Goal: Task Accomplishment & Management: Complete application form

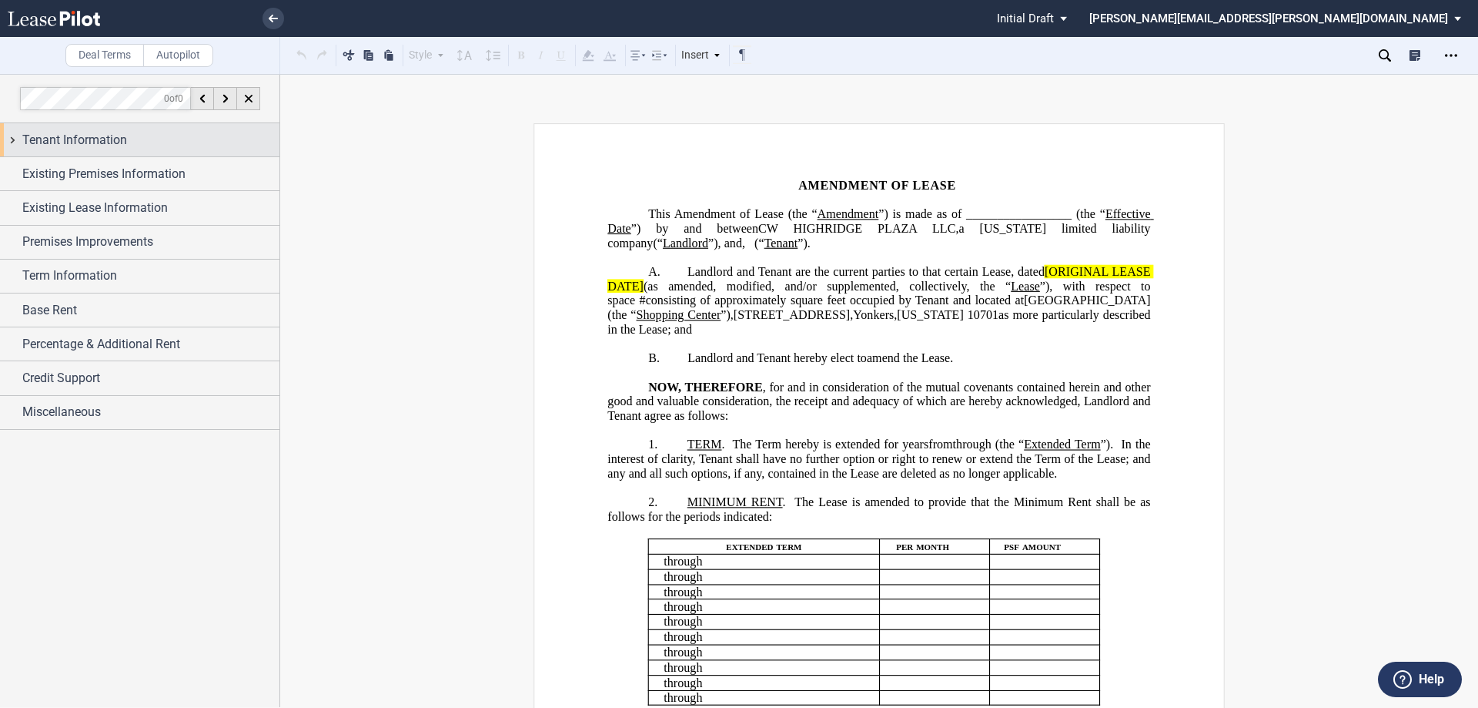
click at [115, 137] on span "Tenant Information" at bounding box center [74, 140] width 105 height 18
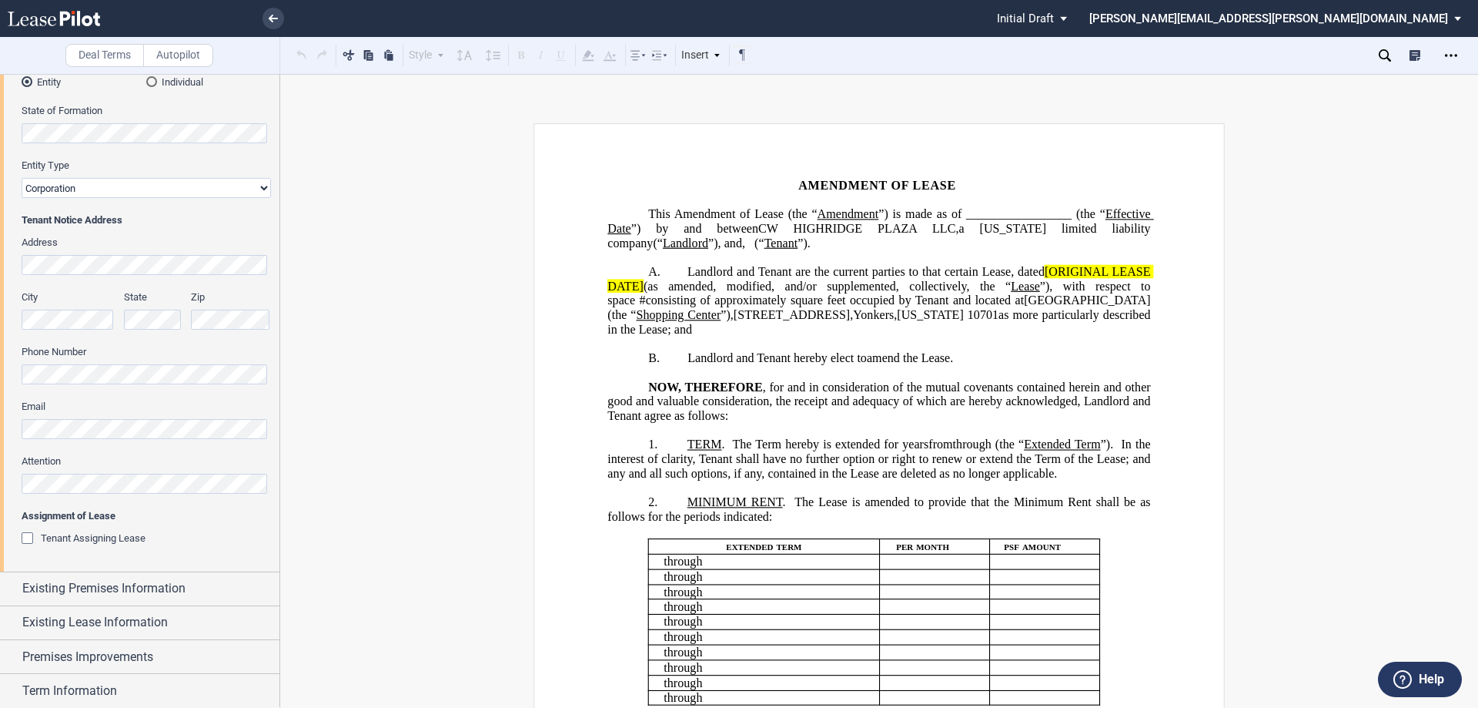
scroll to position [231, 0]
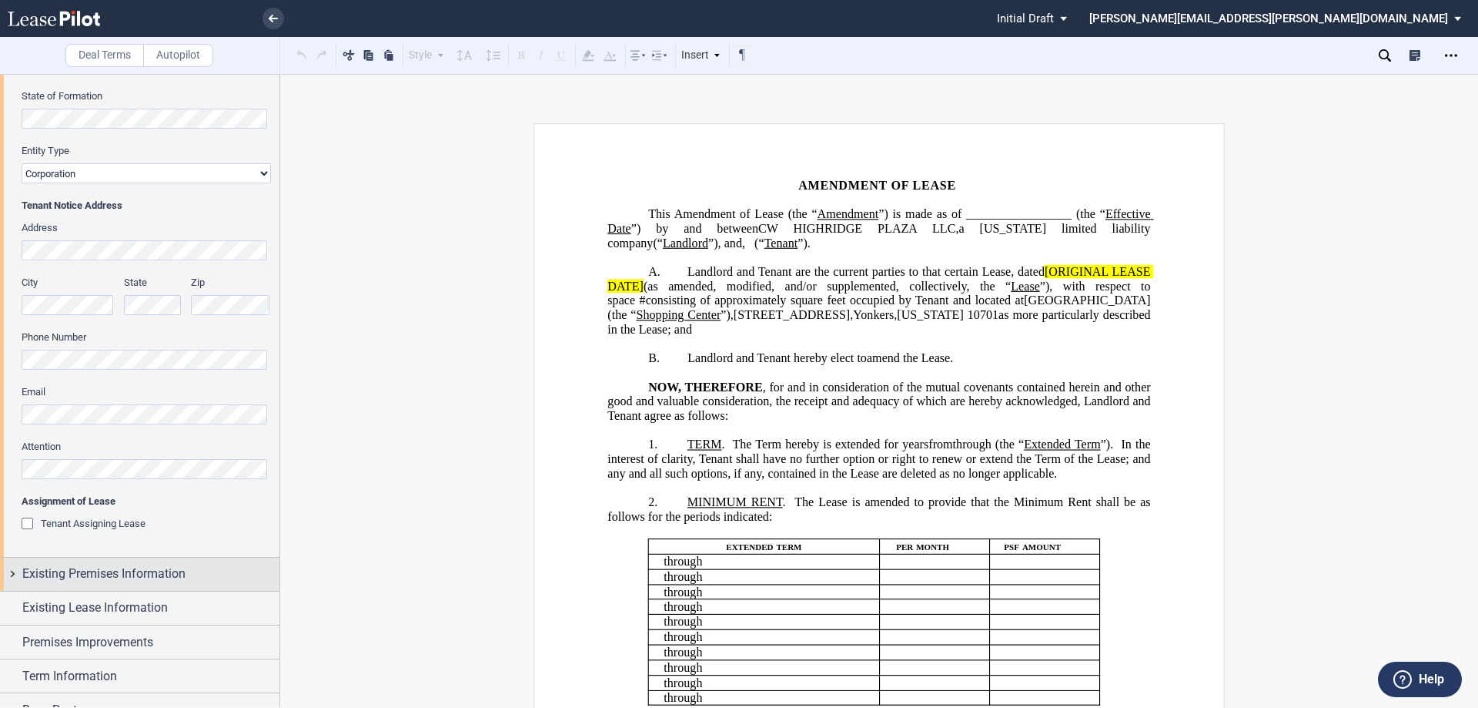
click at [134, 577] on span "Existing Premises Information" at bounding box center [103, 573] width 163 height 18
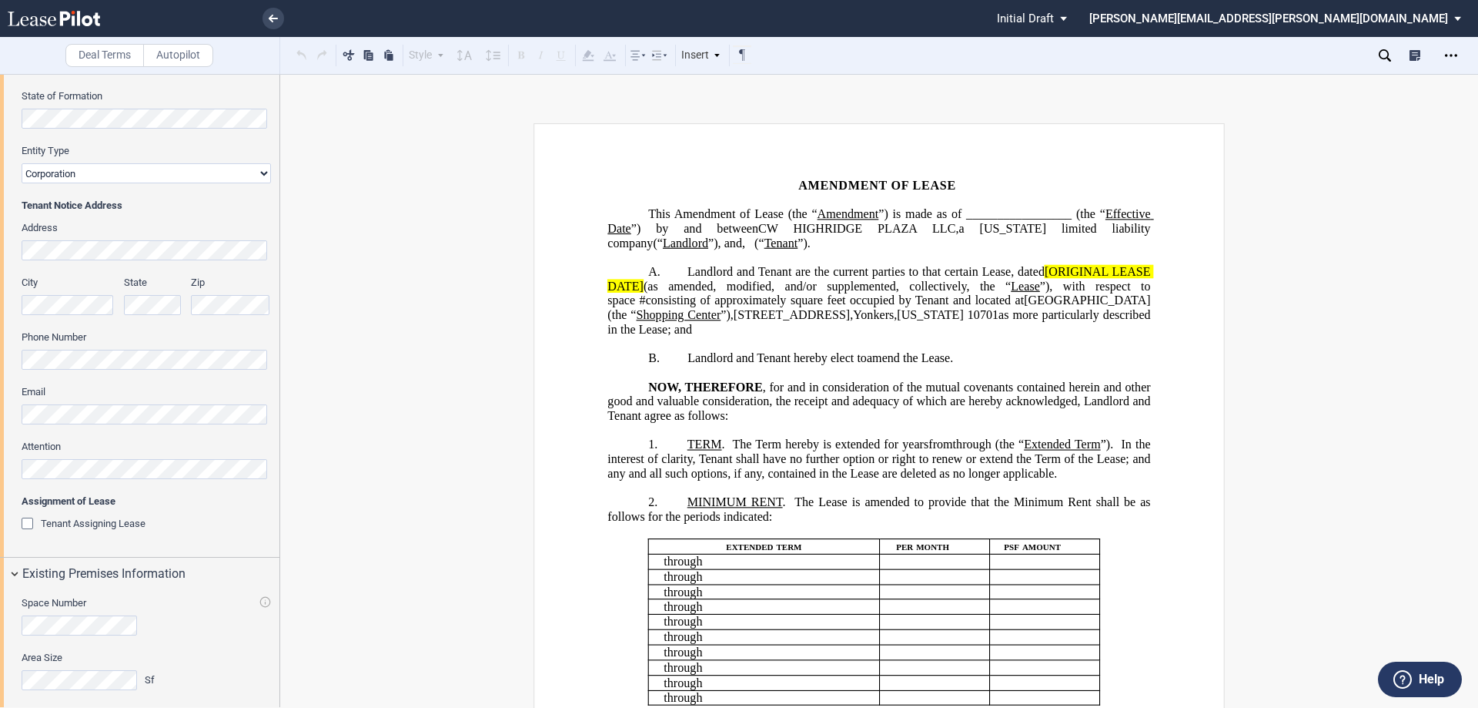
scroll to position [462, 0]
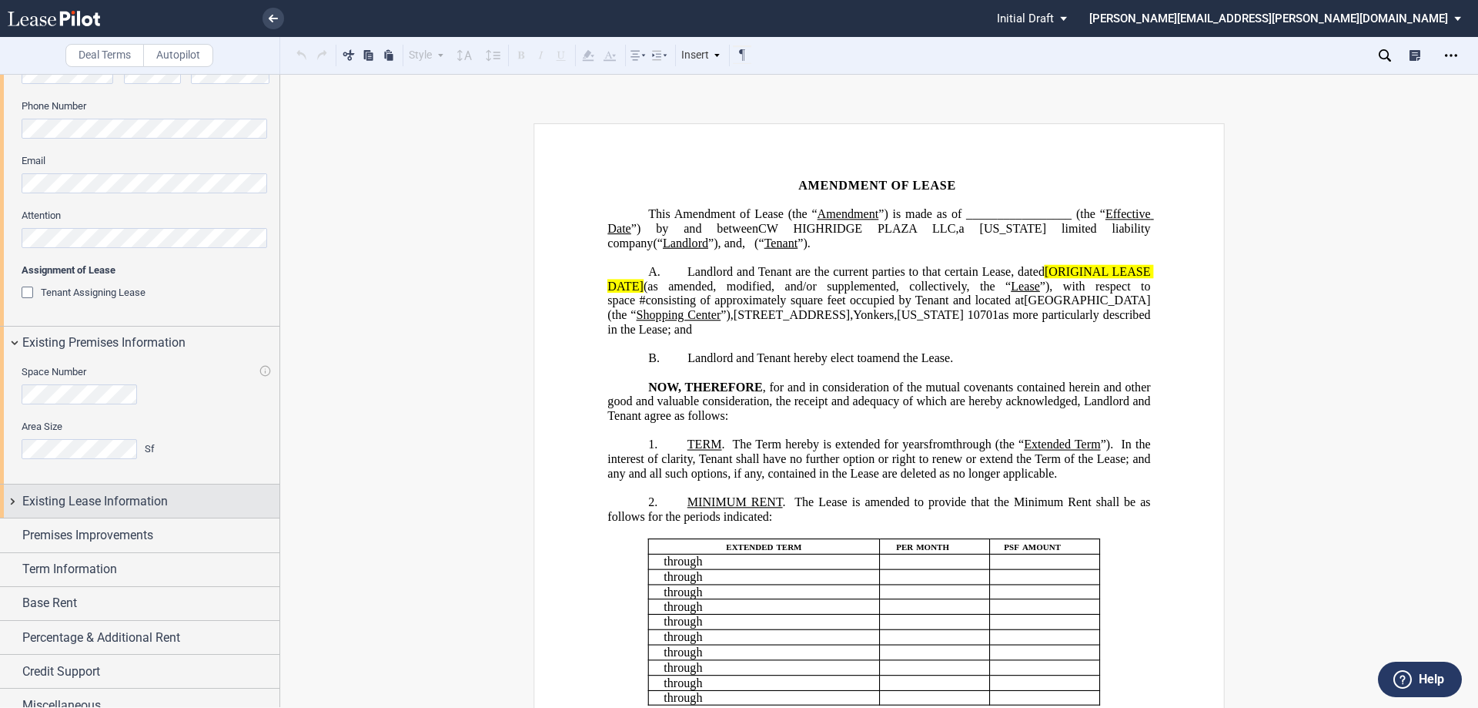
click at [169, 500] on div "Existing Lease Information" at bounding box center [150, 501] width 257 height 18
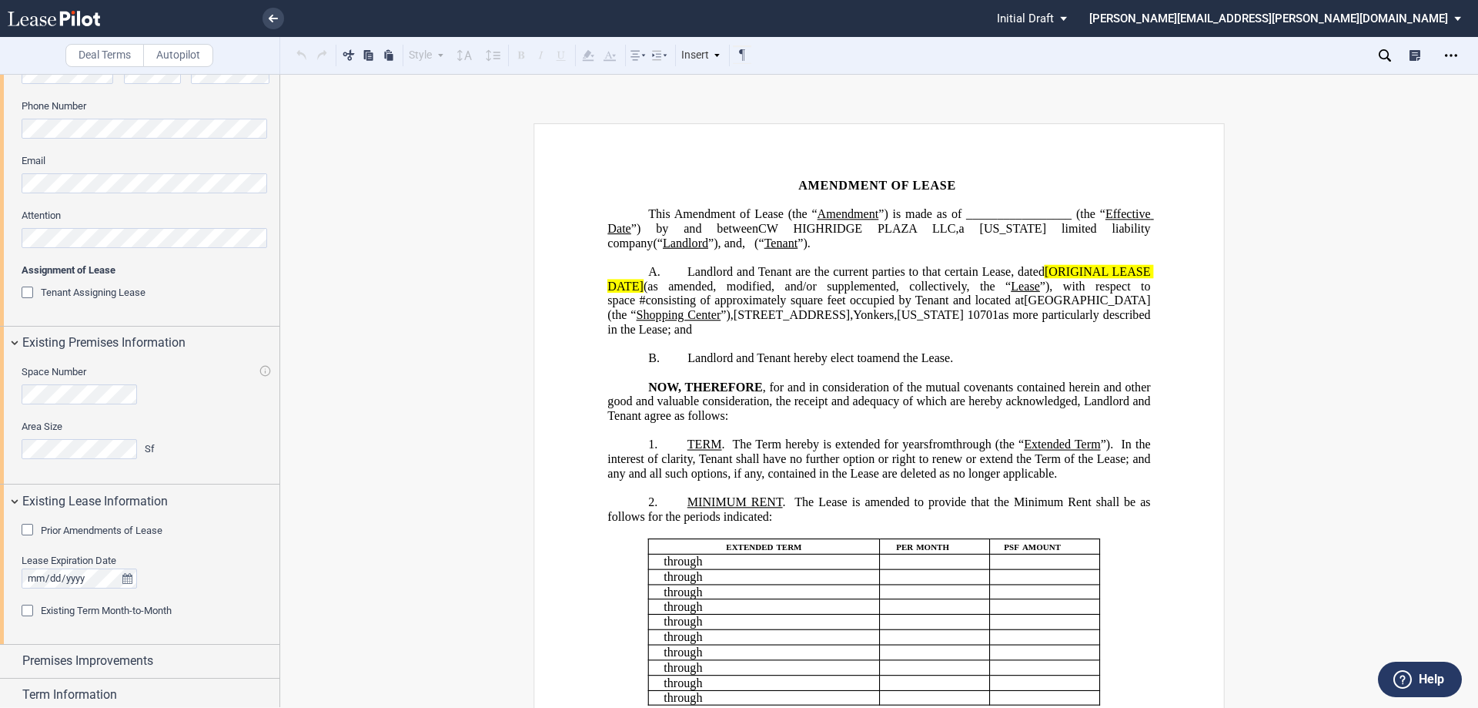
click at [92, 536] on div "Prior Amendments of Lease" at bounding box center [102, 531] width 122 height 14
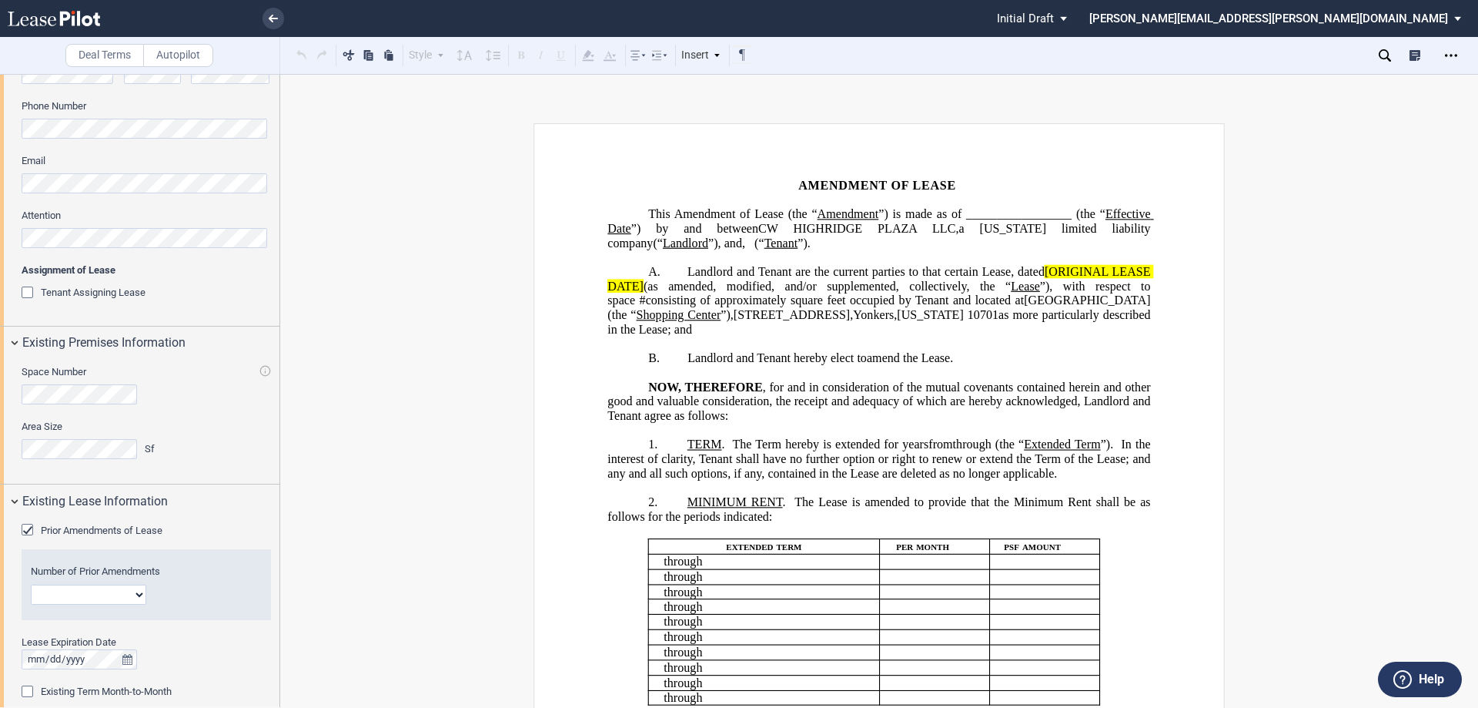
click at [92, 591] on select "1 2 3 4 5 6 7 8 9 10 11 12" at bounding box center [88, 594] width 115 height 20
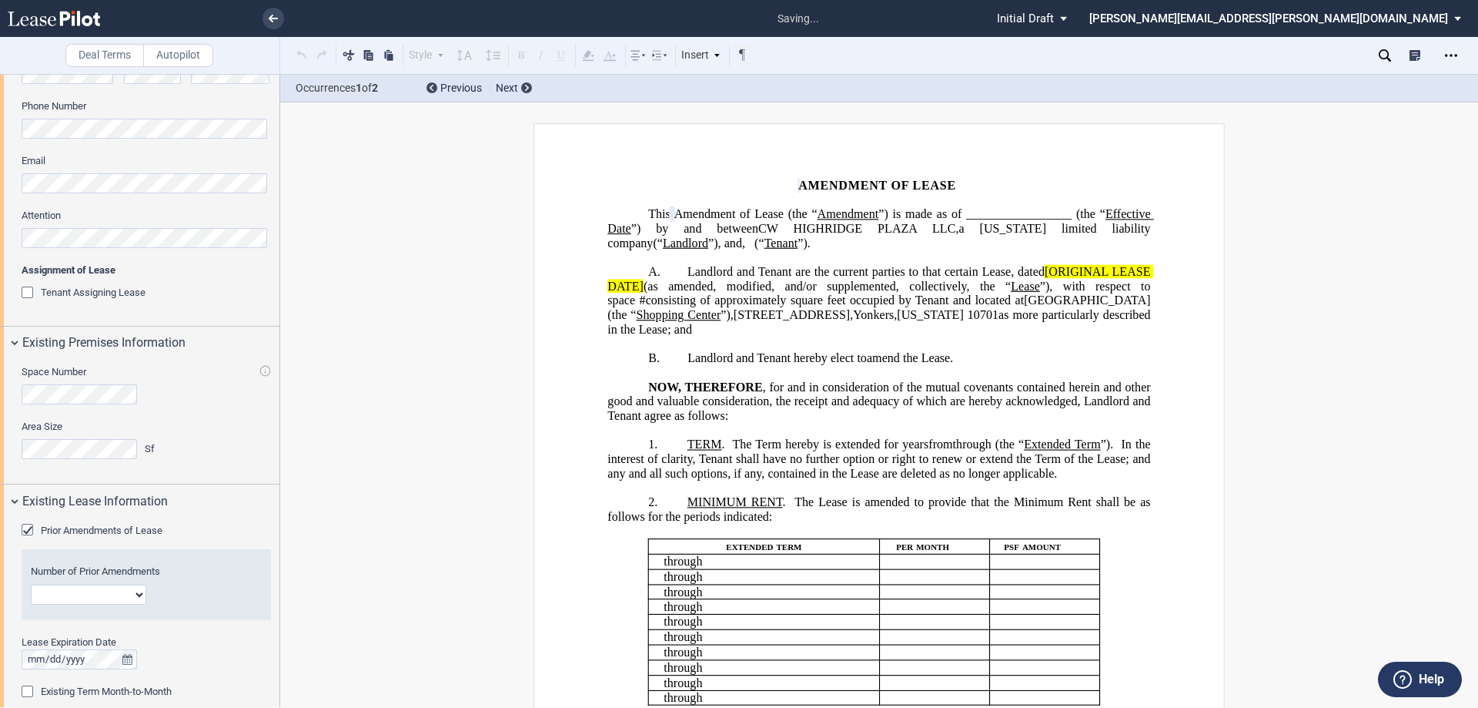
select select "number:2"
click at [31, 584] on select "1 2 3 4 5 6 7 8 9 10 11 12" at bounding box center [88, 594] width 115 height 20
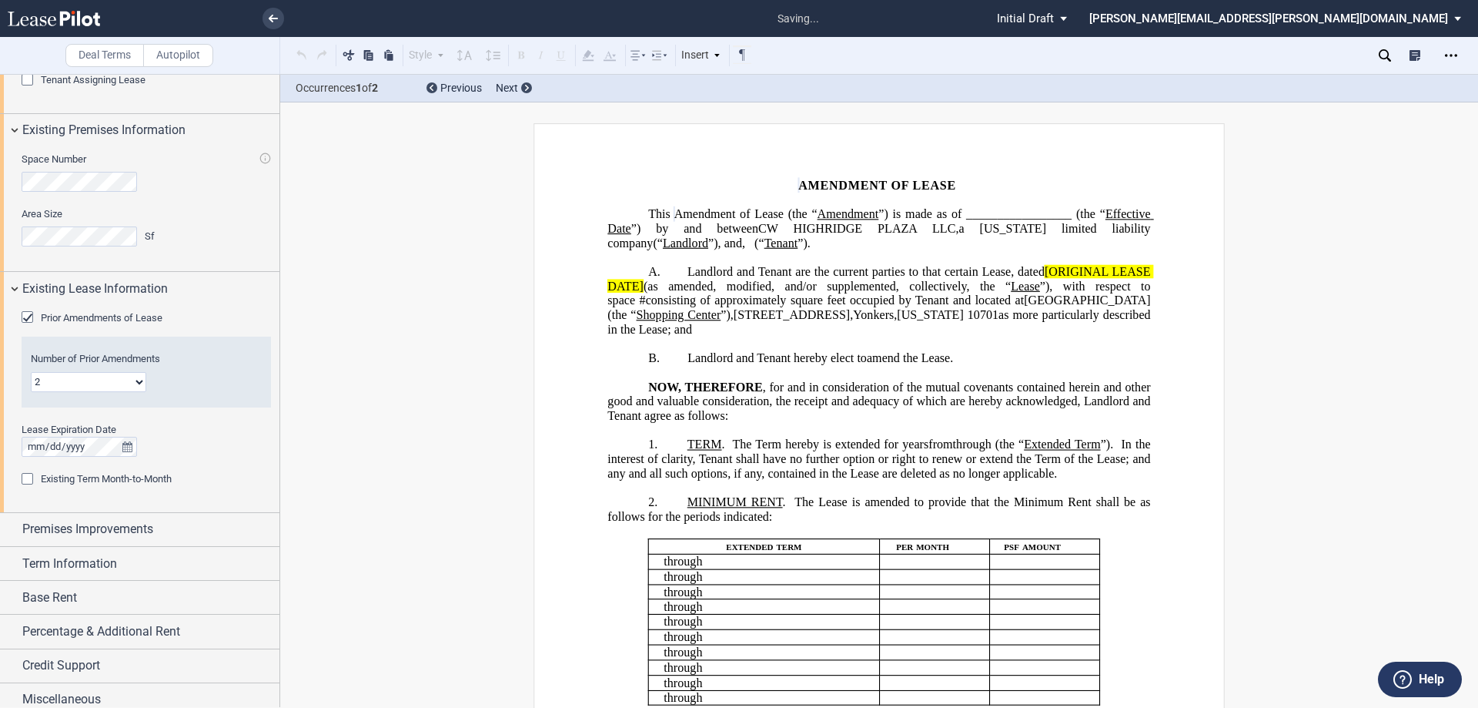
scroll to position [685, 0]
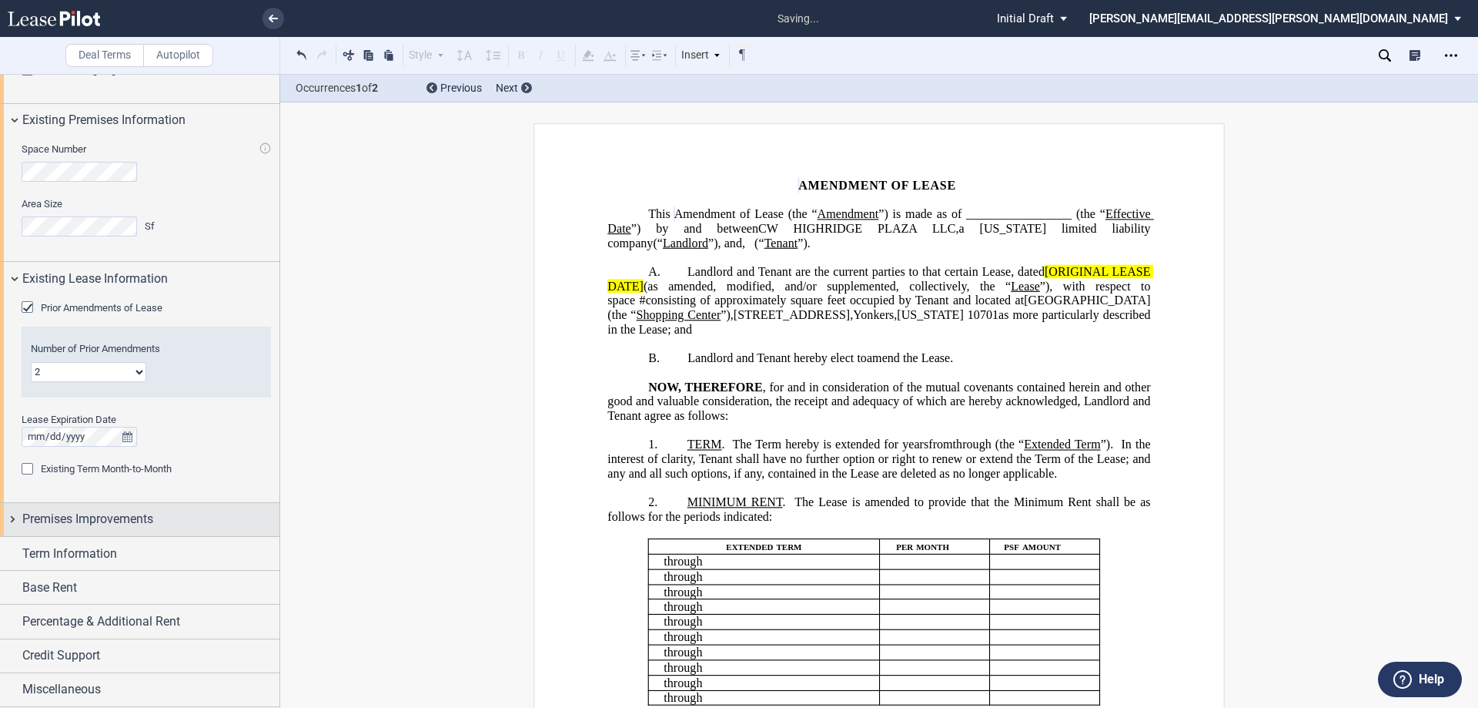
click at [153, 524] on span "Premises Improvements" at bounding box center [87, 519] width 131 height 18
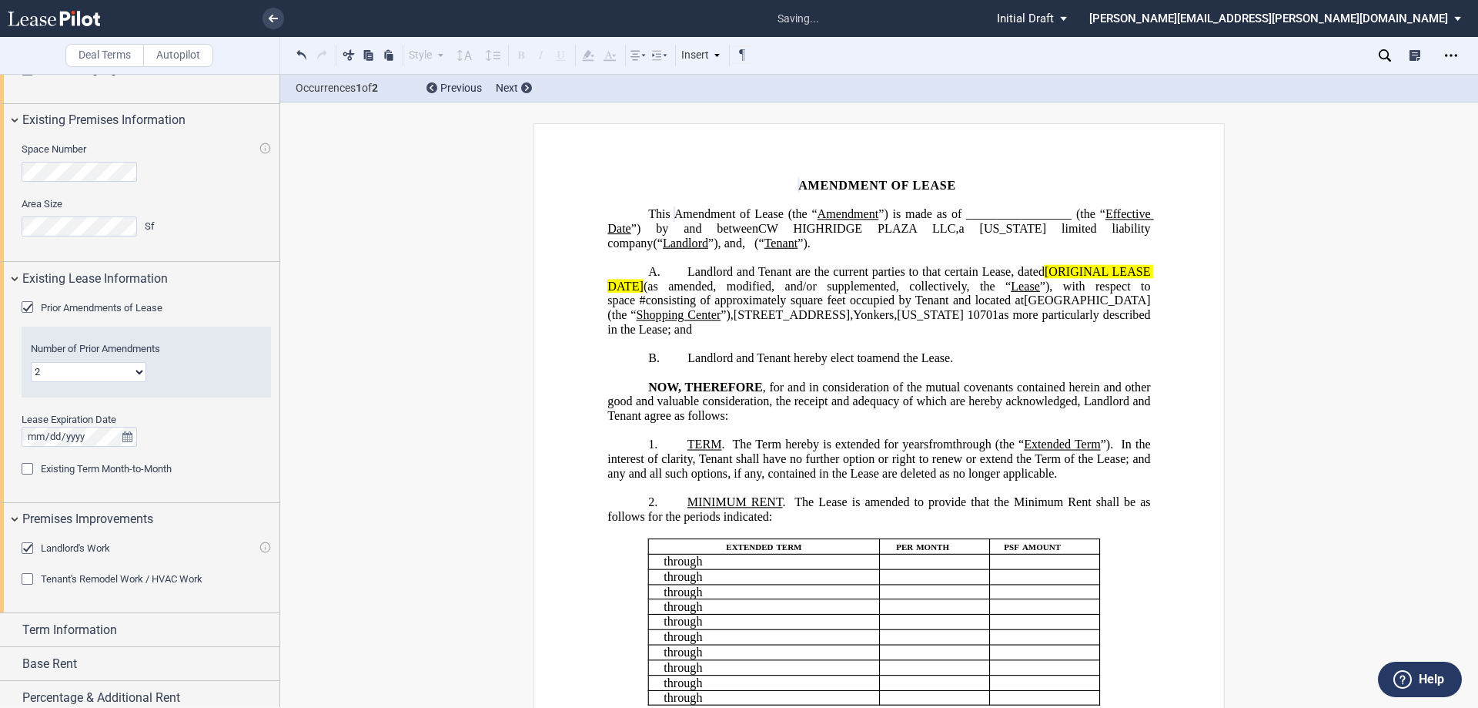
scroll to position [761, 0]
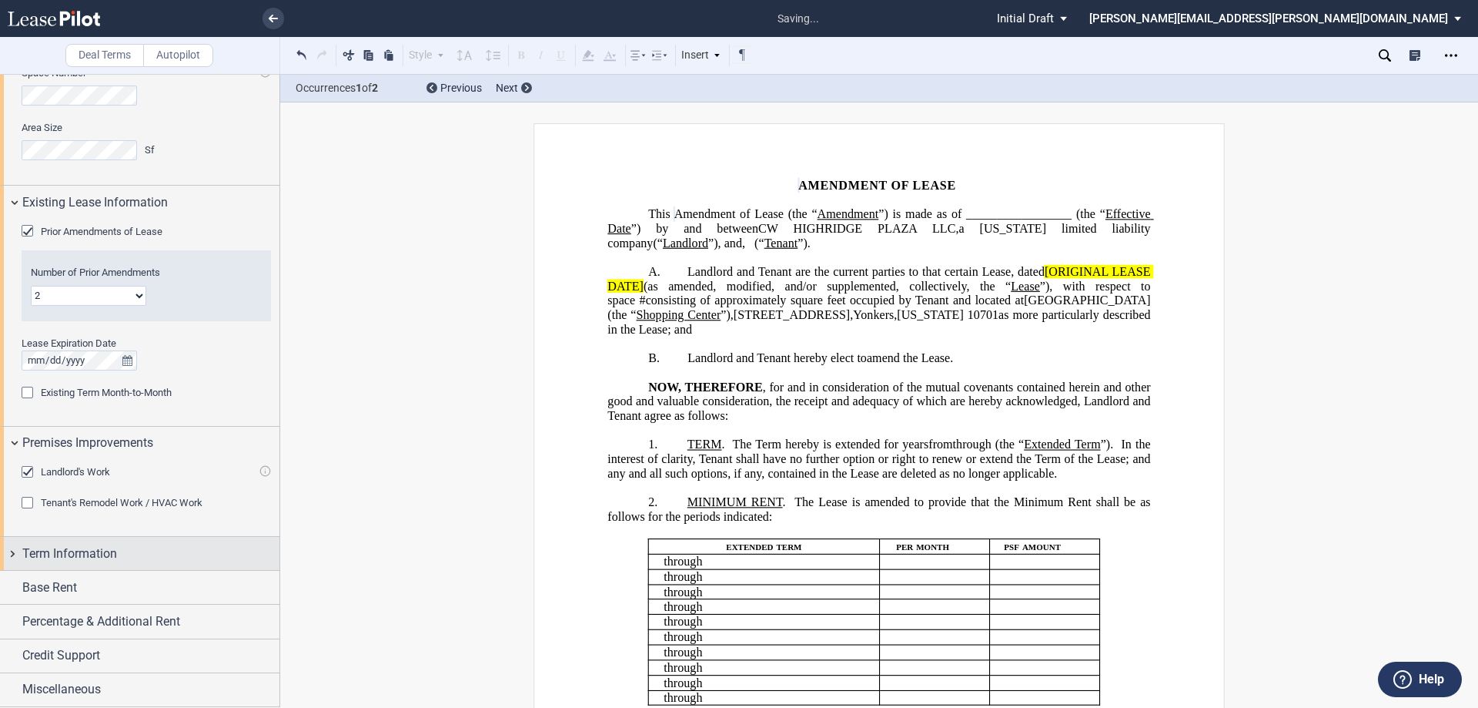
click at [140, 553] on div "Term Information" at bounding box center [150, 553] width 257 height 18
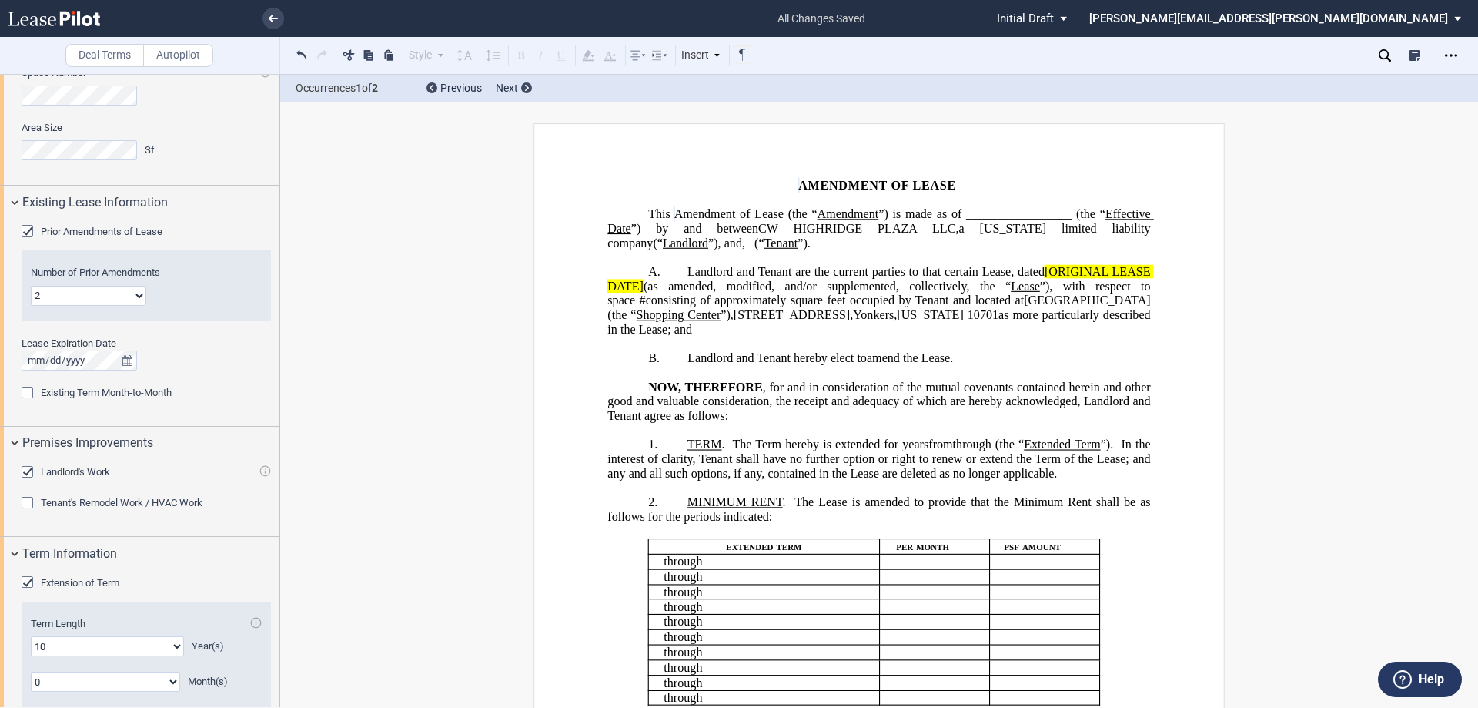
scroll to position [984, 0]
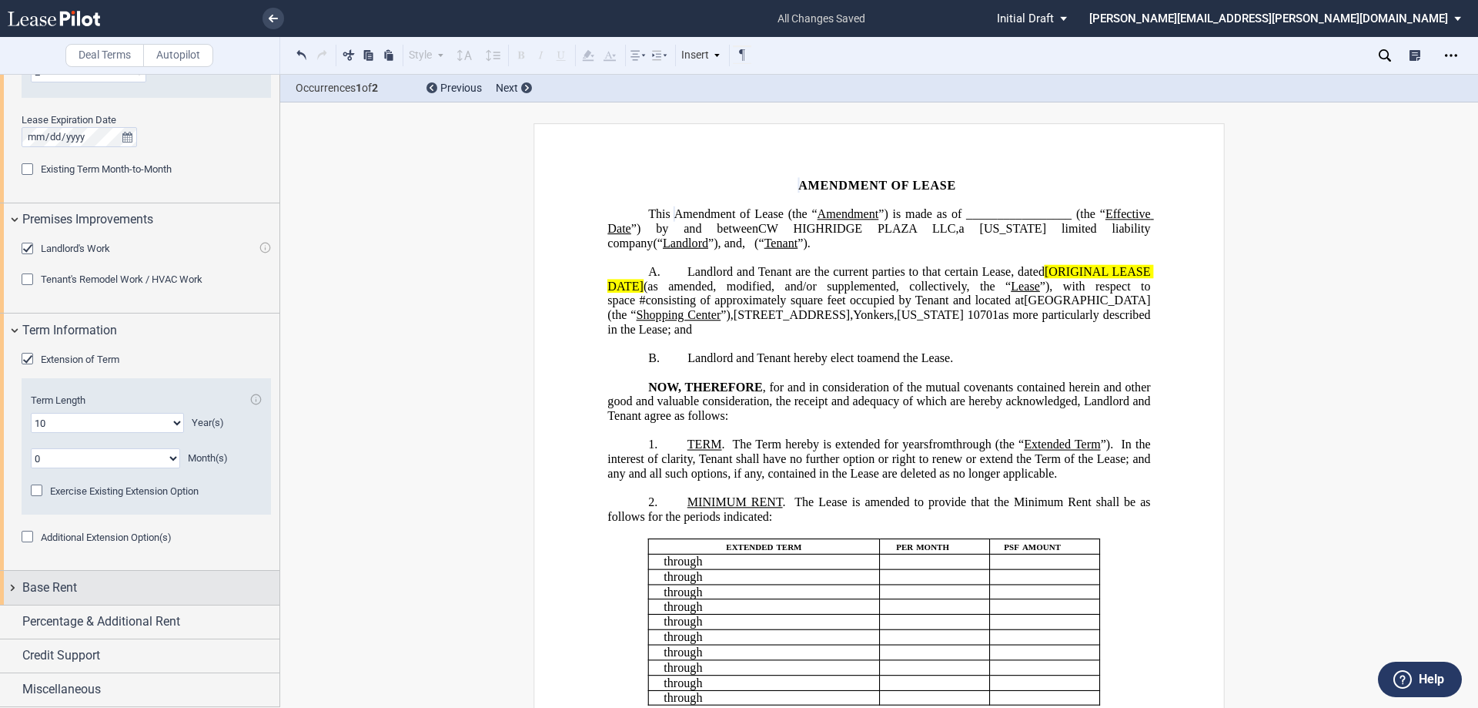
click at [138, 588] on div "Base Rent" at bounding box center [150, 587] width 257 height 18
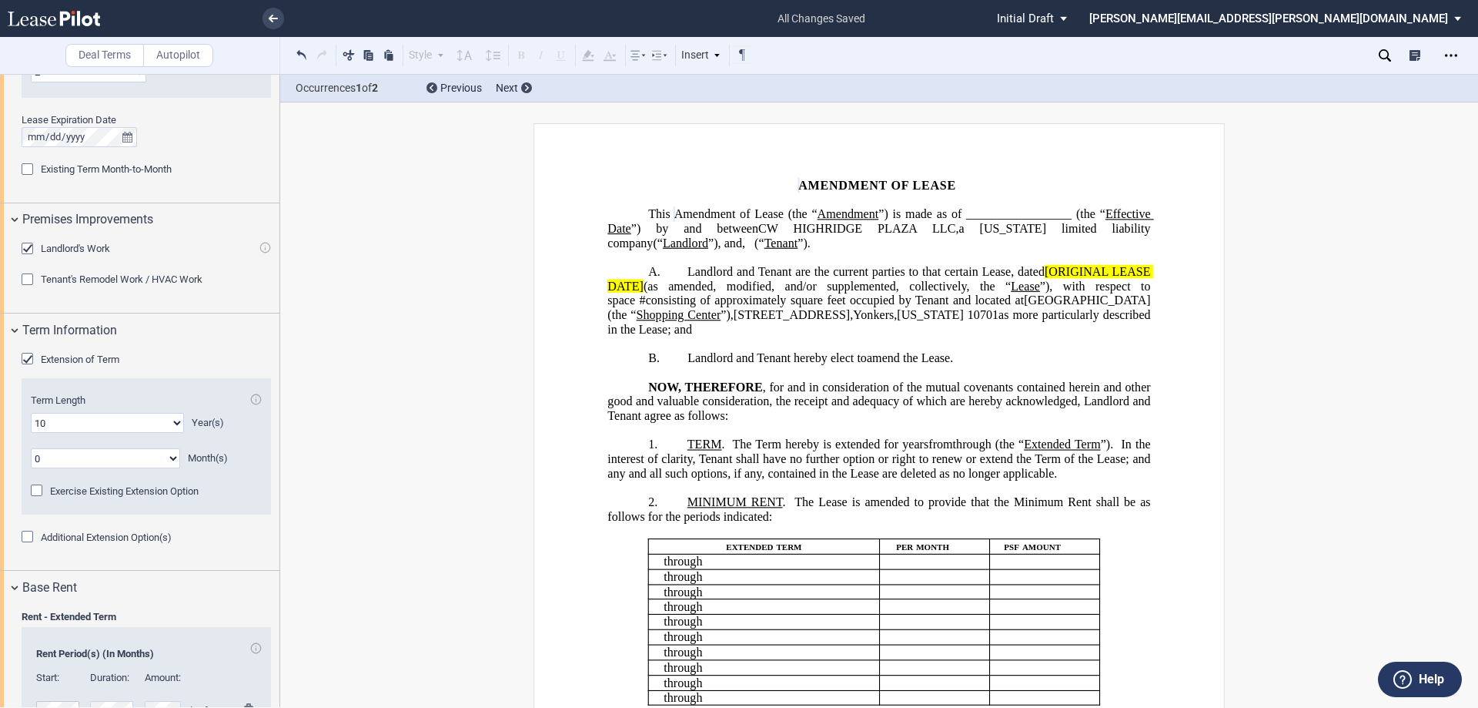
scroll to position [1100, 0]
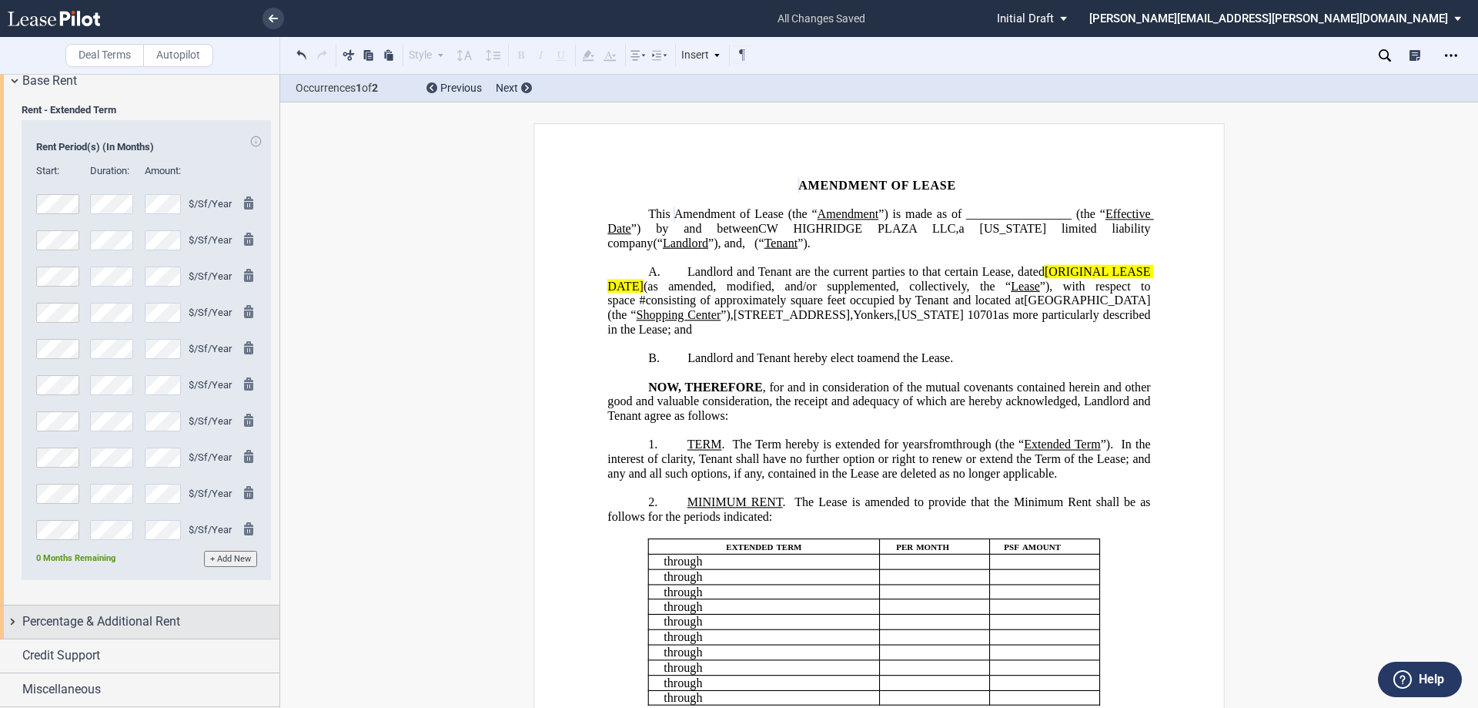
click at [173, 622] on span "Percentage & Additional Rent" at bounding box center [101, 621] width 158 height 18
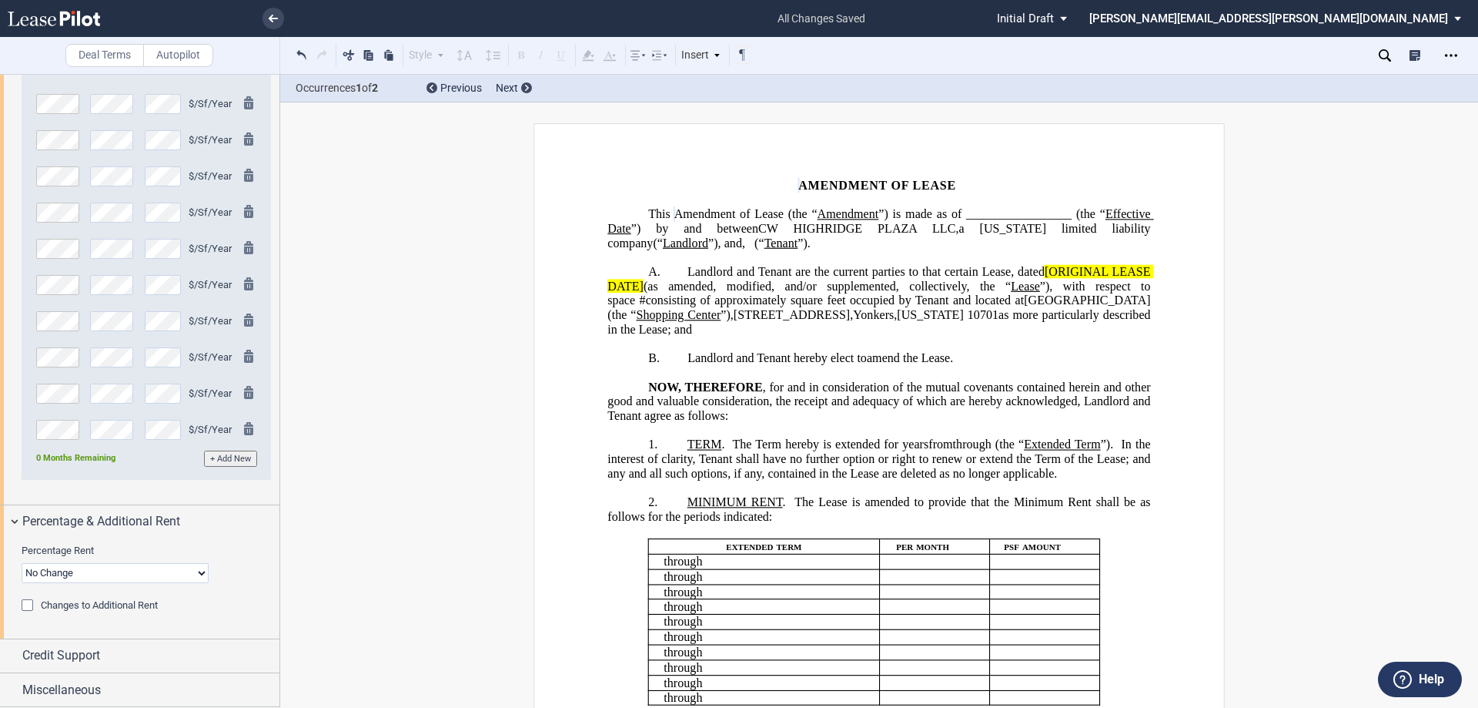
click at [142, 603] on span "Changes to Additional Rent" at bounding box center [99, 605] width 117 height 12
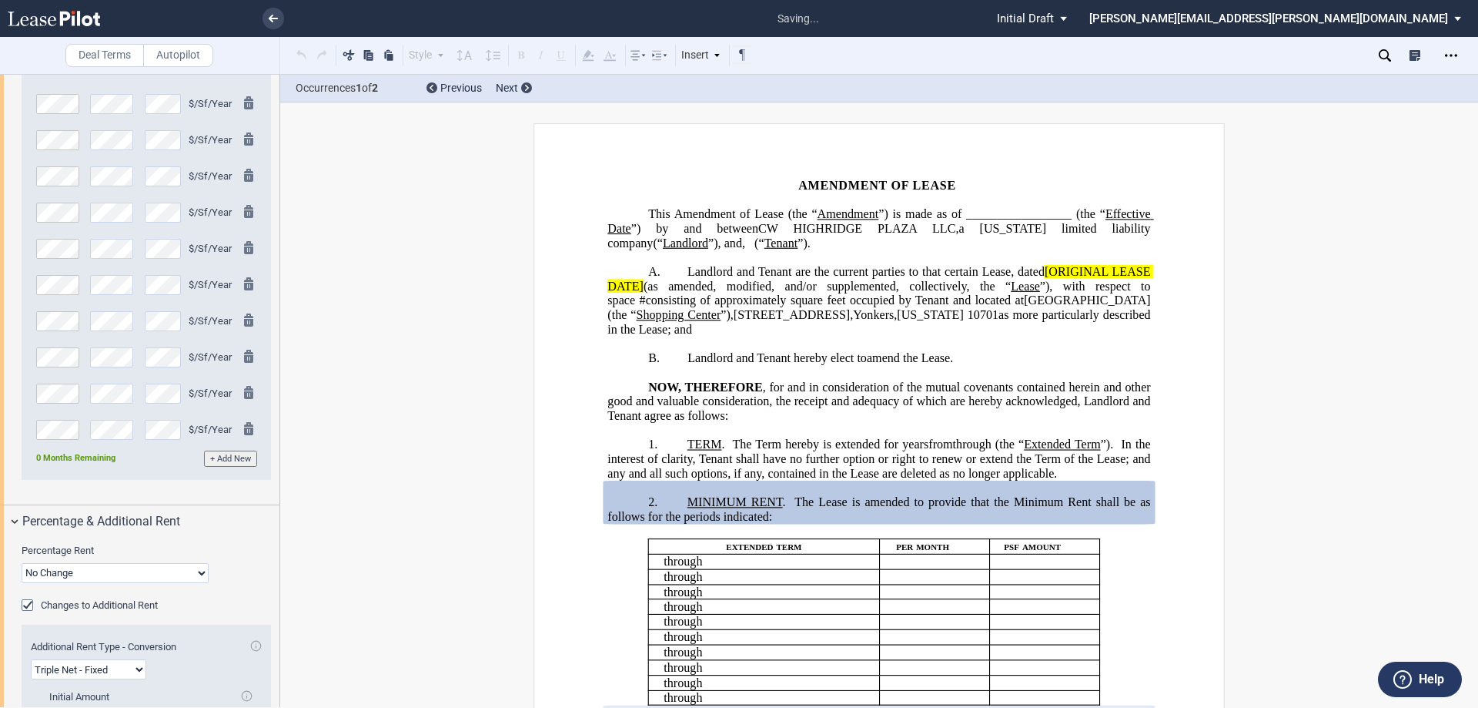
scroll to position [1886, 0]
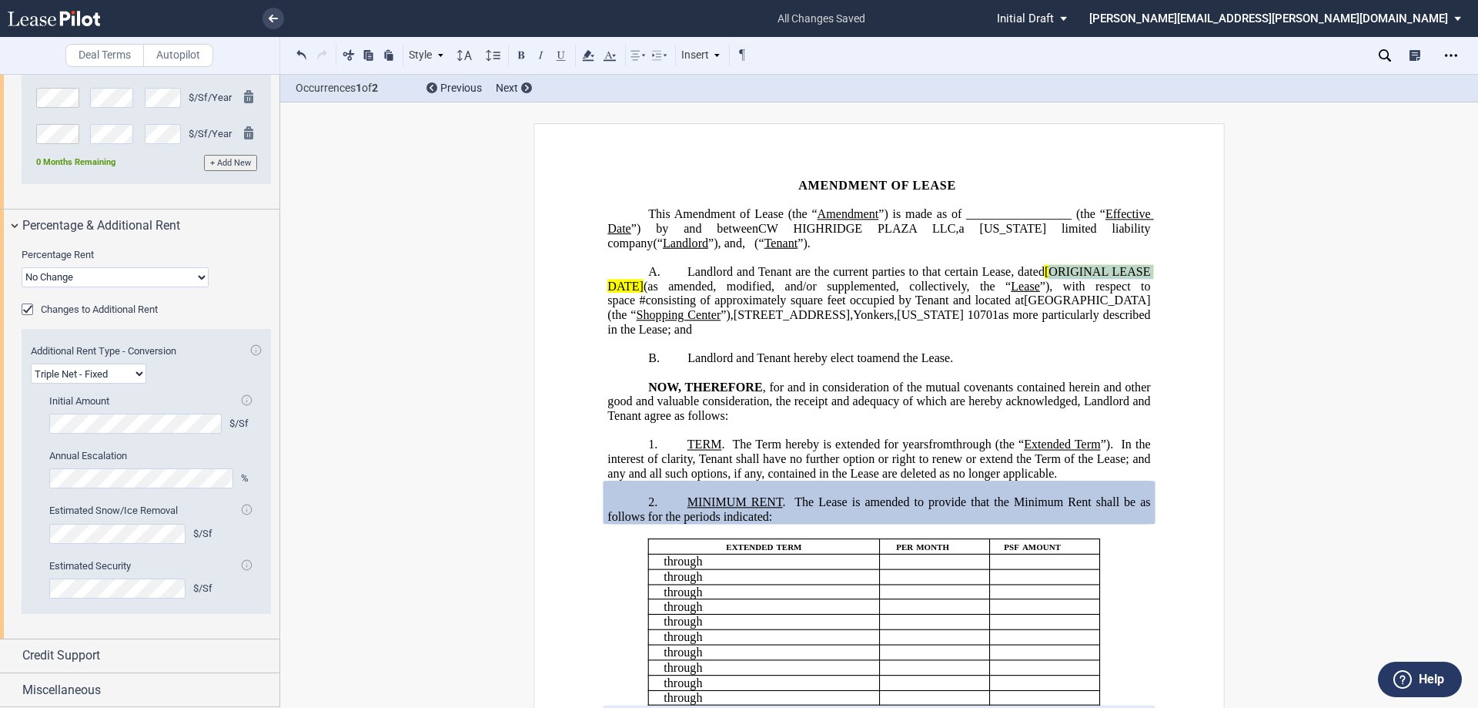
drag, startPoint x: 1044, startPoint y: 269, endPoint x: 1152, endPoint y: 270, distance: 107.8
click at [1019, 274] on span "Landlord and Tenant are the current parties to that certain Lease, dated" at bounding box center [864, 272] width 353 height 14
click at [1041, 273] on span "[[DATE]" at bounding box center [1063, 272] width 44 height 14
drag, startPoint x: 1133, startPoint y: 269, endPoint x: 1037, endPoint y: 272, distance: 96.3
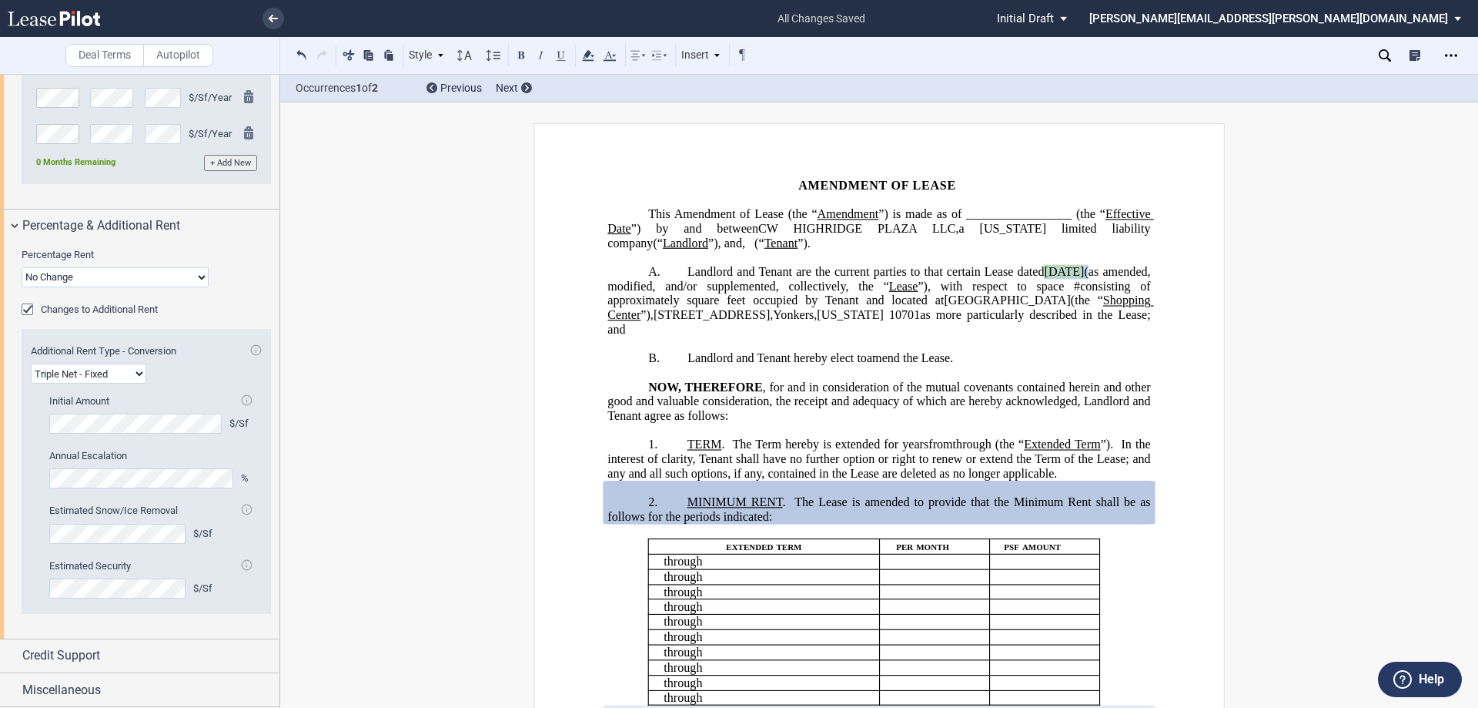
click at [1037, 272] on span "Landlord and Tenant are the current parties to that certain Lease dated [DATE] …" at bounding box center [881, 300] width 546 height 71
click at [588, 56] on use at bounding box center [588, 55] width 12 height 11
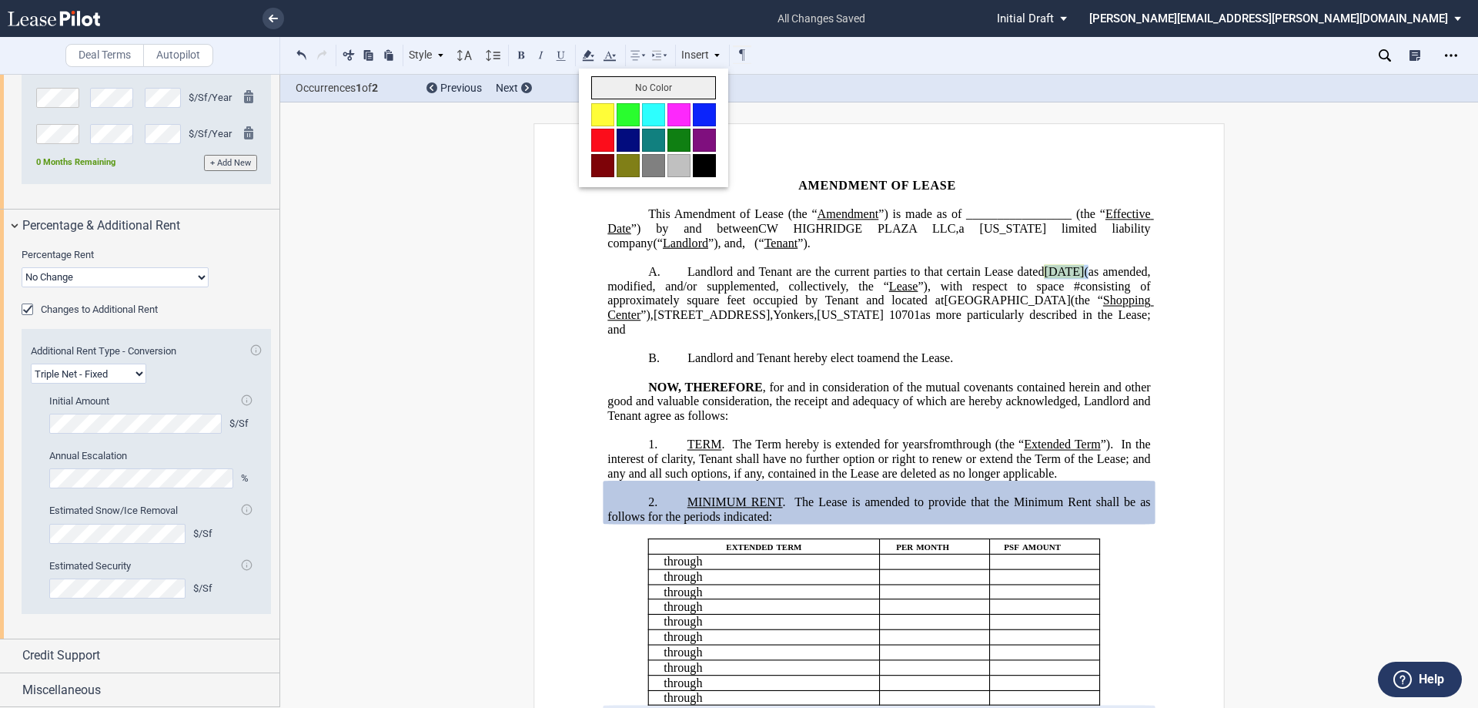
click at [614, 88] on button "No Color" at bounding box center [653, 87] width 125 height 23
click at [966, 306] on span "[GEOGRAPHIC_DATA]" at bounding box center [1007, 300] width 126 height 14
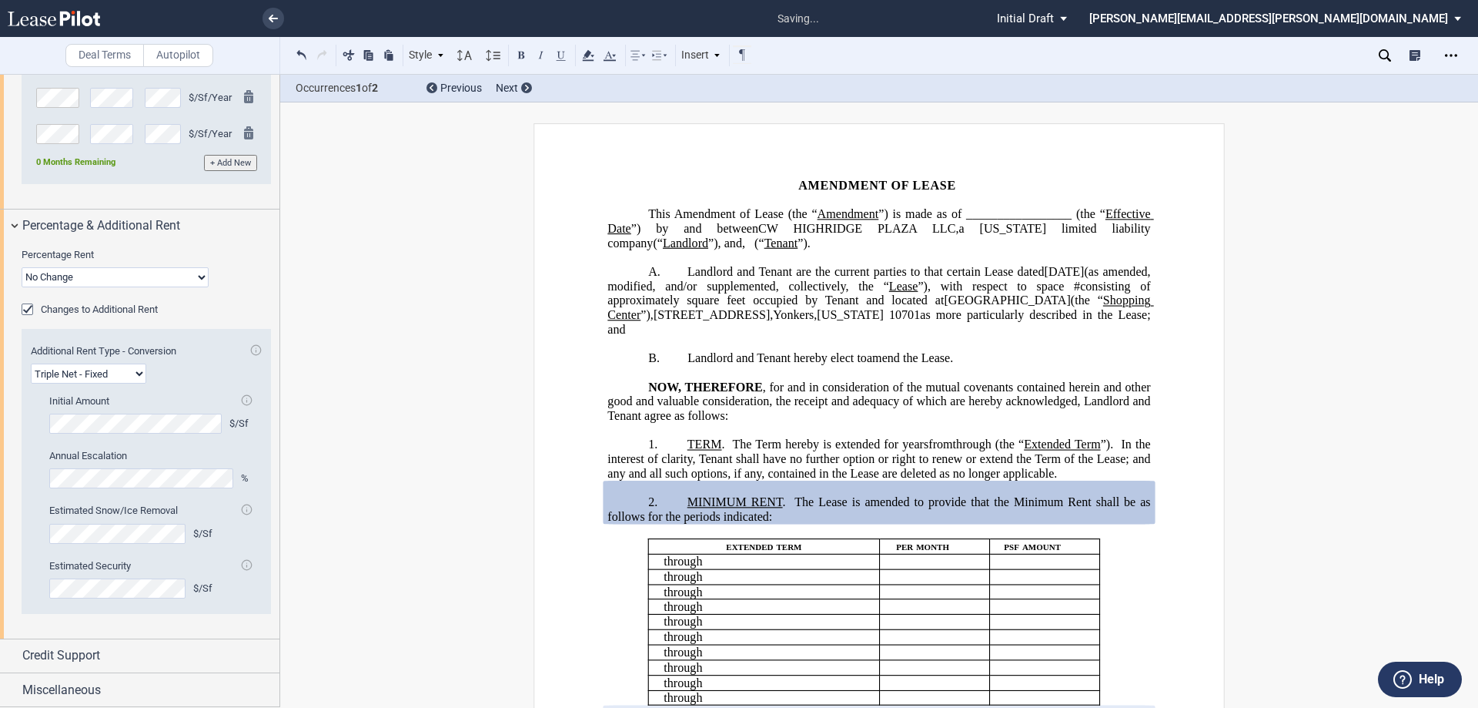
click at [1054, 209] on span "”) is made as of _________________ (the “" at bounding box center [992, 214] width 227 height 14
click at [820, 210] on span "Amendment of Lease (the “" at bounding box center [748, 214] width 146 height 14
drag, startPoint x: 710, startPoint y: 231, endPoint x: 635, endPoint y: 228, distance: 74.8
click at [635, 228] on span "Effective Date" at bounding box center [652, 229] width 78 height 14
click at [524, 55] on button at bounding box center [521, 54] width 18 height 18
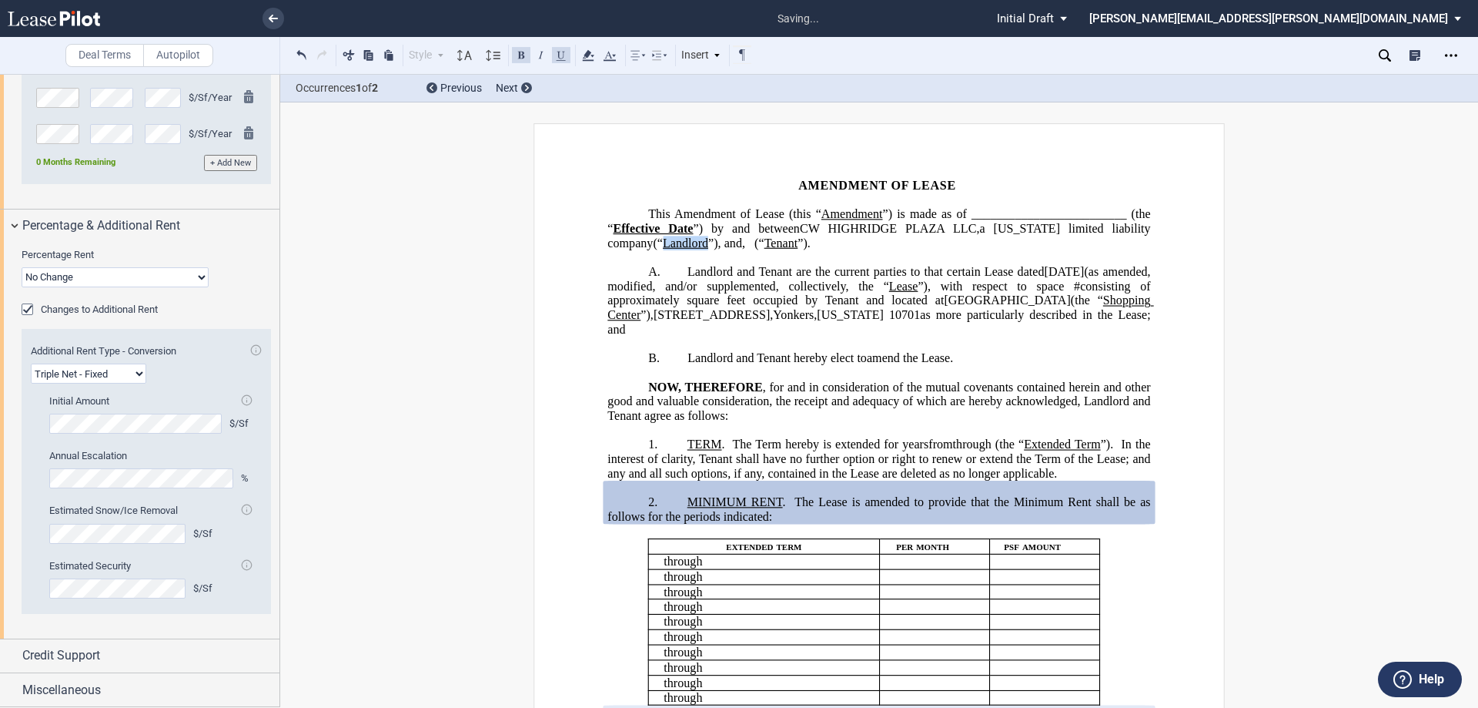
drag, startPoint x: 708, startPoint y: 246, endPoint x: 471, endPoint y: 43, distance: 311.8
click at [663, 244] on span "Amendment of Lease (this “ Amendment ”) is made as of _________________________…" at bounding box center [881, 228] width 546 height 42
click at [524, 57] on button at bounding box center [521, 54] width 18 height 18
drag, startPoint x: 906, startPoint y: 216, endPoint x: 847, endPoint y: 213, distance: 58.6
click at [847, 213] on span "Amendment" at bounding box center [853, 214] width 62 height 14
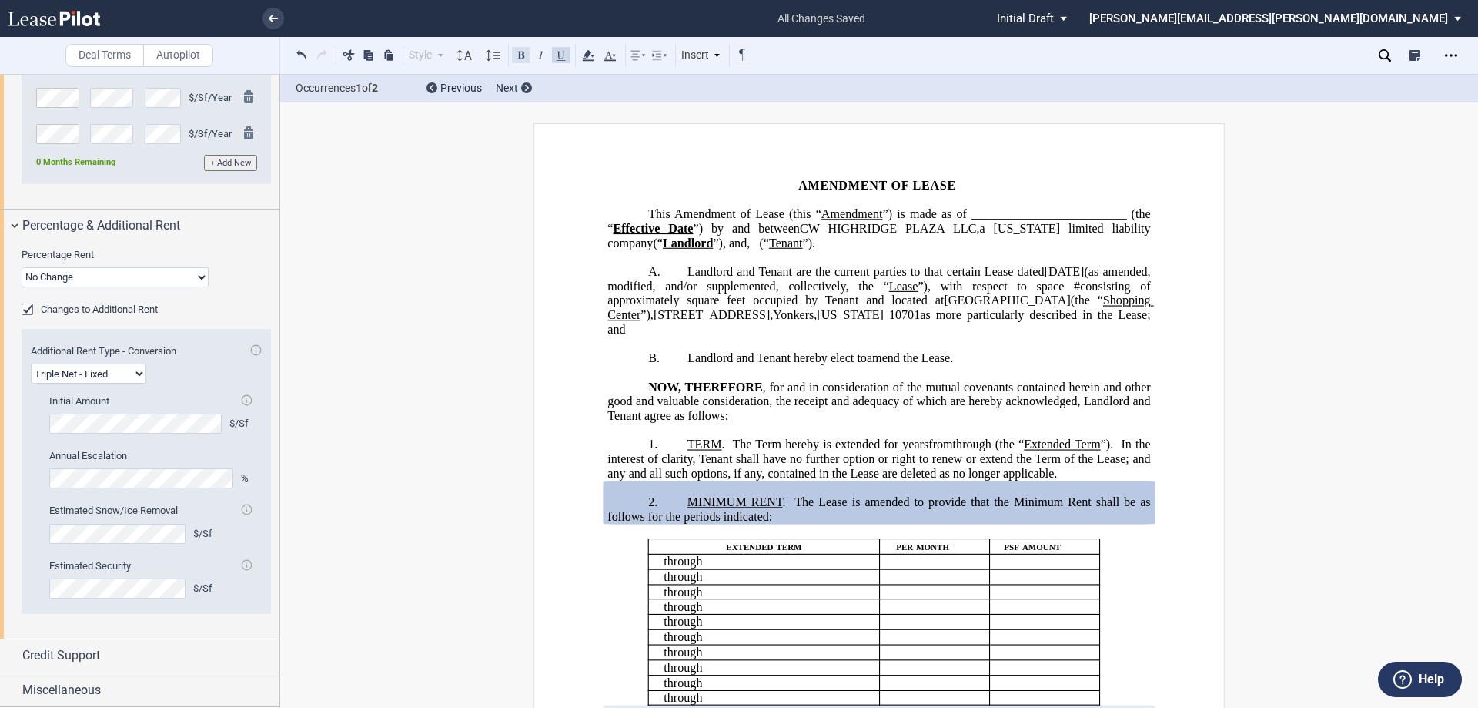
click at [517, 56] on button at bounding box center [521, 54] width 18 height 18
drag, startPoint x: 718, startPoint y: 447, endPoint x: 518, endPoint y: 187, distance: 327.3
click at [688, 444] on span "TERM . The Term hereby is extended for" at bounding box center [793, 444] width 211 height 14
click at [515, 53] on button at bounding box center [521, 54] width 18 height 18
click at [688, 448] on span "TERM" at bounding box center [706, 444] width 37 height 14
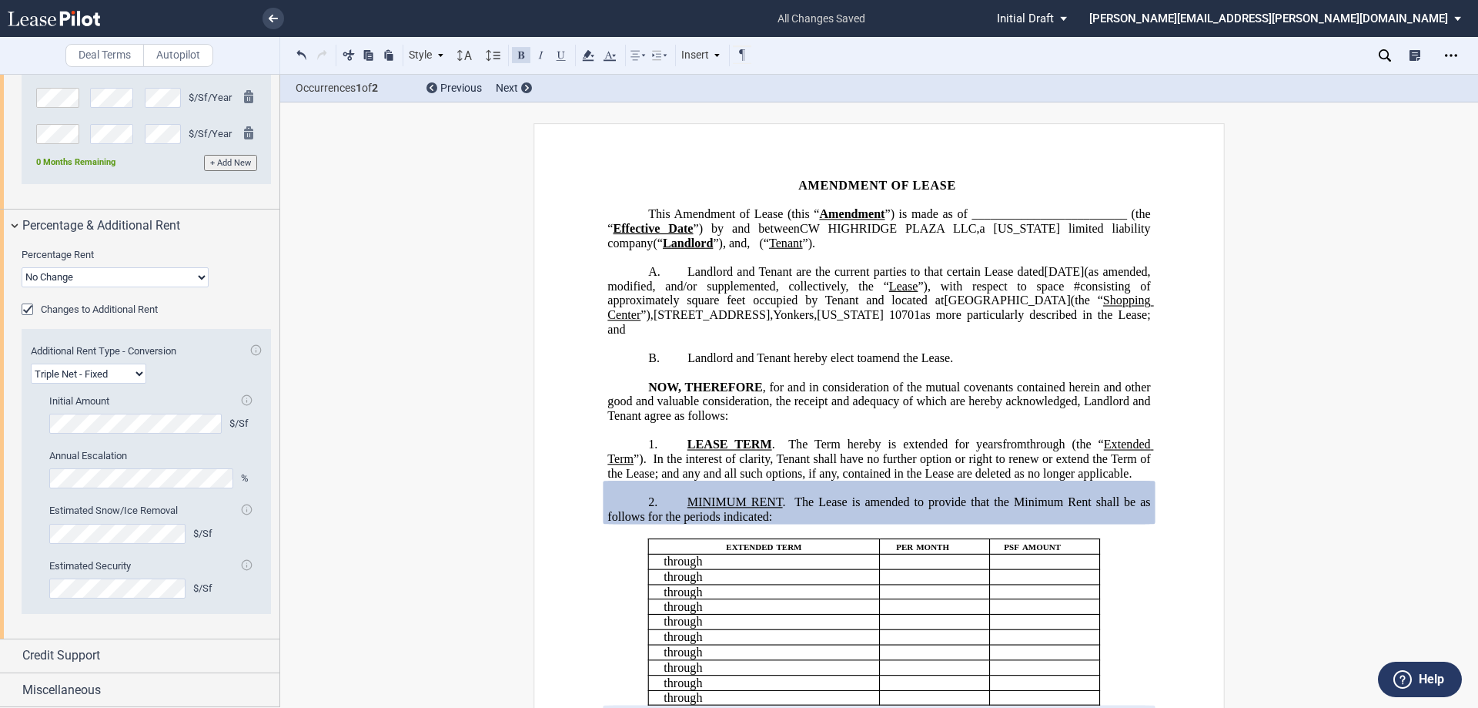
click at [802, 444] on span "The Term hereby is extended for" at bounding box center [878, 444] width 181 height 14
click at [919, 448] on span "The Lease Term hereby is extended for" at bounding box center [879, 444] width 199 height 14
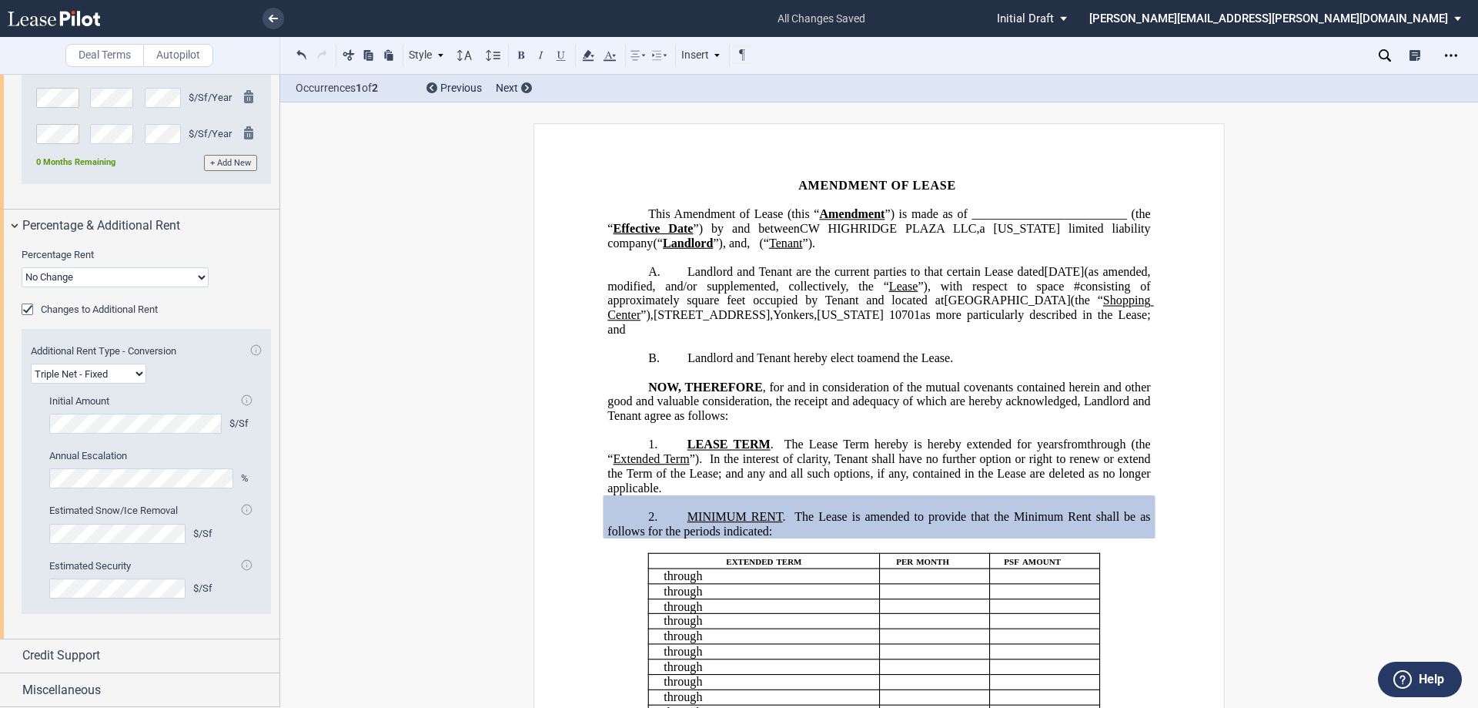
click at [897, 447] on span "The Lease Term hereby is hereby extended for" at bounding box center [908, 444] width 247 height 14
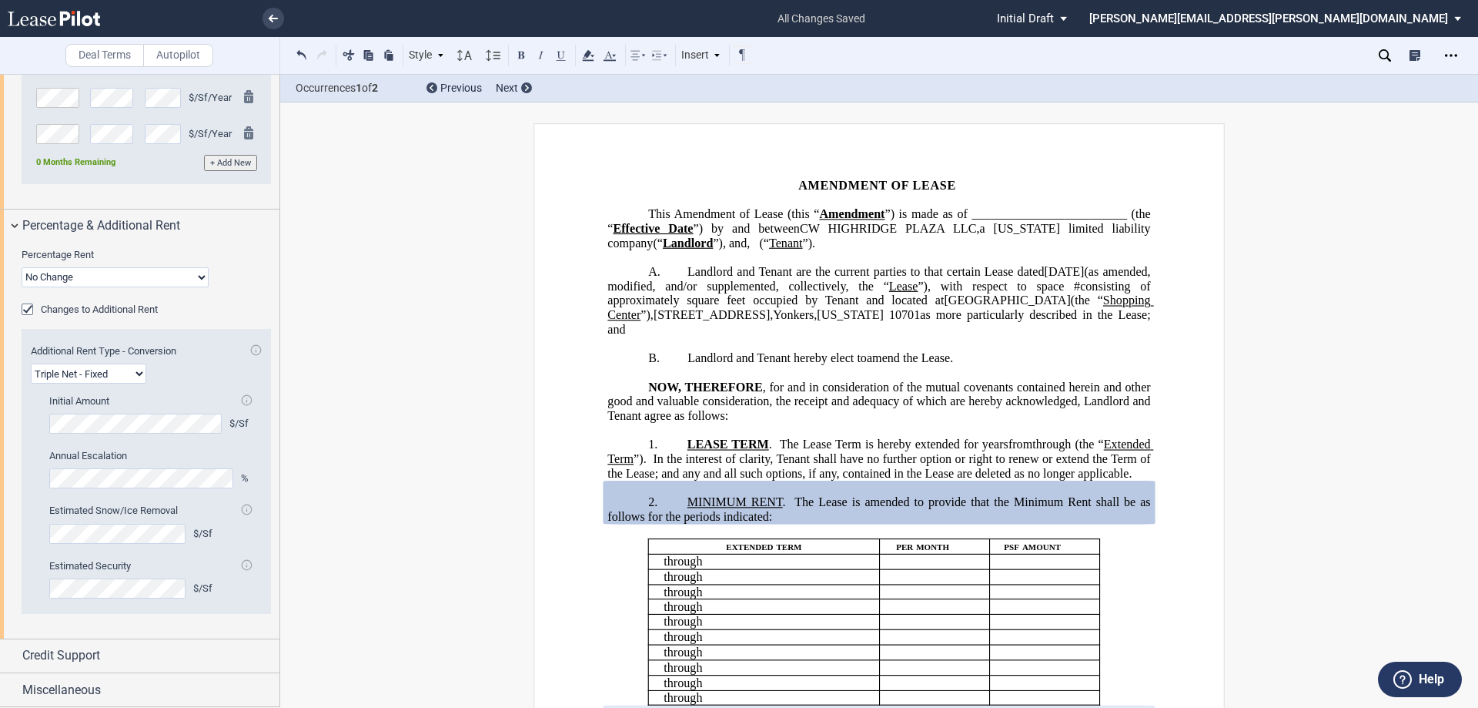
click at [799, 475] on span "In the interest of clarity, Tenant shall have no further option or right to ren…" at bounding box center [881, 466] width 546 height 28
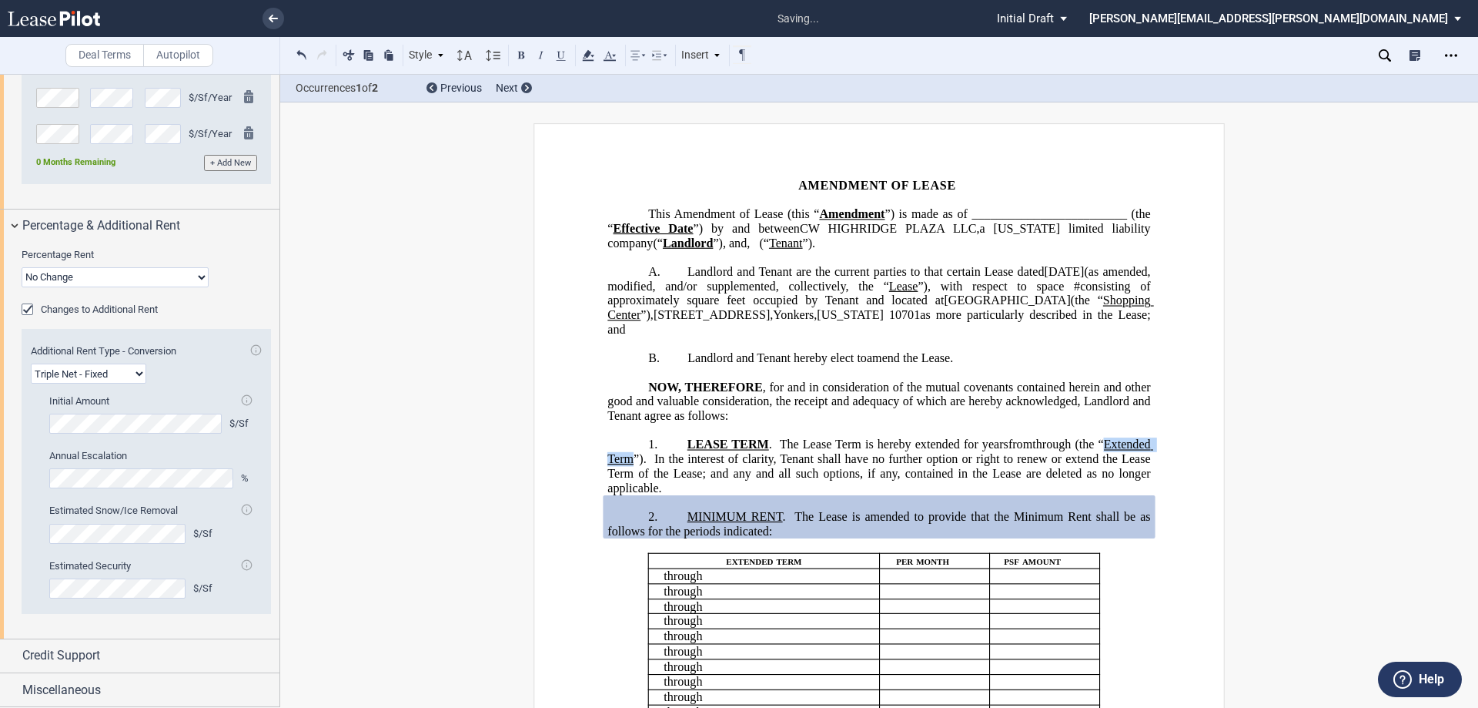
drag, startPoint x: 859, startPoint y: 457, endPoint x: 779, endPoint y: 453, distance: 79.4
click at [779, 454] on span "(the “ Extended Term ”). In the interest of clarity, Tenant shall have no furth…" at bounding box center [881, 465] width 546 height 57
click at [517, 57] on button at bounding box center [521, 54] width 18 height 18
drag, startPoint x: 1076, startPoint y: 246, endPoint x: 1056, endPoint y: 246, distance: 20.8
click at [815, 246] on span "(“ Tenant ”)." at bounding box center [787, 243] width 56 height 14
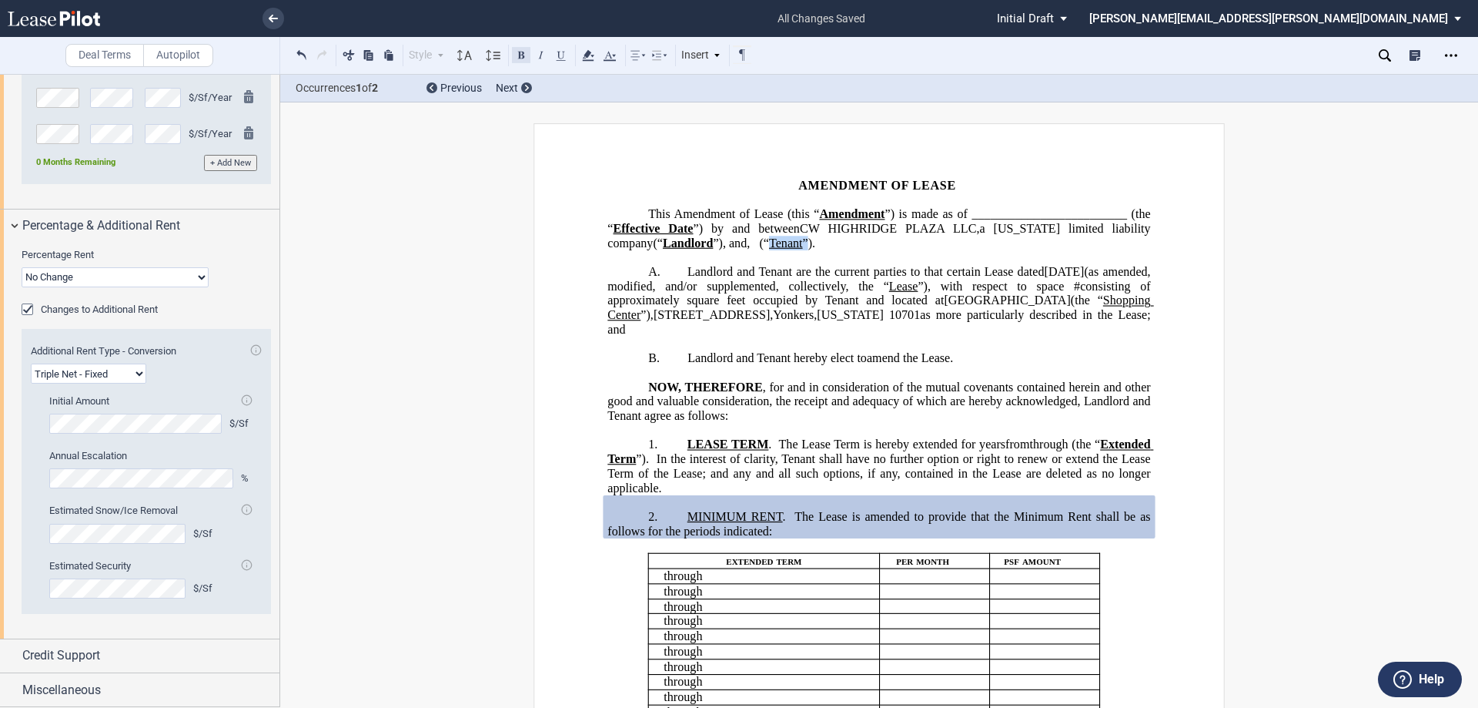
click at [520, 55] on button at bounding box center [521, 54] width 18 height 18
click at [769, 243] on span "(“" at bounding box center [764, 243] width 10 height 14
click at [909, 244] on span ", d/b/a “THE UPS STORE” (“" at bounding box center [834, 243] width 150 height 14
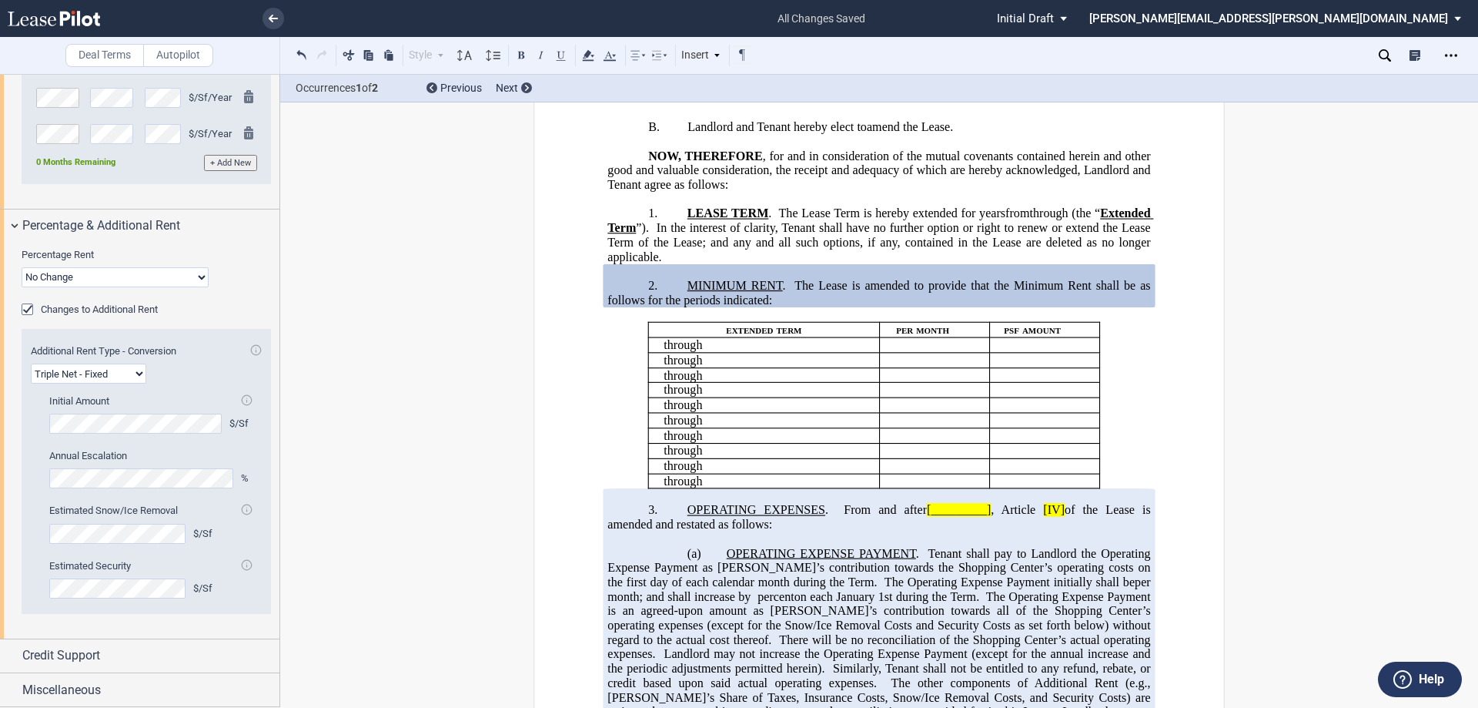
scroll to position [539, 0]
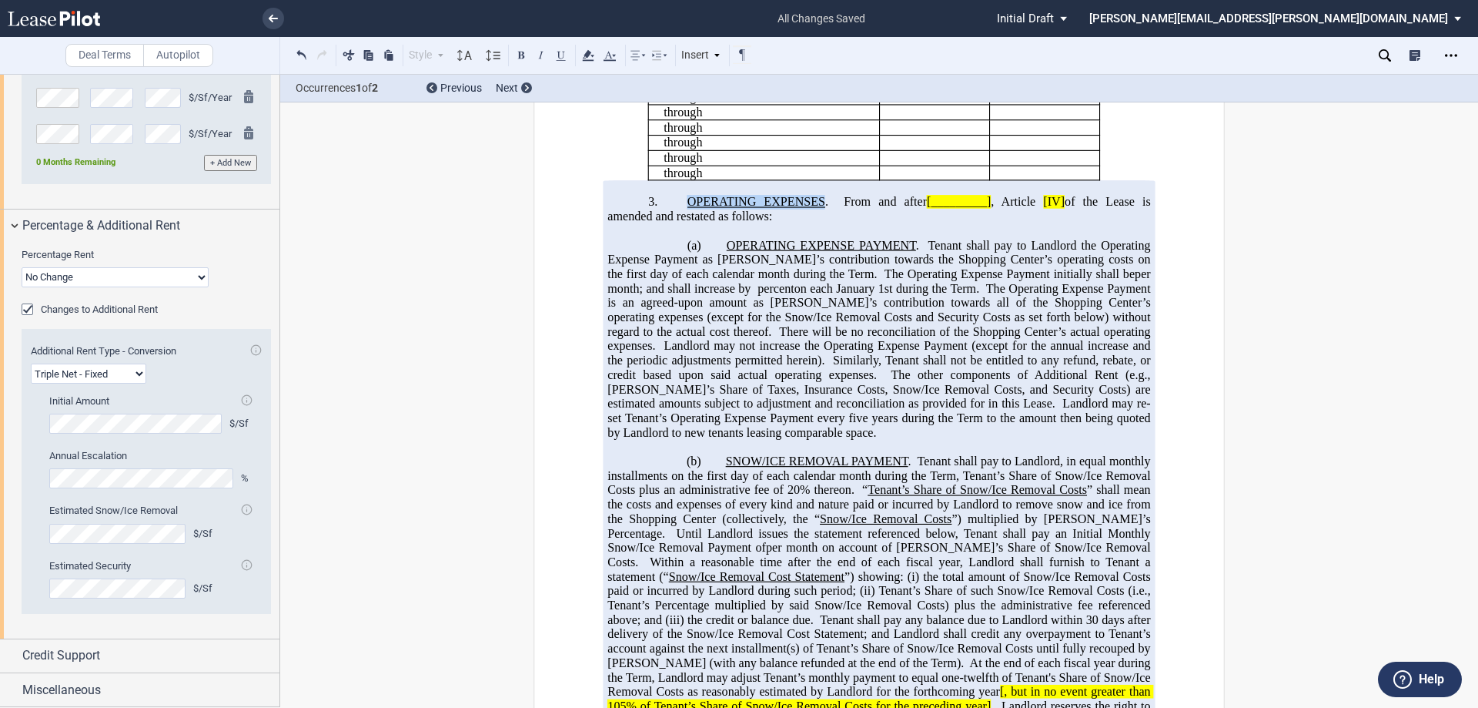
drag, startPoint x: 819, startPoint y: 363, endPoint x: 573, endPoint y: 146, distance: 328.4
click at [682, 224] on p "3. OPERATING EXPENSES . From and after [_________] , Article [IV] of the Lease …" at bounding box center [879, 210] width 543 height 28
click at [521, 59] on button at bounding box center [521, 54] width 18 height 18
drag, startPoint x: 913, startPoint y: 404, endPoint x: 557, endPoint y: 61, distance: 494.5
click at [719, 402] on p "(a) OPERATING EXPENSE PAYMENT . Tenant shall pay to Landlord the Operating Expe…" at bounding box center [879, 340] width 543 height 202
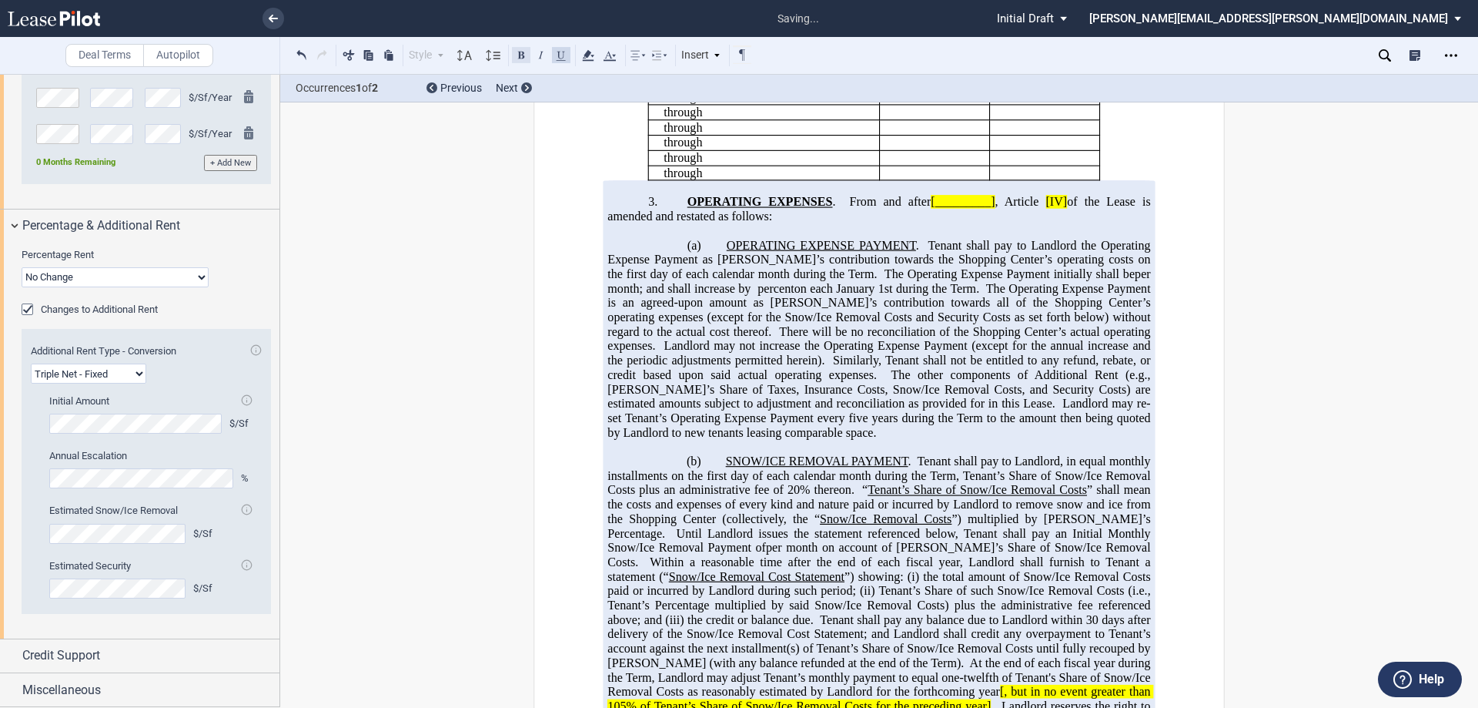
click at [517, 54] on button at bounding box center [521, 54] width 18 height 18
drag, startPoint x: 906, startPoint y: 621, endPoint x: 721, endPoint y: 622, distance: 184.0
click at [721, 622] on span "SNOW/ICE REMOVAL PAYMENT . Tenant shall pay to Landlord, in equal monthly insta…" at bounding box center [881, 590] width 546 height 273
click at [524, 55] on button at bounding box center [521, 54] width 18 height 18
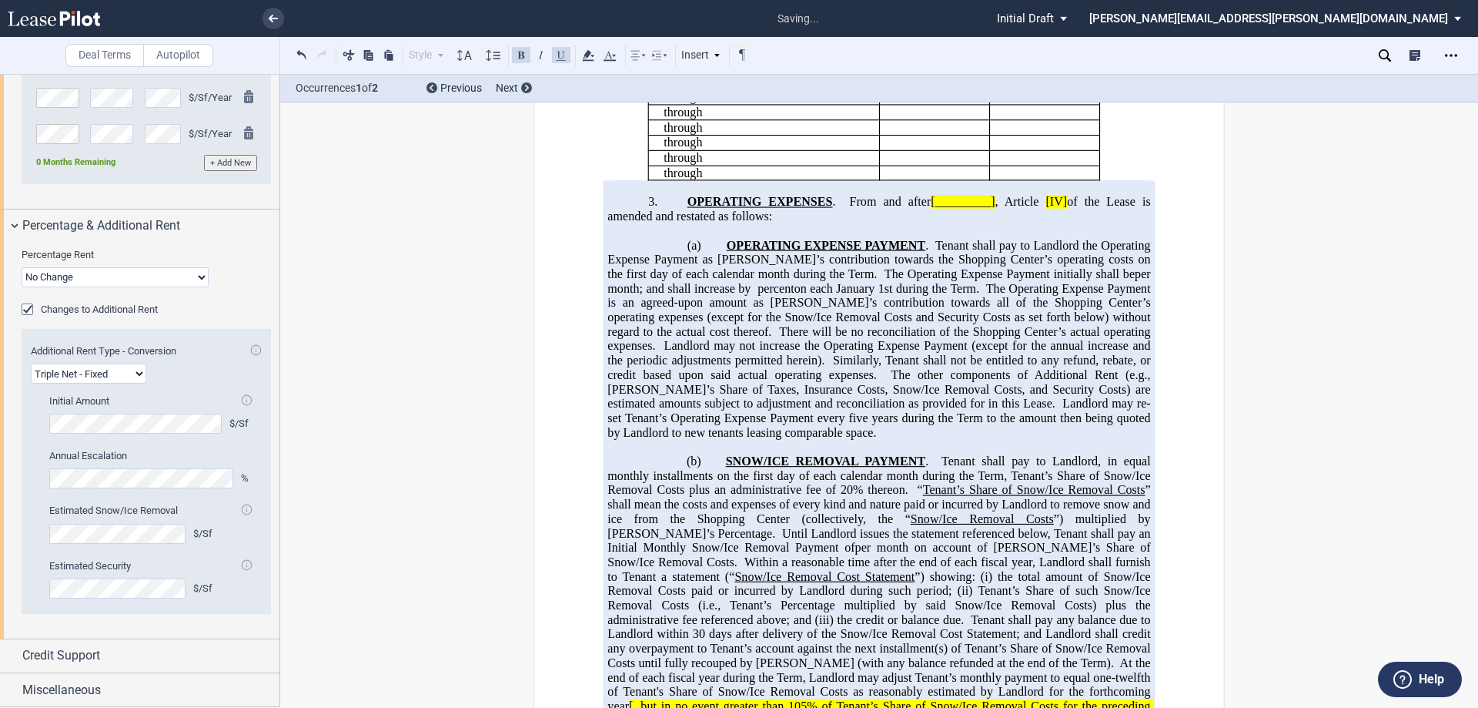
scroll to position [847, 0]
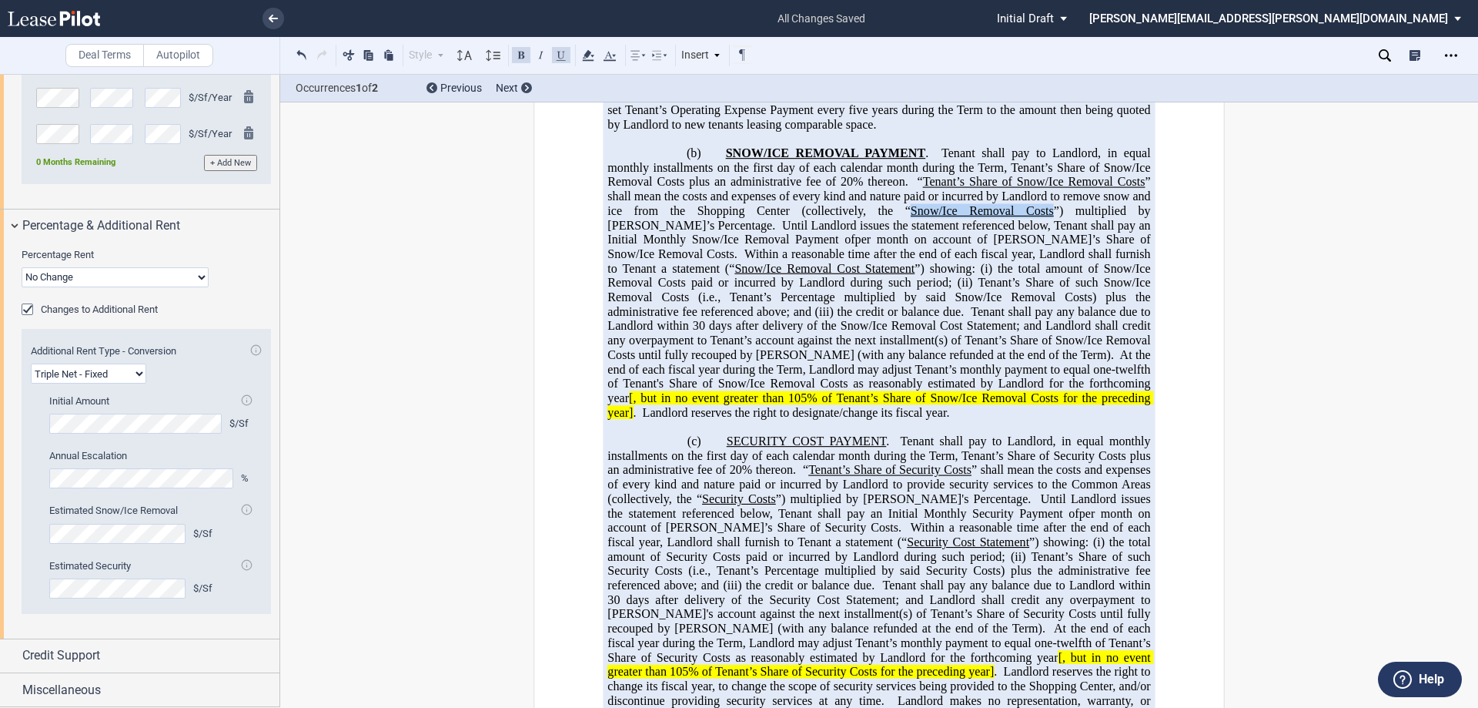
drag, startPoint x: 1009, startPoint y: 370, endPoint x: 878, endPoint y: 366, distance: 131.7
click at [878, 366] on span "SNOW/ICE REMOVAL PAYMENT . Tenant shall pay to Landlord, in equal monthly insta…" at bounding box center [881, 282] width 546 height 273
click at [520, 56] on button at bounding box center [521, 54] width 18 height 18
drag, startPoint x: 731, startPoint y: 427, endPoint x: 614, endPoint y: 427, distance: 117.8
click at [614, 419] on span "SNOW/ICE REMOVAL PAYMENT . Tenant shall pay to Landlord, in equal monthly insta…" at bounding box center [881, 282] width 546 height 273
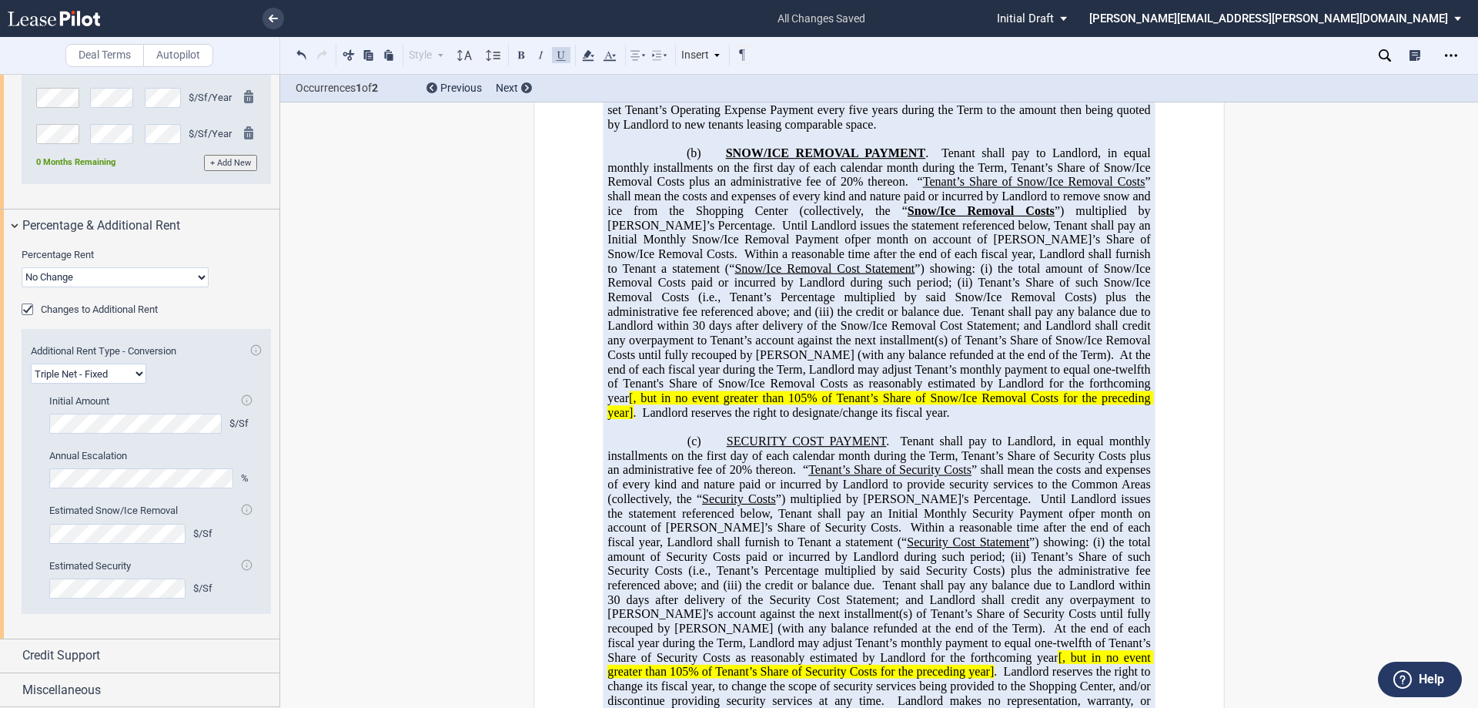
click at [521, 57] on button at bounding box center [521, 54] width 18 height 18
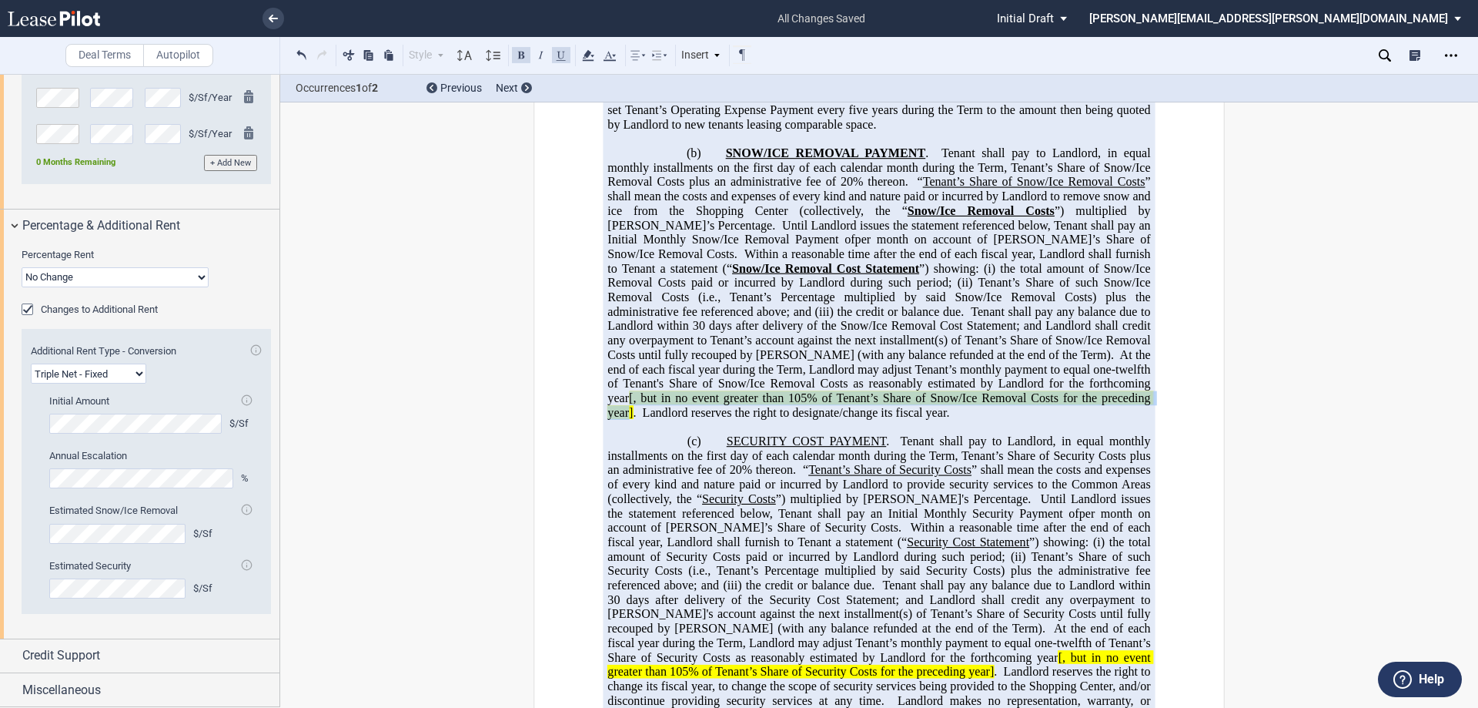
drag, startPoint x: 891, startPoint y: 559, endPoint x: 902, endPoint y: 544, distance: 19.2
click at [902, 419] on span "[, but in no event greater than 105% of Tenant’s Share of Snow/Ice Removal Cost…" at bounding box center [881, 405] width 546 height 28
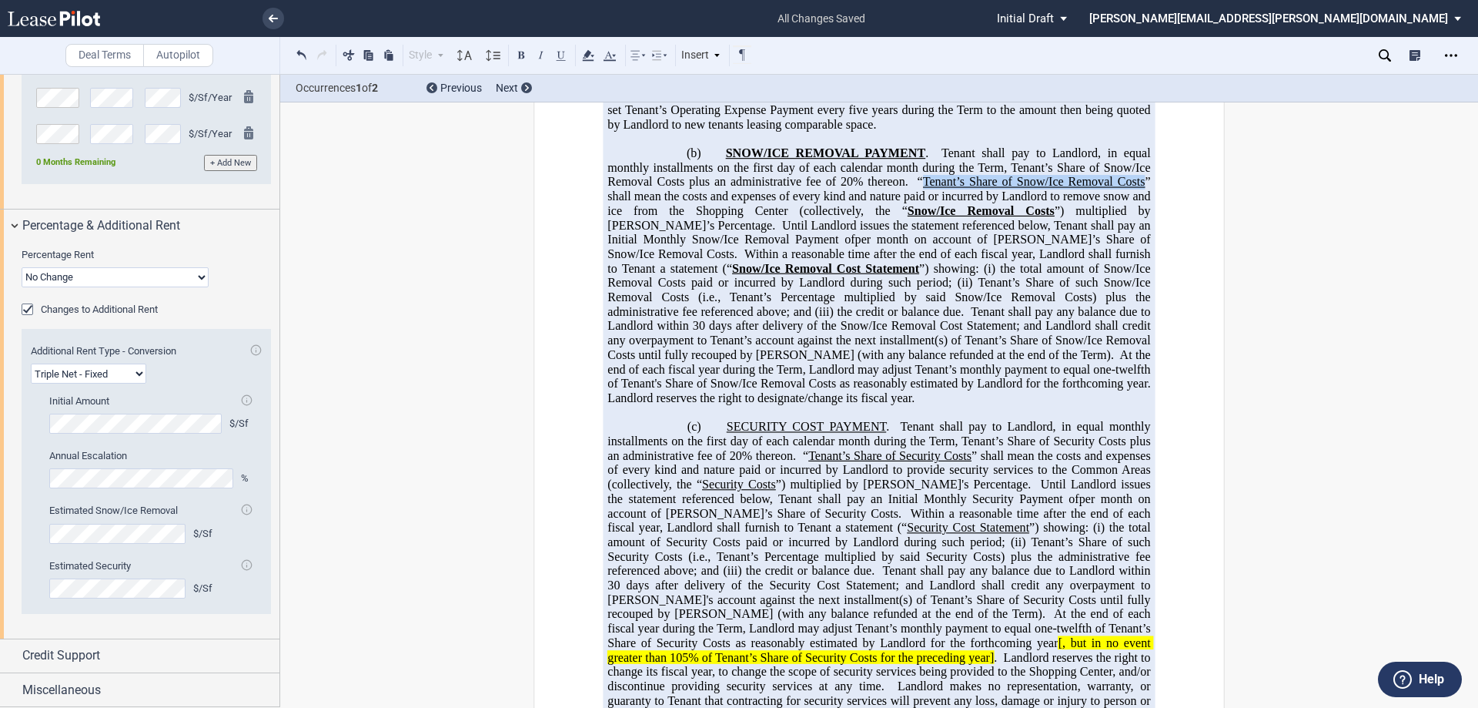
drag, startPoint x: 1141, startPoint y: 339, endPoint x: 922, endPoint y: 345, distance: 218.8
click at [922, 345] on span "SNOW/ICE REMOVAL PAYMENT . Tenant shall pay to Landlord, in equal monthly insta…" at bounding box center [882, 275] width 549 height 259
click at [523, 55] on button at bounding box center [521, 54] width 18 height 18
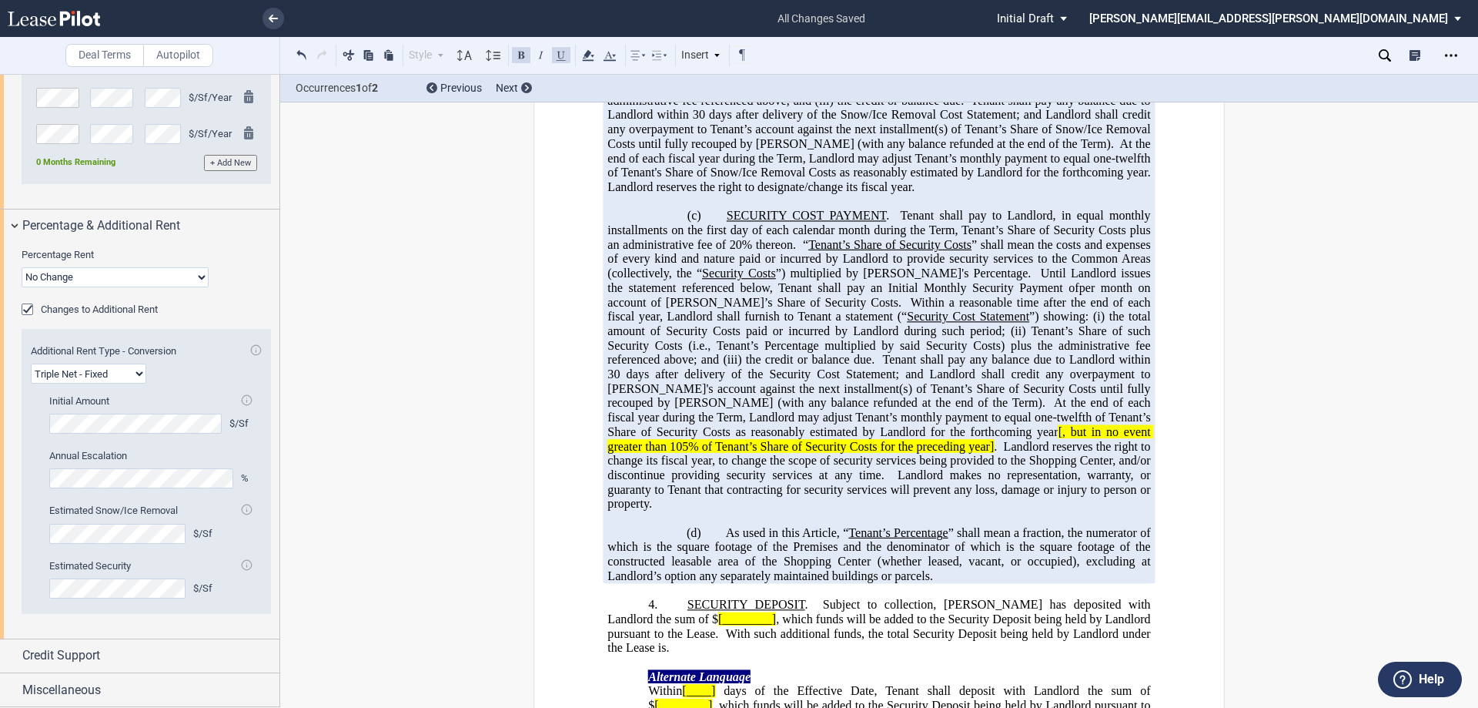
scroll to position [1078, 0]
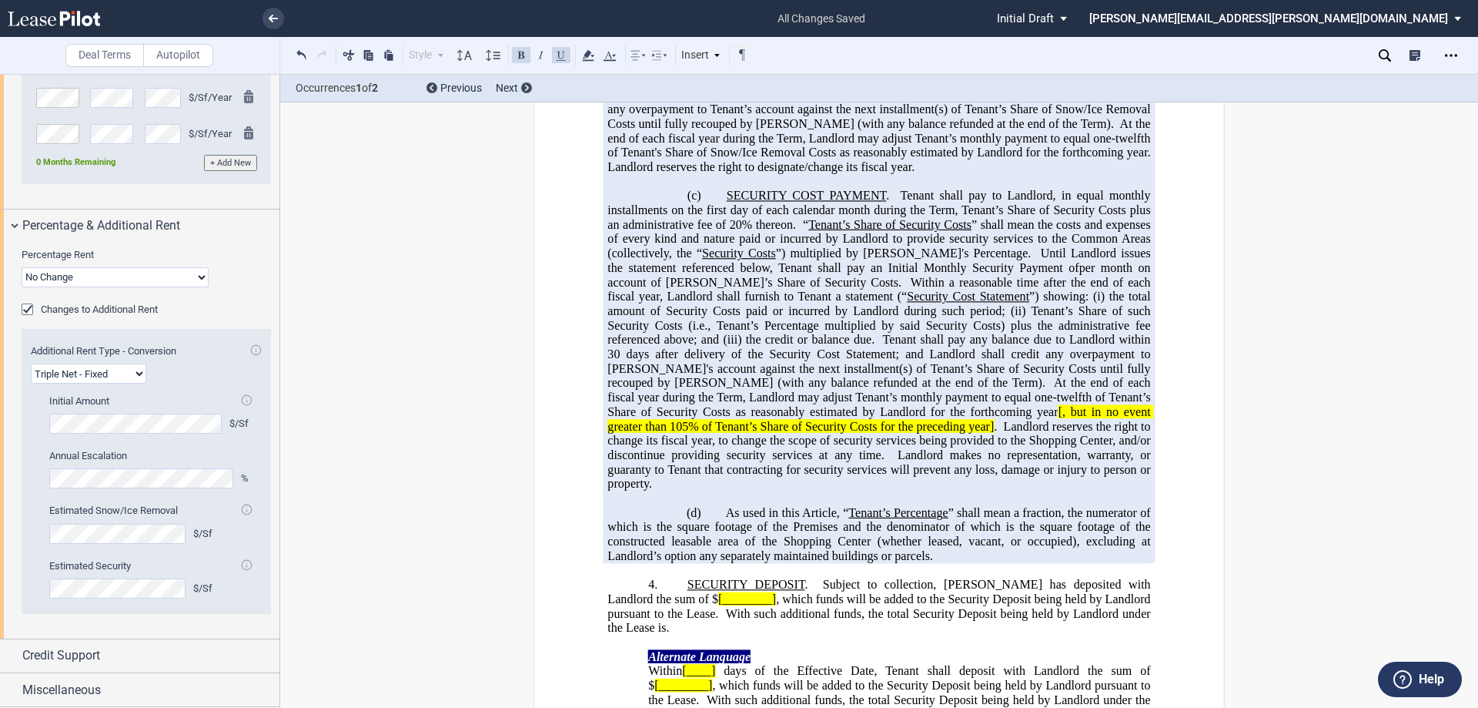
click at [799, 189] on p at bounding box center [879, 182] width 543 height 15
drag, startPoint x: 882, startPoint y: 356, endPoint x: 723, endPoint y: 350, distance: 158.7
click at [723, 350] on span "SECURITY COST PAYMENT . Tenant shall pay to Landlord, in equal monthly installm…" at bounding box center [881, 340] width 546 height 302
click at [521, 58] on button at bounding box center [521, 54] width 18 height 18
click at [963, 232] on span "Tenant’s Share of Security Costs" at bounding box center [889, 225] width 163 height 14
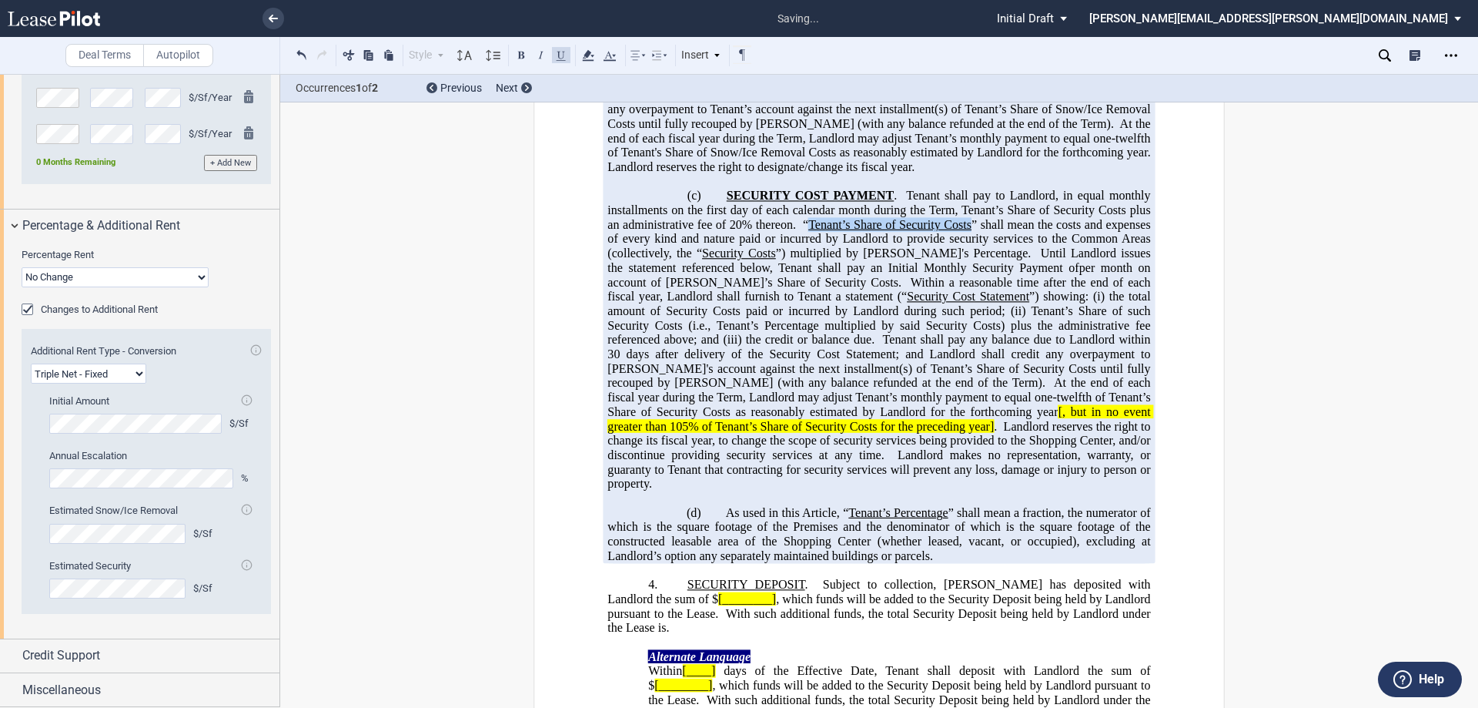
drag, startPoint x: 968, startPoint y: 382, endPoint x: 808, endPoint y: 383, distance: 160.2
click at [808, 383] on span "SECURITY COST PAYMENT . Tenant shall pay to Landlord, in equal monthly installm…" at bounding box center [881, 340] width 546 height 302
click at [519, 56] on button at bounding box center [521, 54] width 18 height 18
click at [1029, 303] on span "”) showing: (i)" at bounding box center [1066, 297] width 75 height 14
click at [967, 303] on span "Security Cost Statement" at bounding box center [968, 297] width 122 height 14
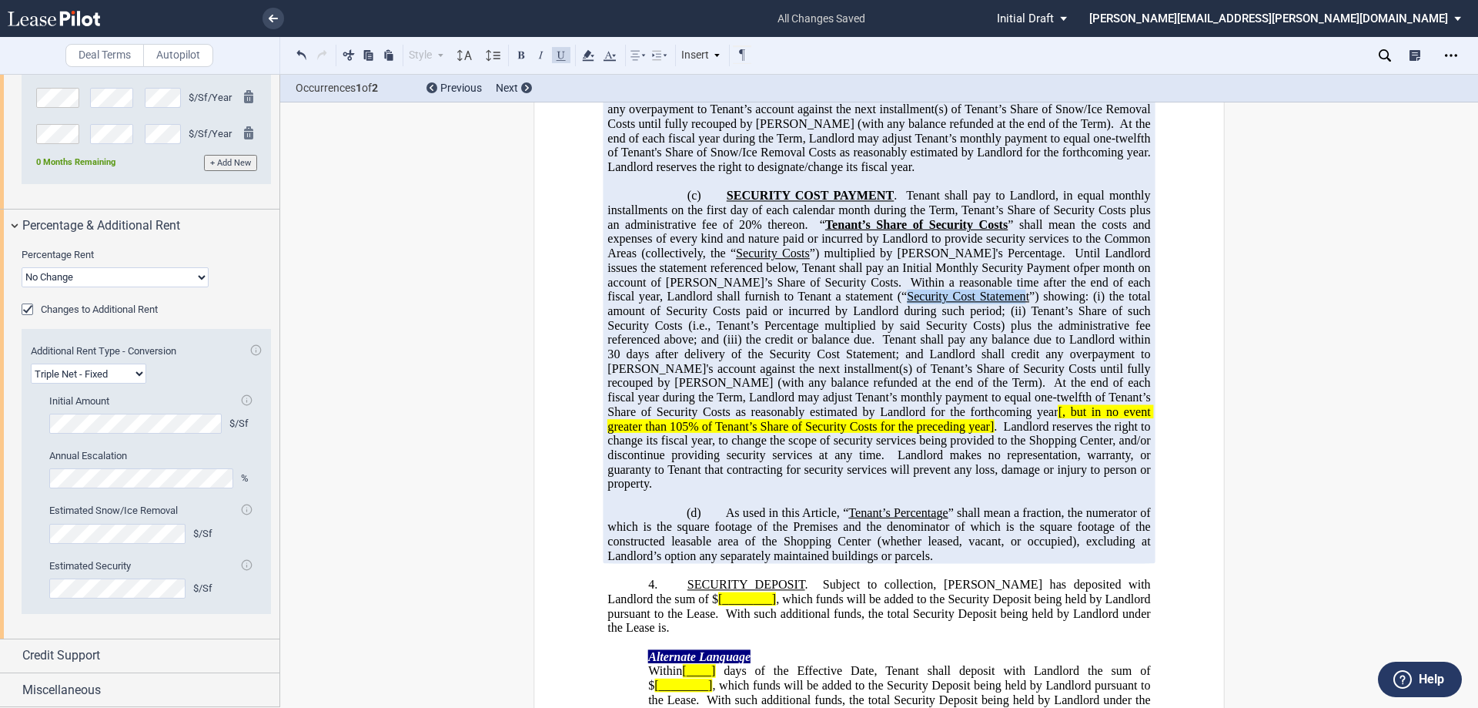
drag, startPoint x: 966, startPoint y: 454, endPoint x: 748, endPoint y: 398, distance: 225.6
click at [907, 303] on span "Security Cost Statement" at bounding box center [968, 297] width 122 height 14
drag, startPoint x: 809, startPoint y: 412, endPoint x: 738, endPoint y: 413, distance: 71.6
click at [738, 413] on span "SECURITY COST PAYMENT . Tenant shall pay to Landlord, in equal monthly installm…" at bounding box center [881, 340] width 546 height 302
click at [517, 59] on button at bounding box center [521, 54] width 18 height 18
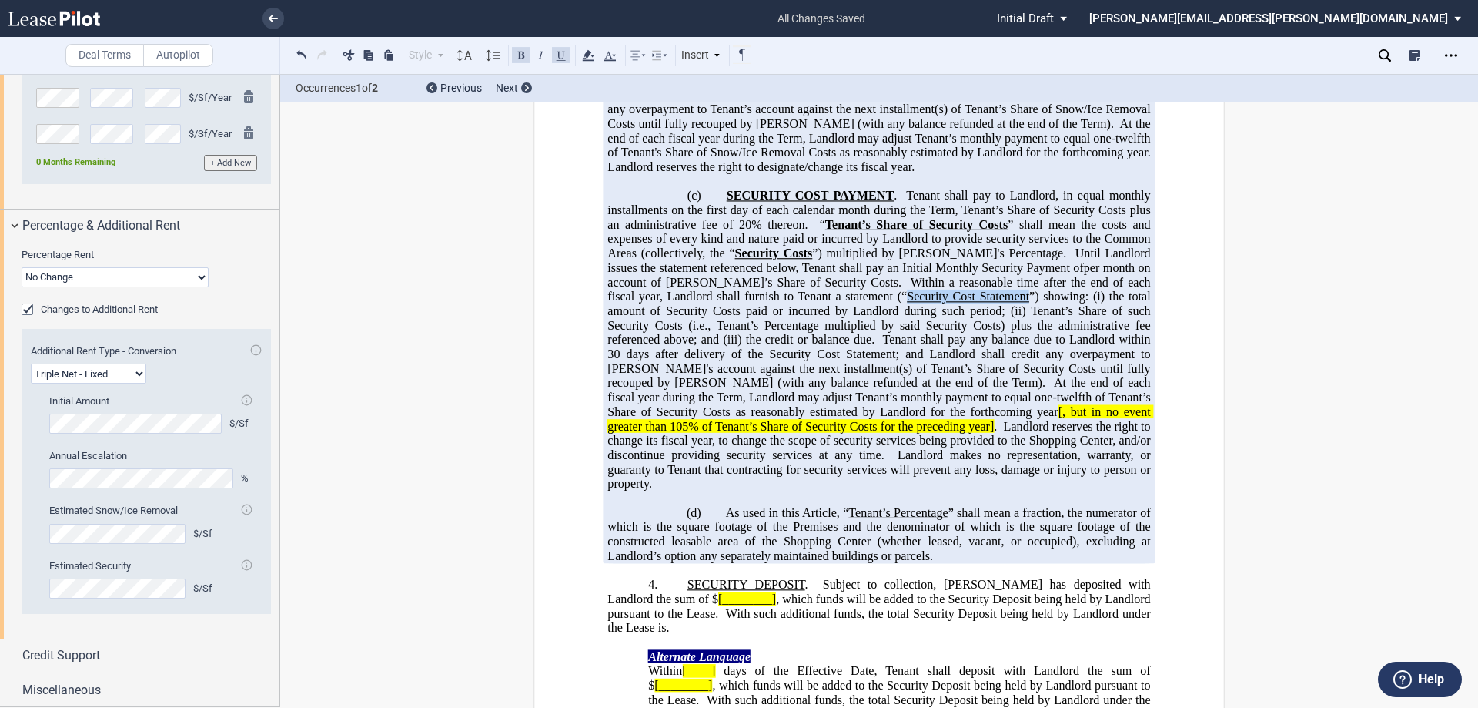
drag, startPoint x: 969, startPoint y: 453, endPoint x: 848, endPoint y: 457, distance: 121.7
click at [848, 457] on span "SECURITY COST PAYMENT . Tenant shall pay to Landlord, in equal monthly installm…" at bounding box center [881, 340] width 546 height 302
click at [524, 57] on button at bounding box center [521, 54] width 18 height 18
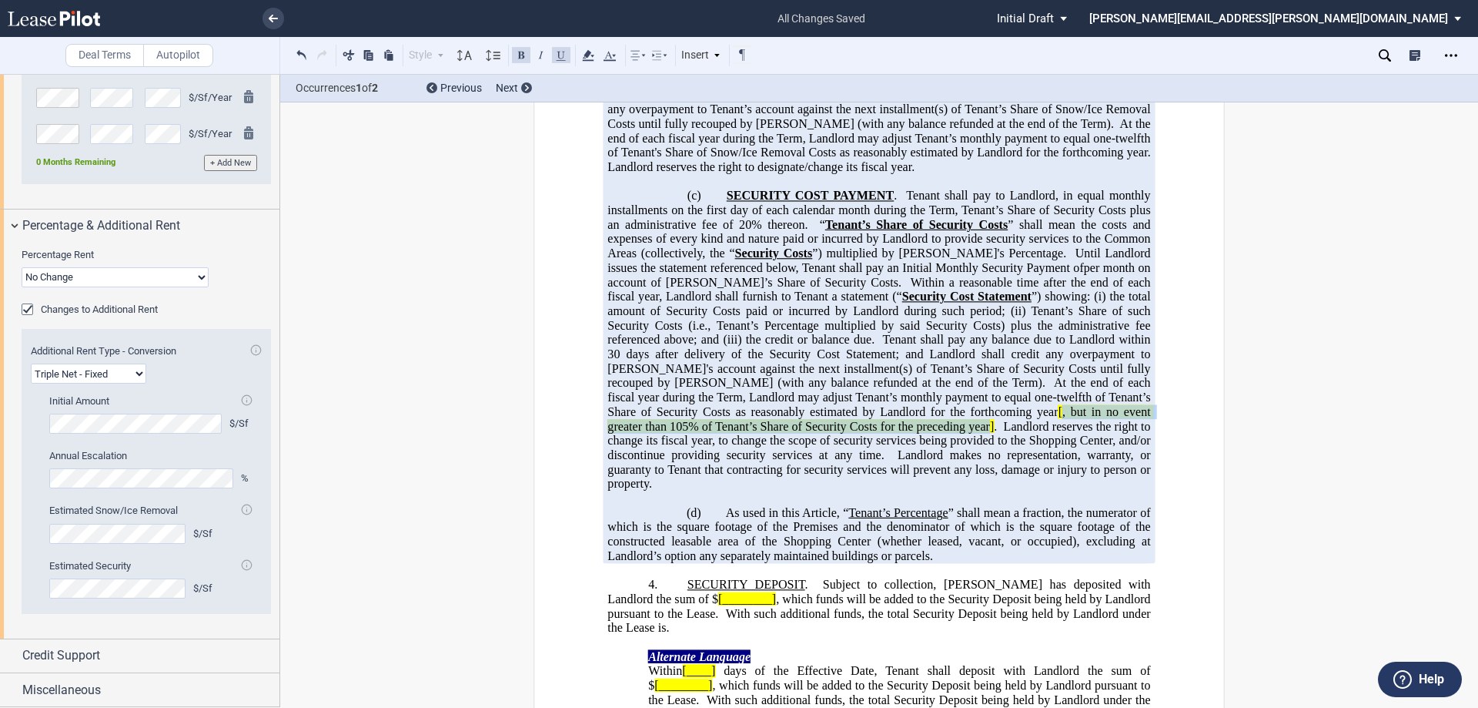
drag, startPoint x: 854, startPoint y: 570, endPoint x: 794, endPoint y: 581, distance: 61.2
click at [794, 433] on span "[, but in no event greater than 105% of Tenant’s Share of Security Costs for th…" at bounding box center [881, 419] width 546 height 28
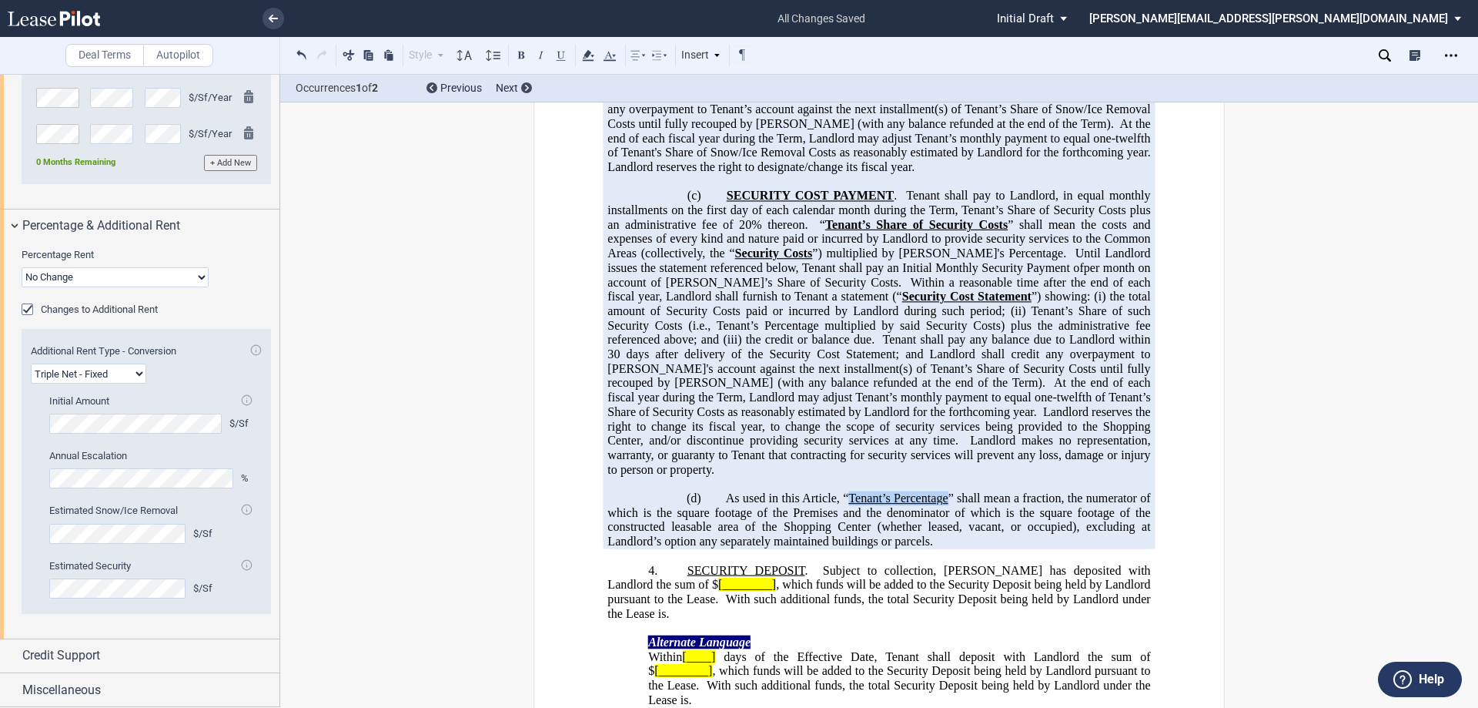
drag, startPoint x: 943, startPoint y: 643, endPoint x: 846, endPoint y: 643, distance: 97.0
click at [849, 505] on span "Tenant’s Percentage" at bounding box center [898, 498] width 99 height 14
click at [514, 55] on button at bounding box center [521, 54] width 18 height 18
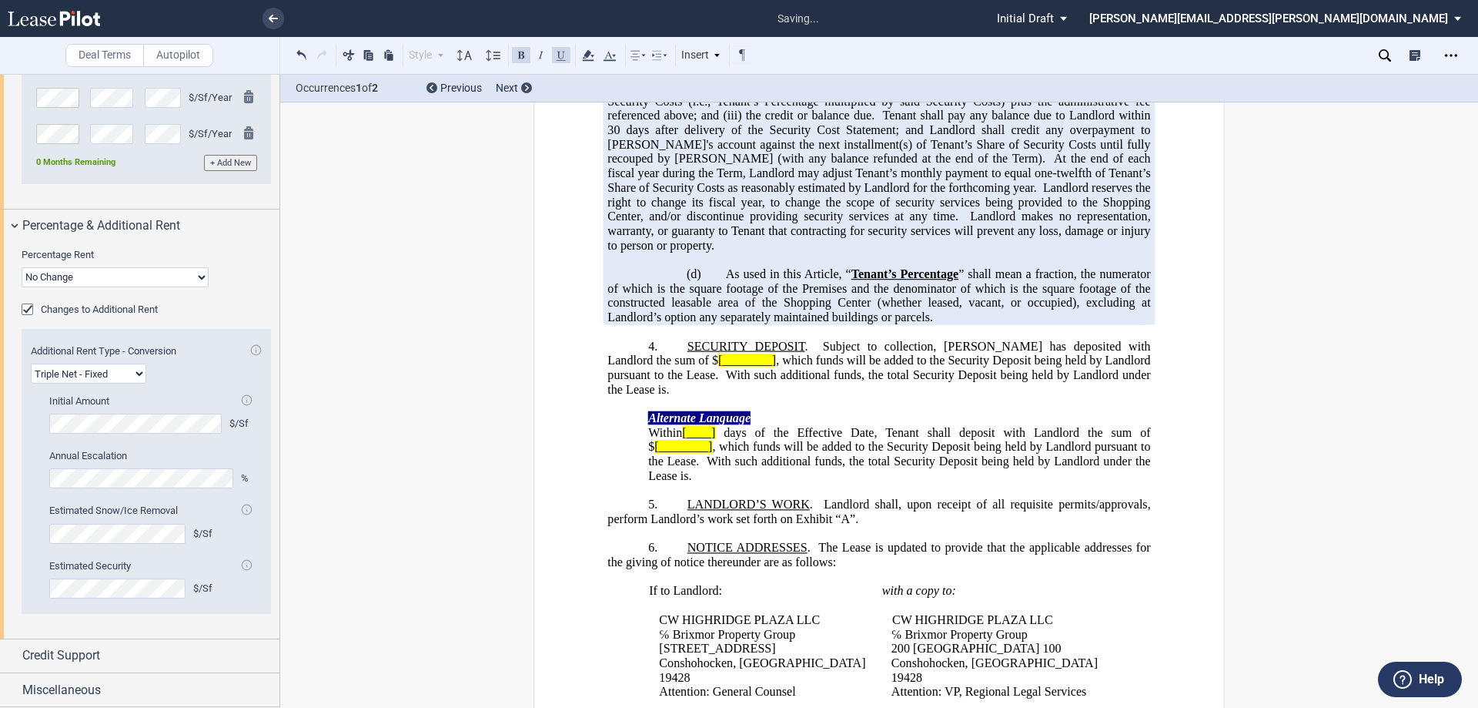
scroll to position [1309, 0]
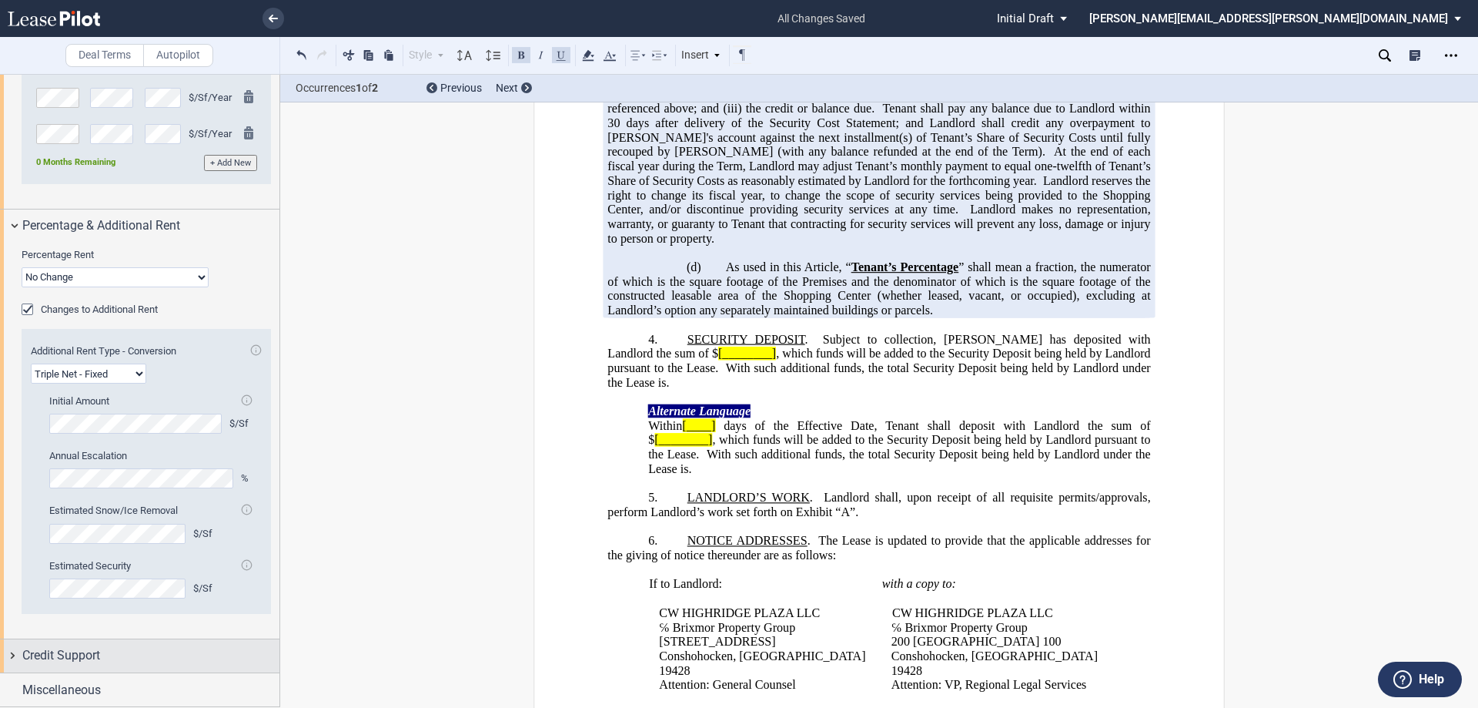
click at [89, 655] on span "Credit Support" at bounding box center [61, 655] width 78 height 18
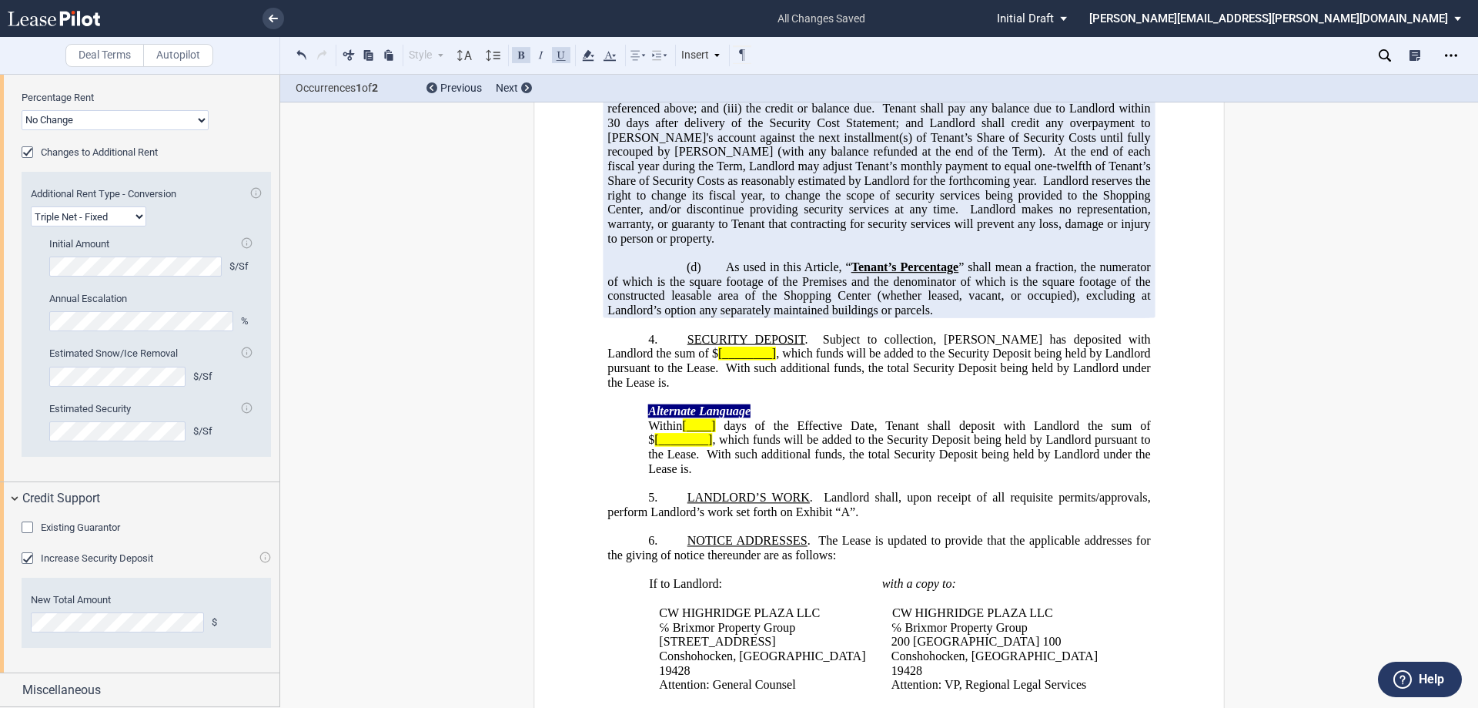
click at [54, 531] on span "Existing Guarantor" at bounding box center [80, 527] width 79 height 12
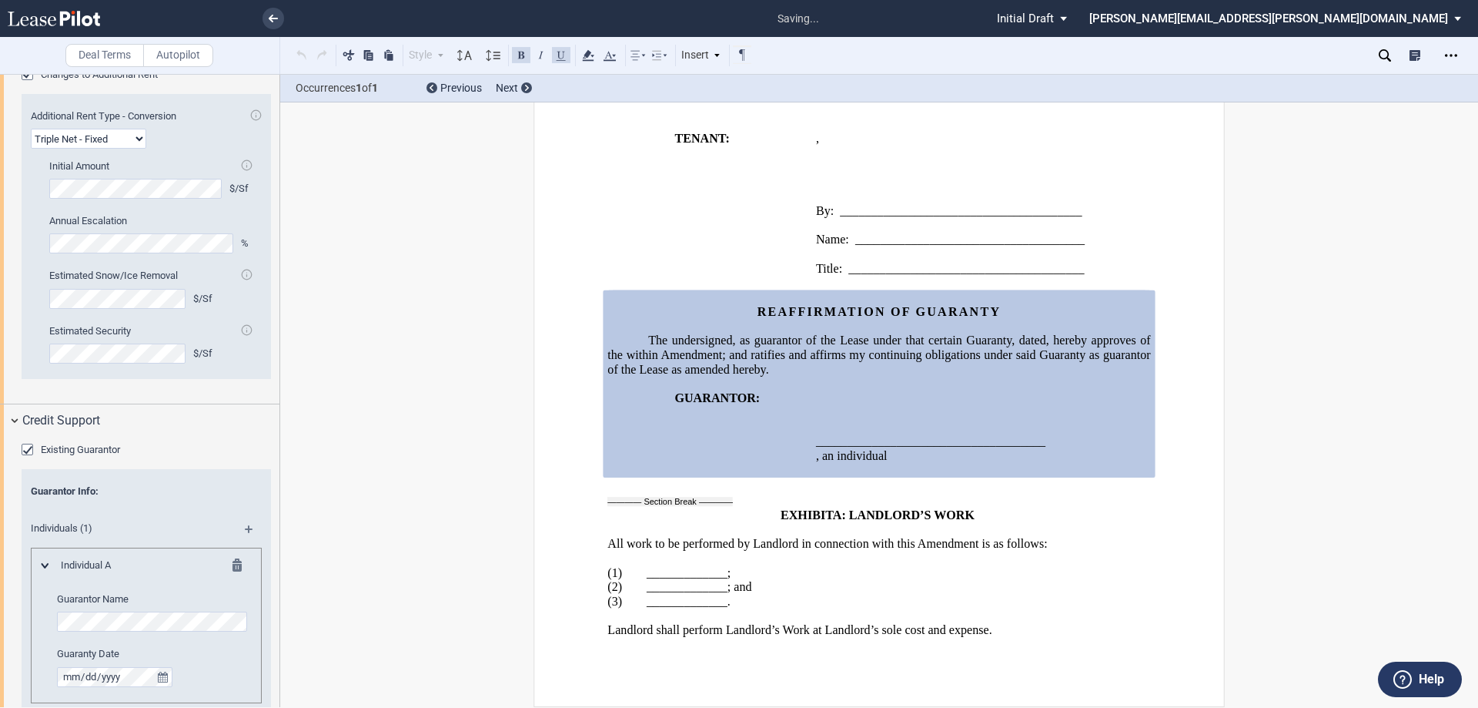
scroll to position [2275, 0]
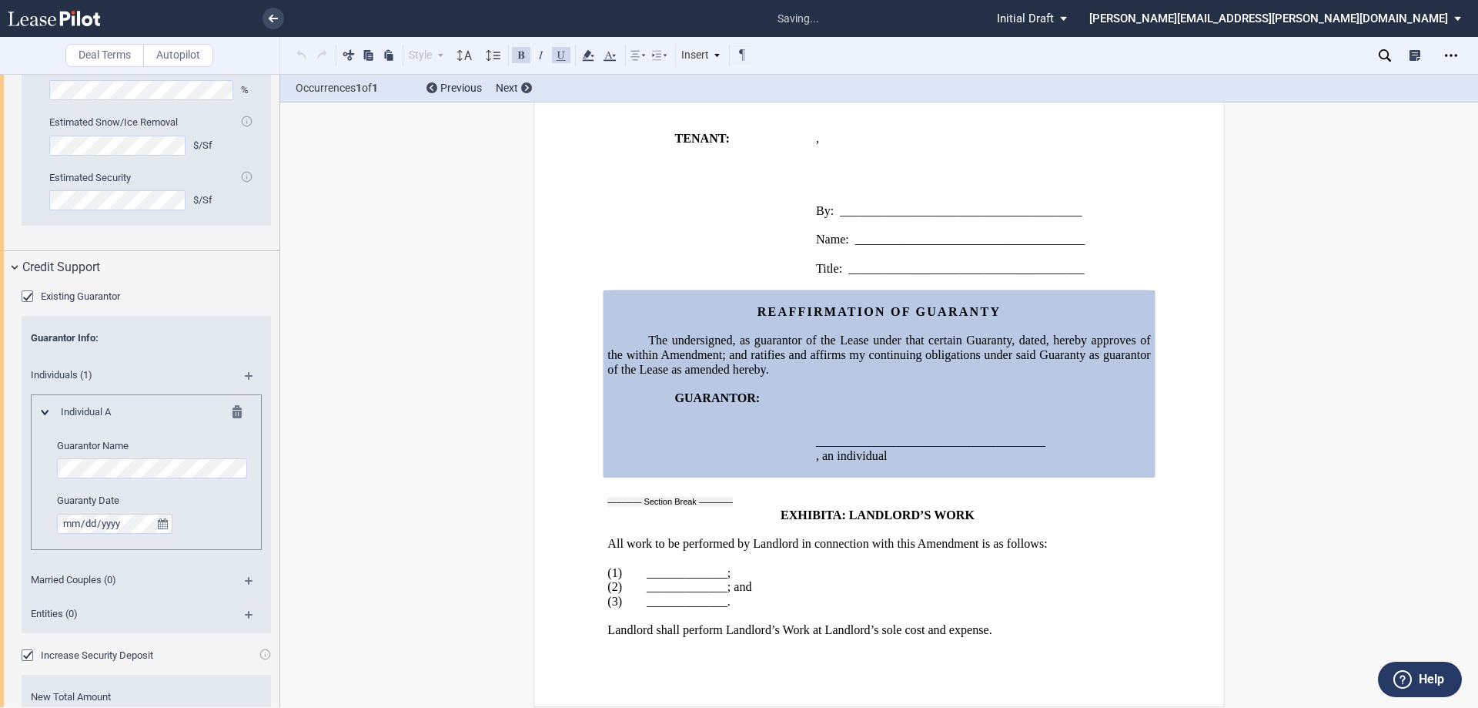
click at [50, 656] on span "Increase Security Deposit" at bounding box center [97, 655] width 112 height 12
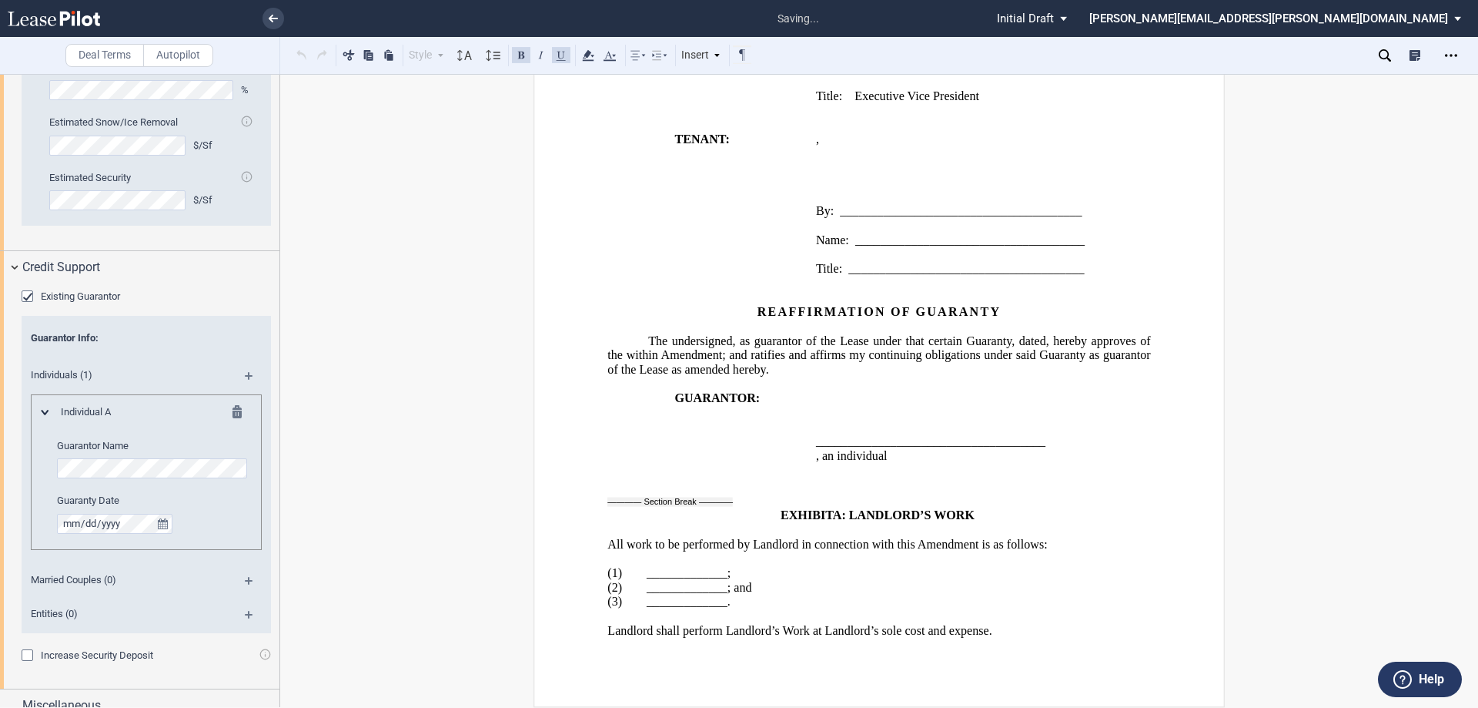
scroll to position [2790, 0]
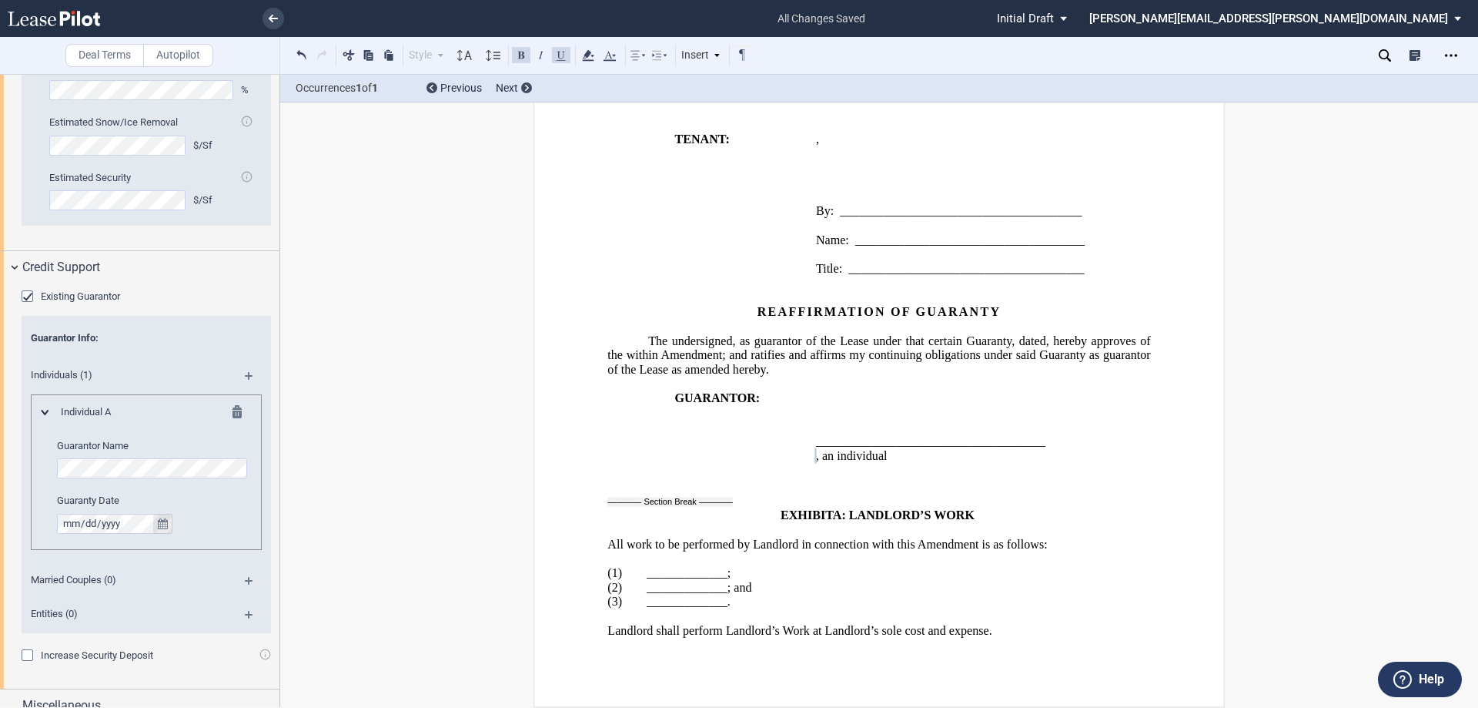
click at [164, 523] on icon "true" at bounding box center [163, 523] width 10 height 11
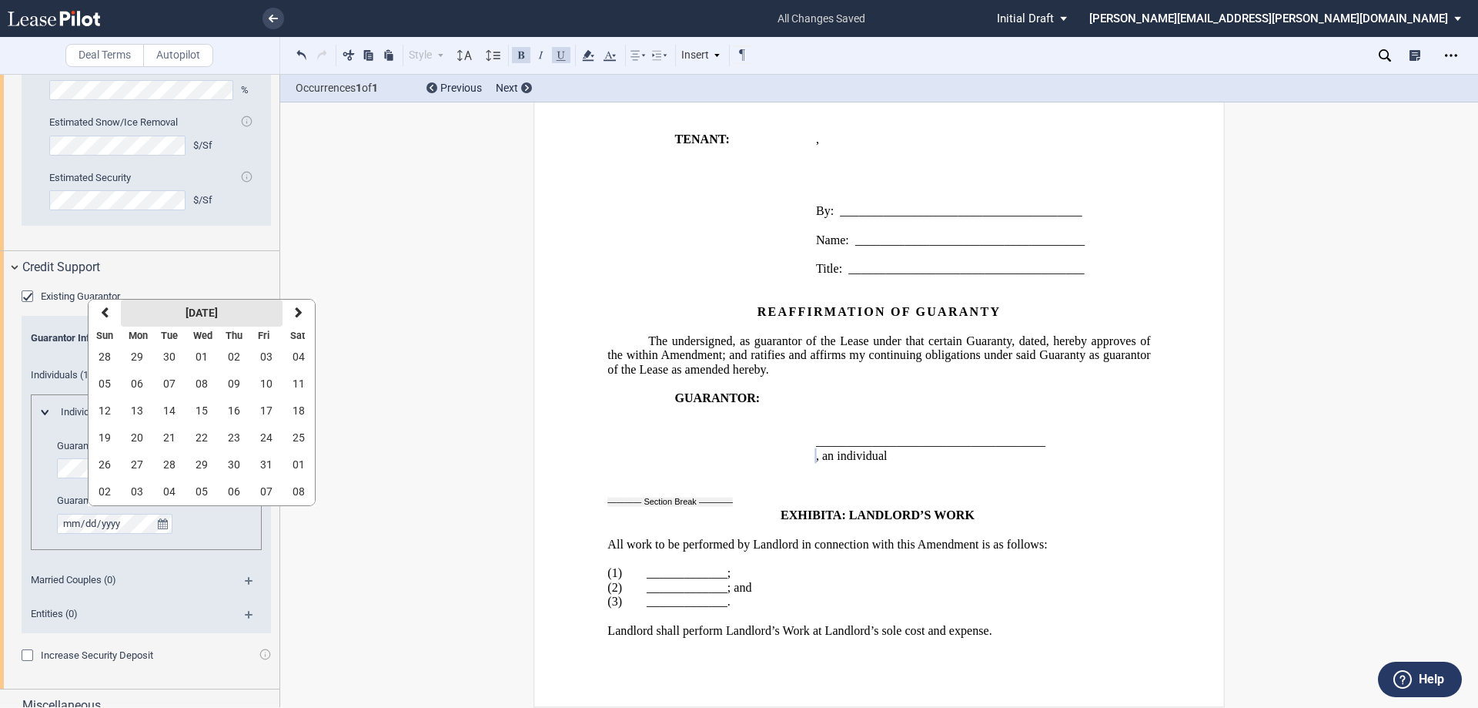
click at [218, 311] on strong "[DATE]" at bounding box center [202, 312] width 32 height 12
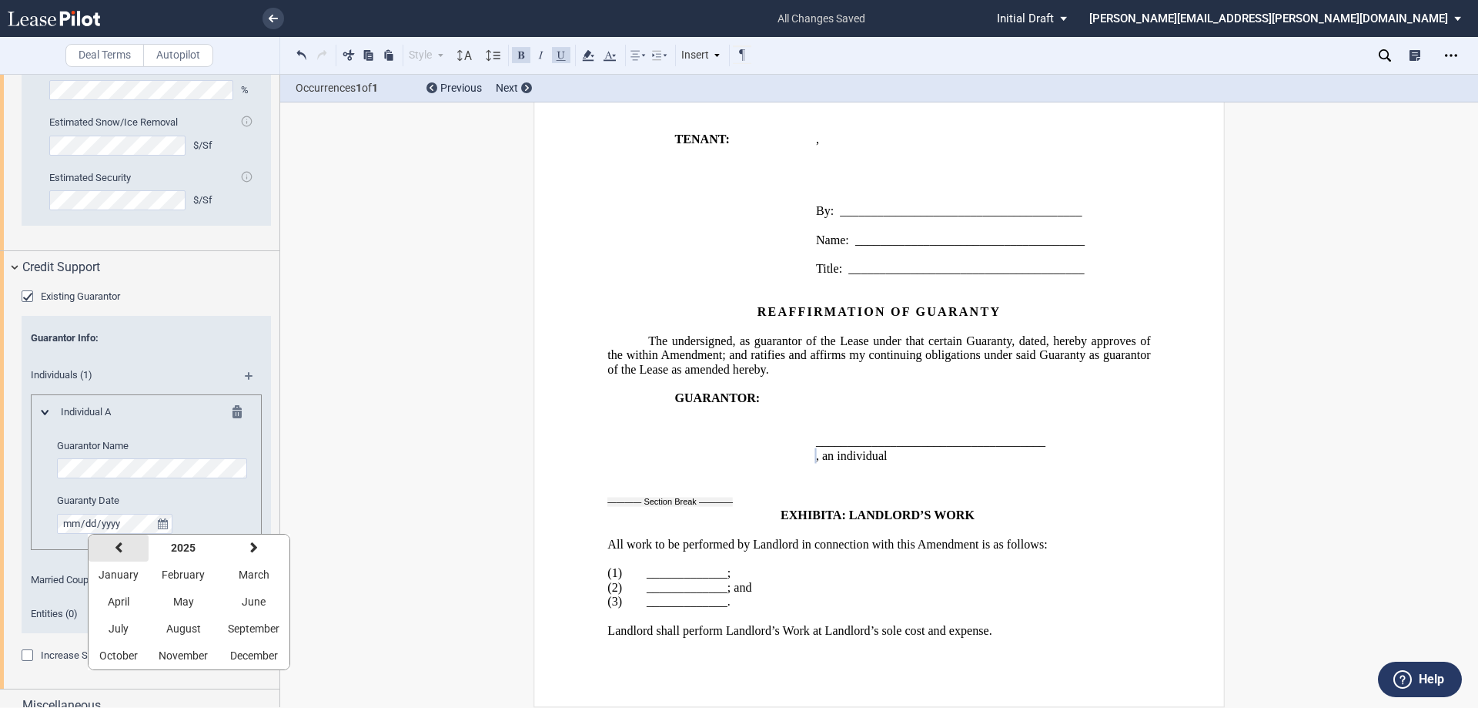
click at [117, 544] on icon "button" at bounding box center [119, 547] width 8 height 12
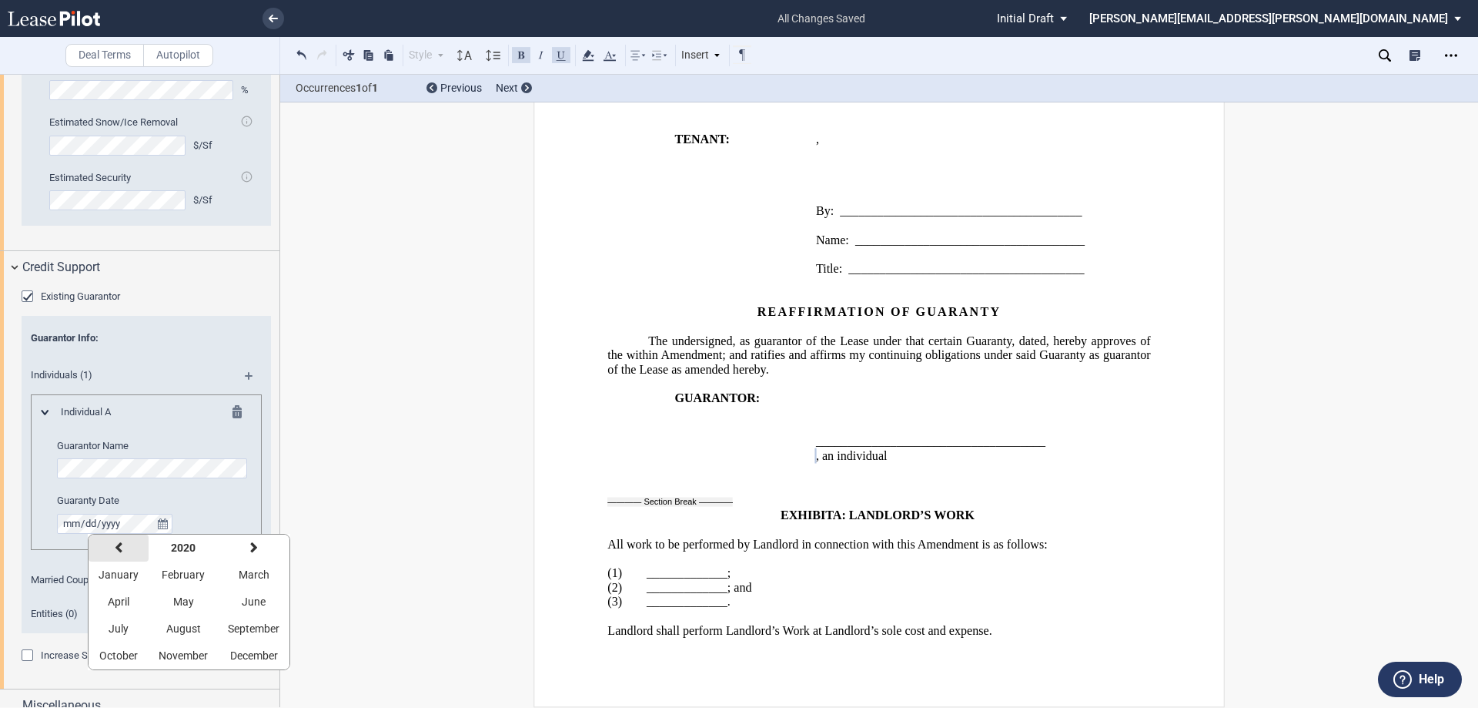
click at [117, 544] on icon "button" at bounding box center [119, 547] width 8 height 12
click at [119, 542] on icon "button" at bounding box center [119, 547] width 8 height 12
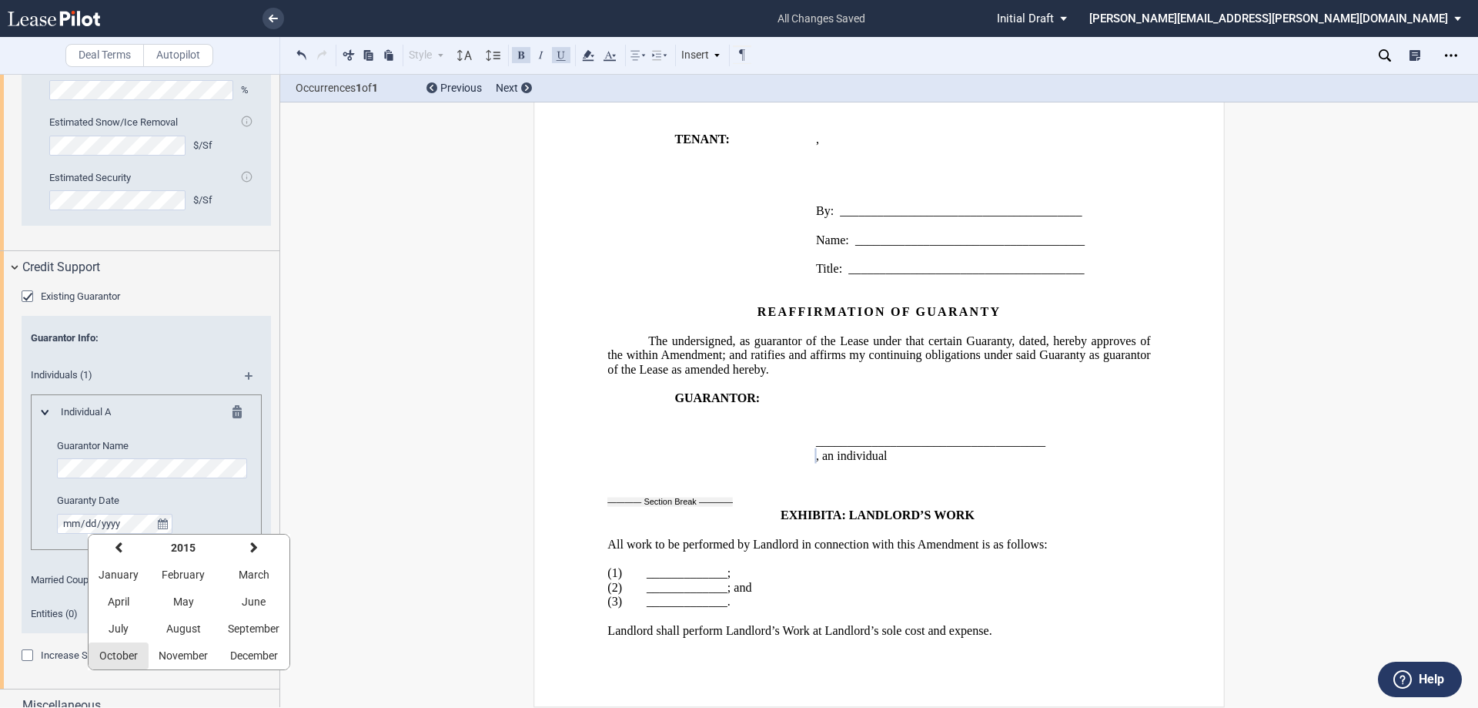
click at [125, 651] on span "October" at bounding box center [118, 655] width 38 height 12
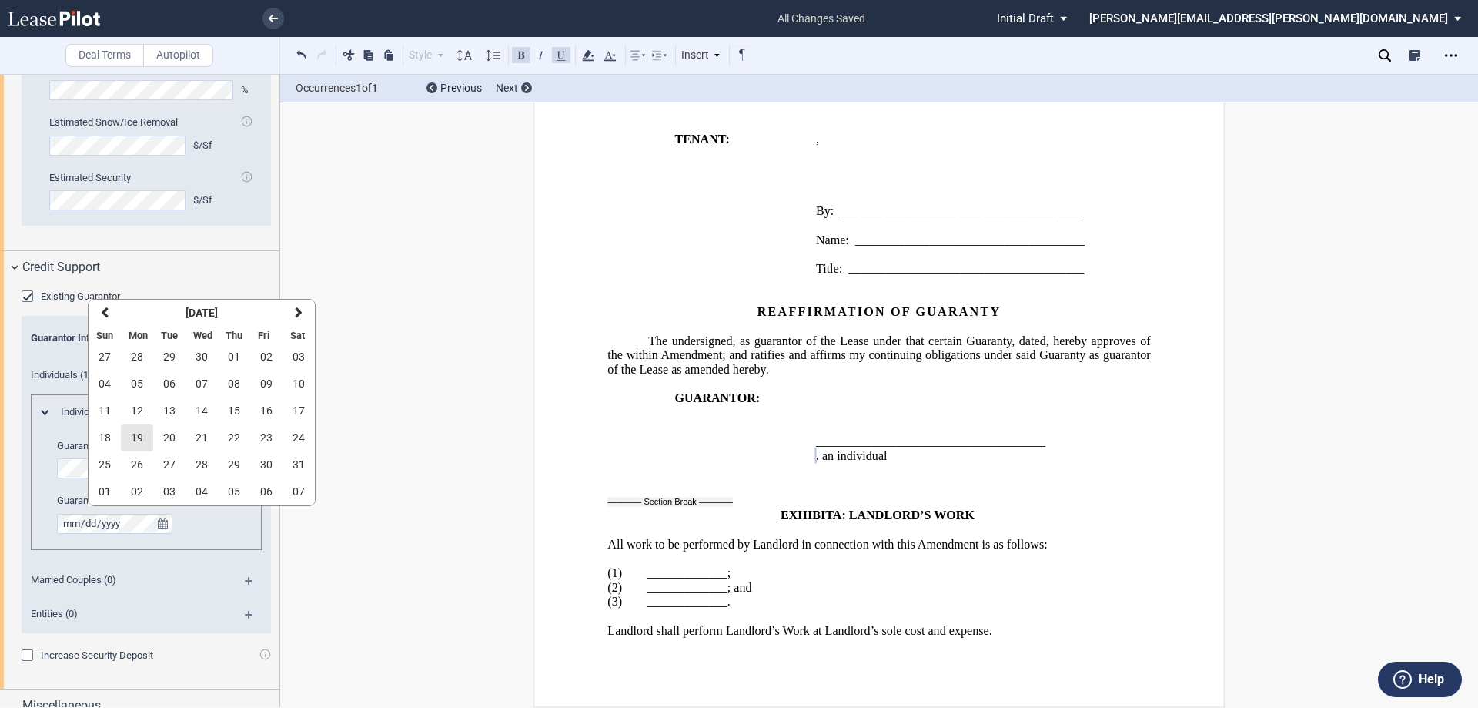
click at [142, 434] on span "19" at bounding box center [137, 437] width 12 height 12
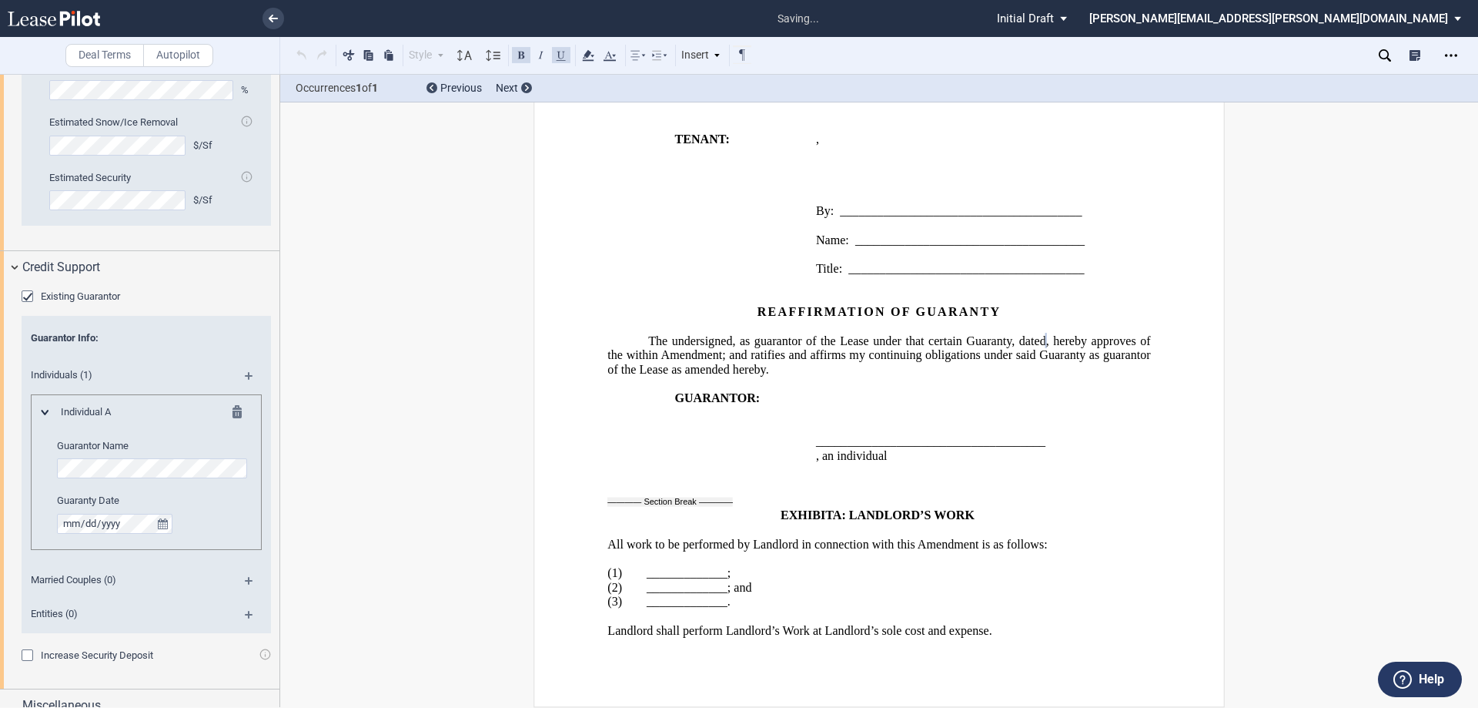
click at [1018, 342] on span "The undersigned, as guarantor of the Lease under that certain Guaranty, dated" at bounding box center [847, 341] width 398 height 14
click at [939, 152] on p "﻿ ﻿ ﻿ ﻿ ﻿ ﻿" at bounding box center [984, 154] width 336 height 15
drag, startPoint x: 936, startPoint y: 168, endPoint x: 844, endPoint y: 165, distance: 92.5
click at [844, 160] on span "﻿d/b/a “THE UPS STORE”" at bounding box center [881, 153] width 131 height 14
click at [521, 54] on button at bounding box center [521, 54] width 18 height 18
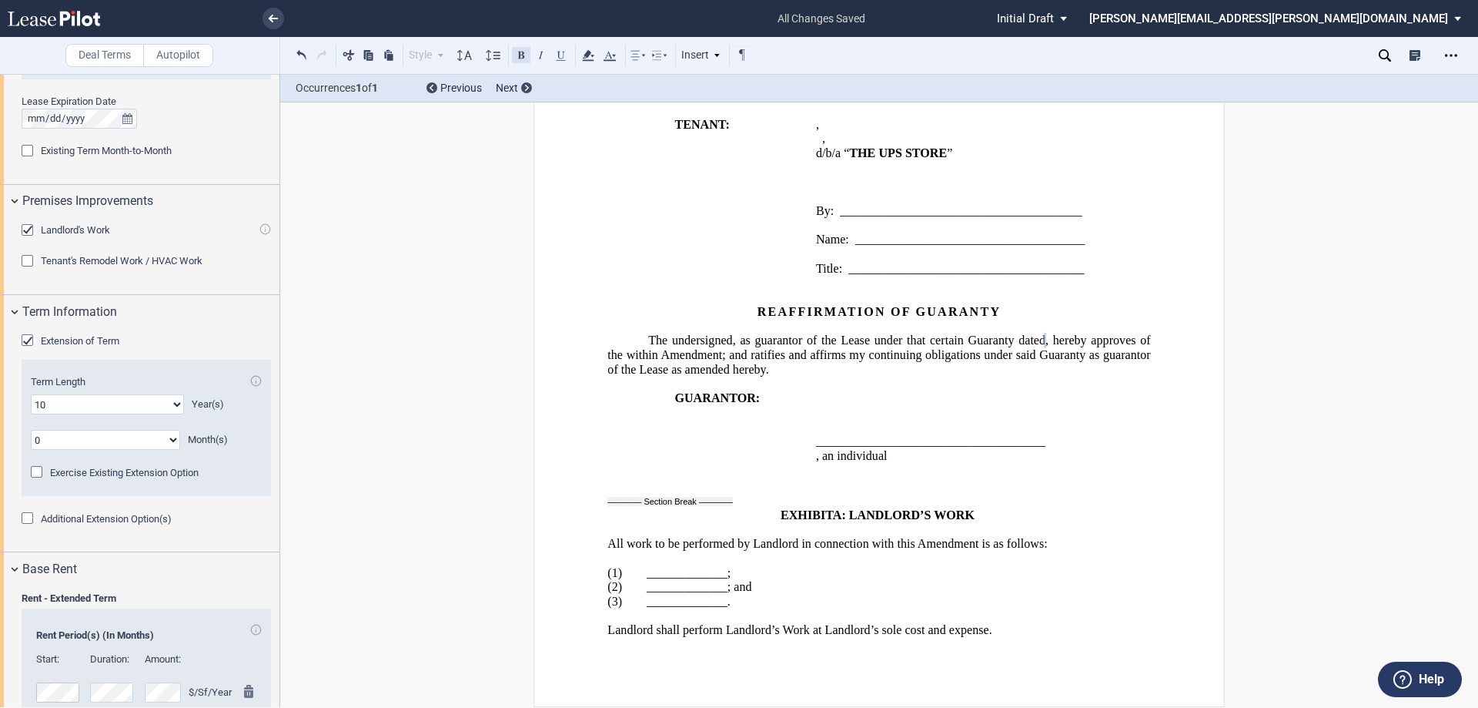
click at [516, 53] on button at bounding box center [521, 54] width 18 height 18
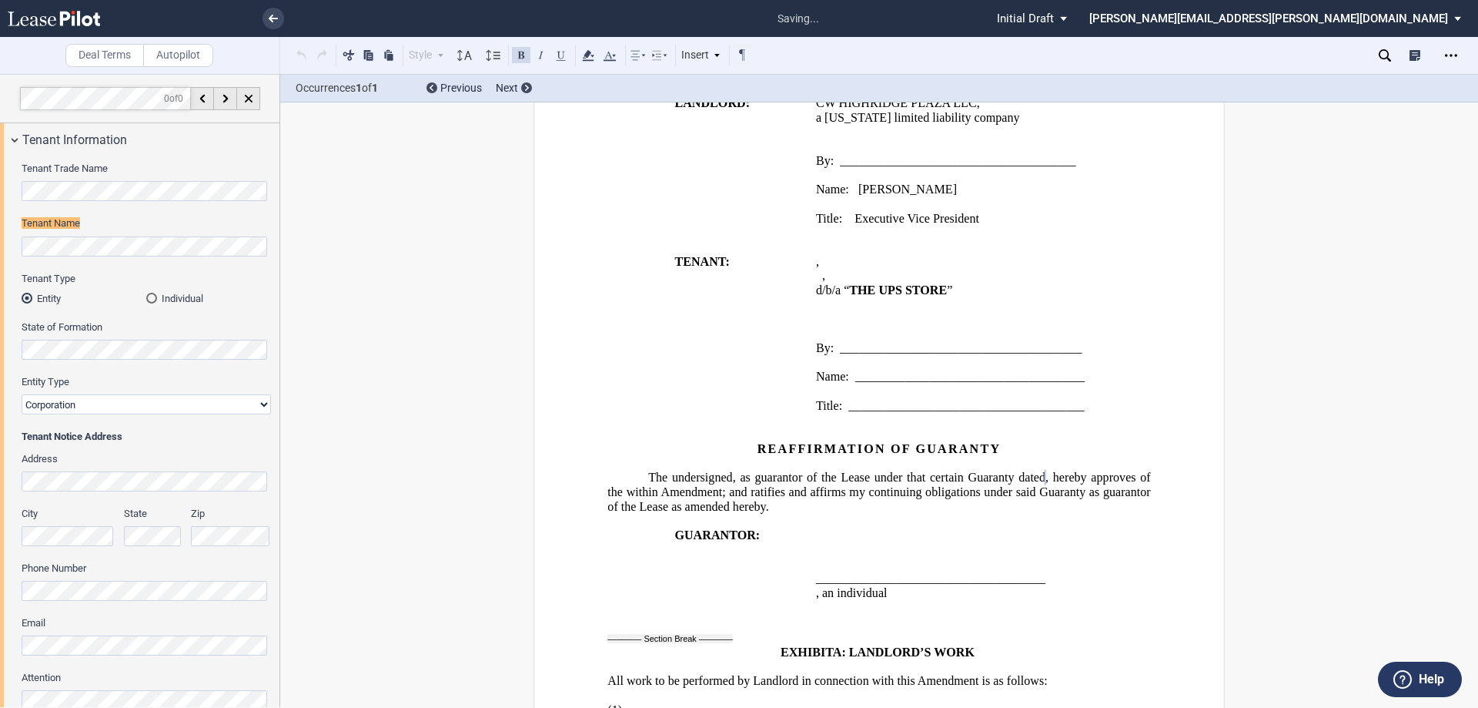
scroll to position [2482, 0]
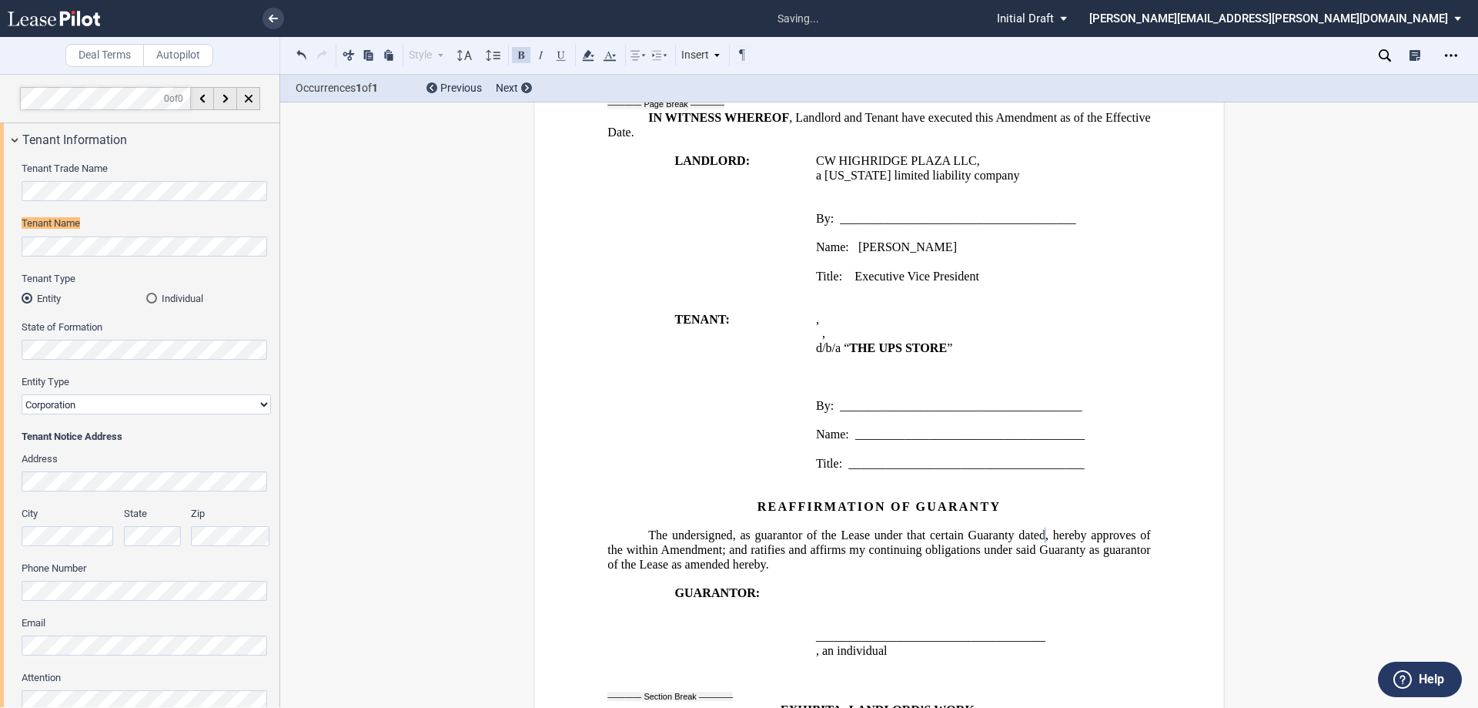
click at [878, 168] on span "CW HIGHRIDGE PLAZA LLC" at bounding box center [896, 161] width 161 height 14
drag, startPoint x: 973, startPoint y: 290, endPoint x: 693, endPoint y: 196, distance: 294.9
click at [810, 283] on td "CW HIGHRIDGE PLAZA LLC , a [US_STATE] limited liability company ﻿ By: _________…" at bounding box center [983, 226] width 347 height 144
click at [520, 52] on button at bounding box center [521, 54] width 18 height 18
drag, startPoint x: 1043, startPoint y: 187, endPoint x: 584, endPoint y: 105, distance: 465.5
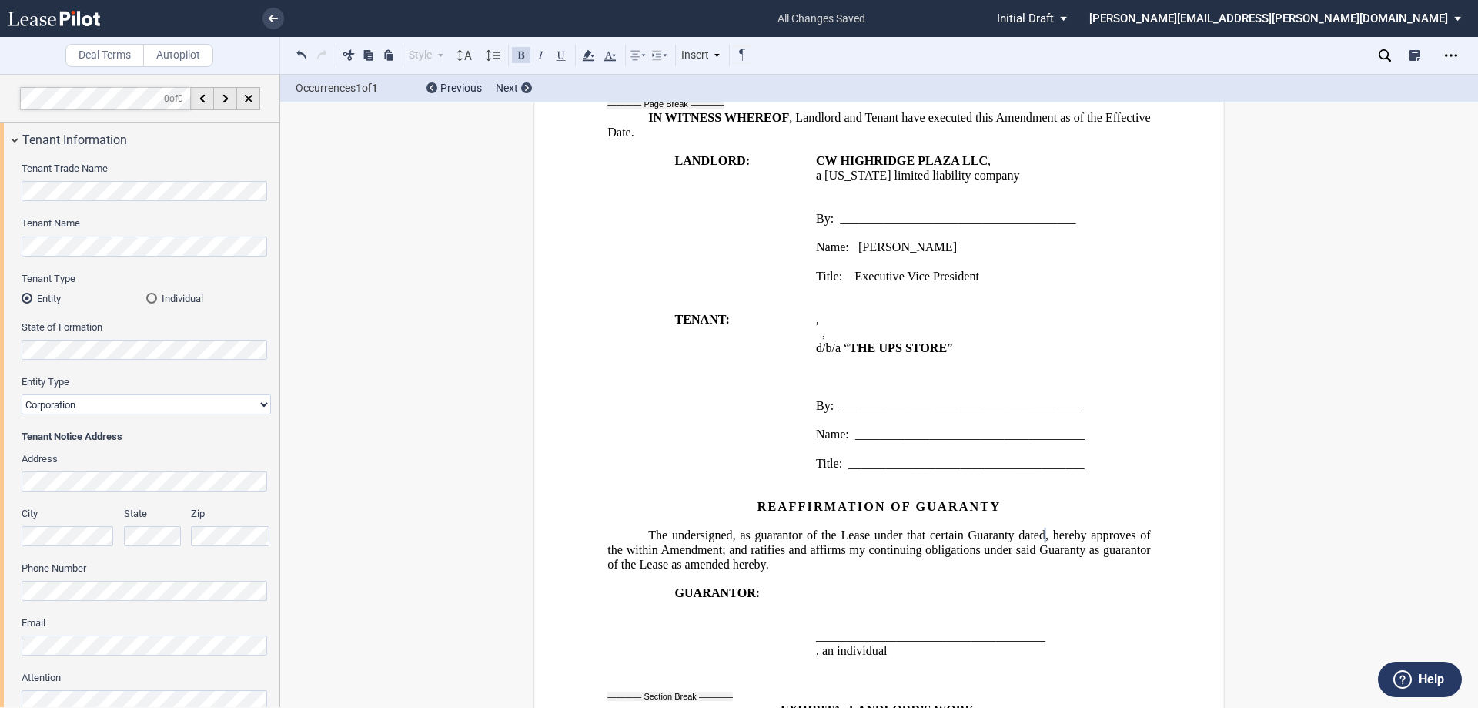
click at [693, 66] on p "REMAINDER OF THE PAGE INTENTIONALLY LEFT BLANK" at bounding box center [879, 59] width 543 height 15
click at [521, 52] on button at bounding box center [521, 54] width 18 height 18
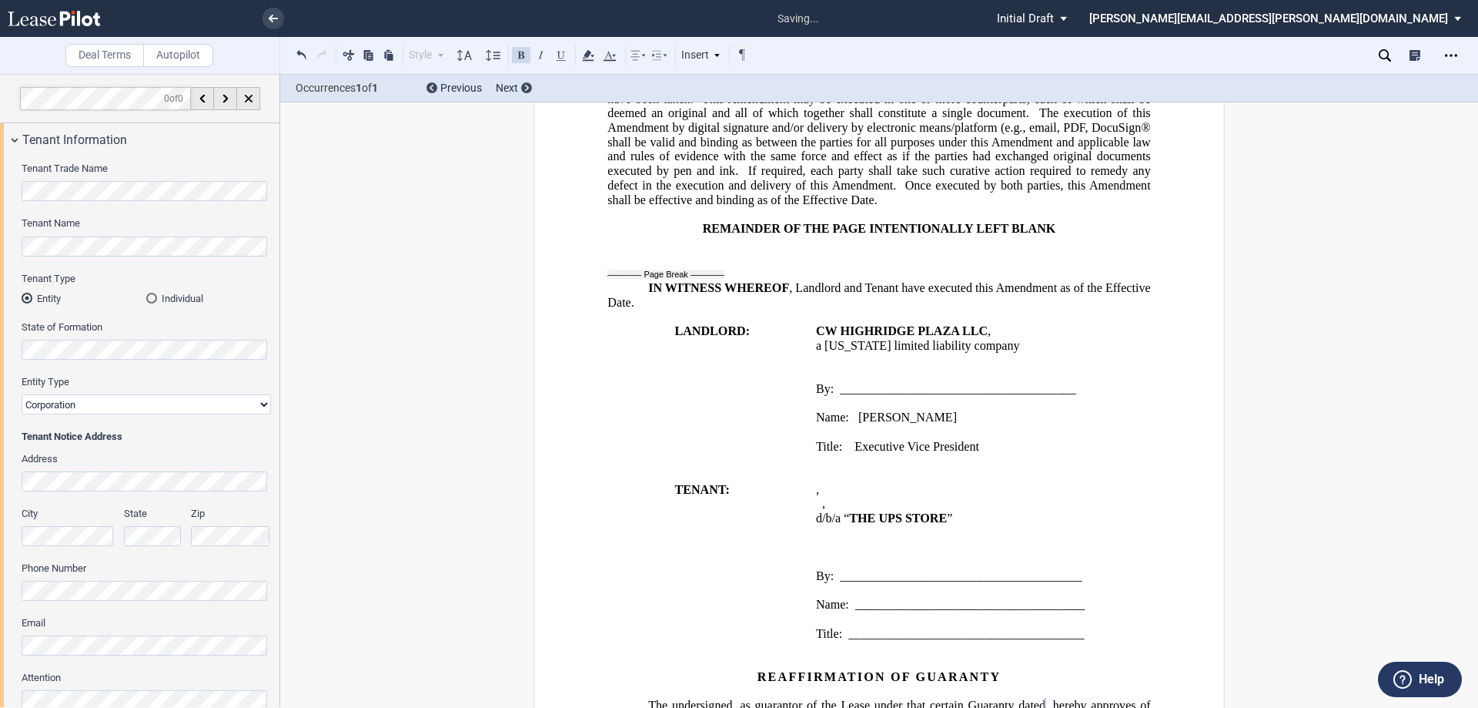
scroll to position [2251, 0]
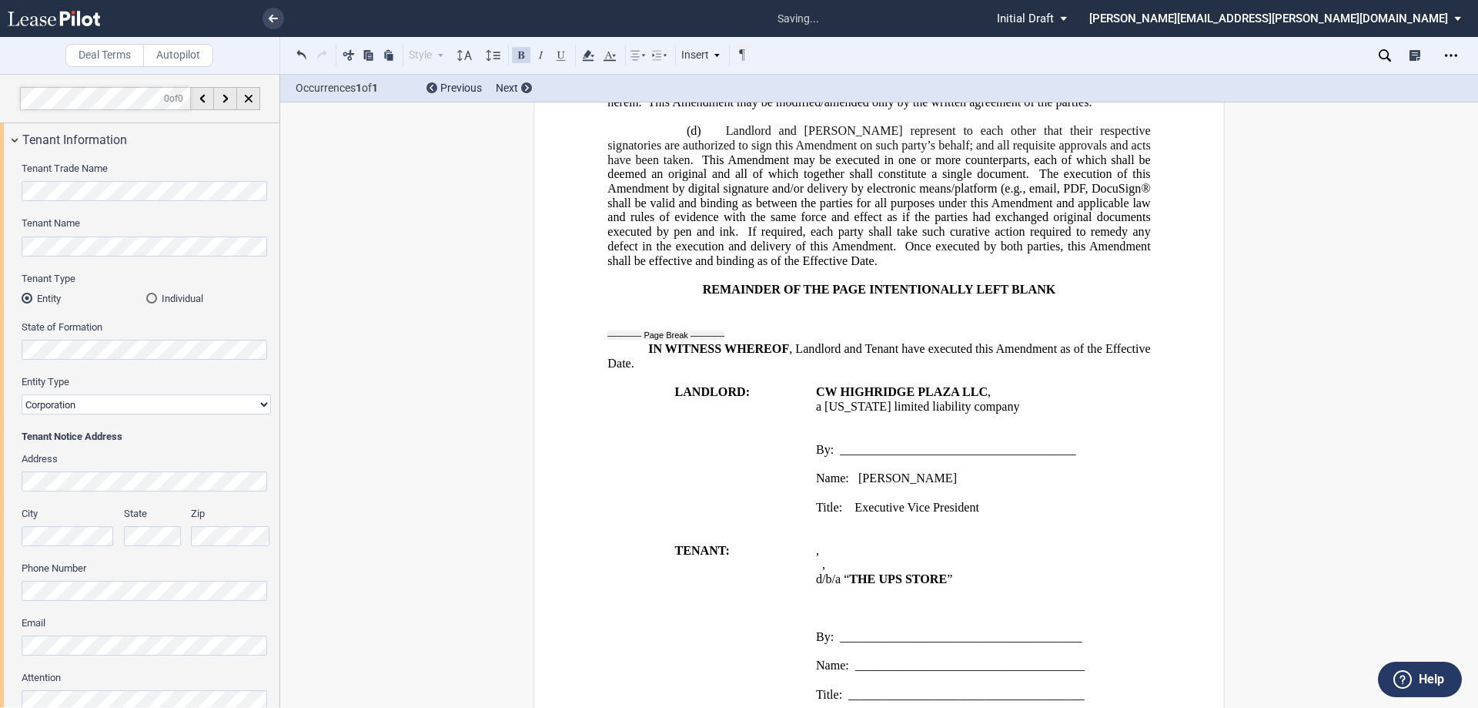
click at [1080, 239] on span ", email, PDF, DocuSign® shall be valid and binding as between the parties for a…" at bounding box center [881, 210] width 546 height 57
click at [749, 125] on p "﻿" at bounding box center [879, 117] width 543 height 15
click at [613, 125] on p "﻿" at bounding box center [879, 117] width 543 height 15
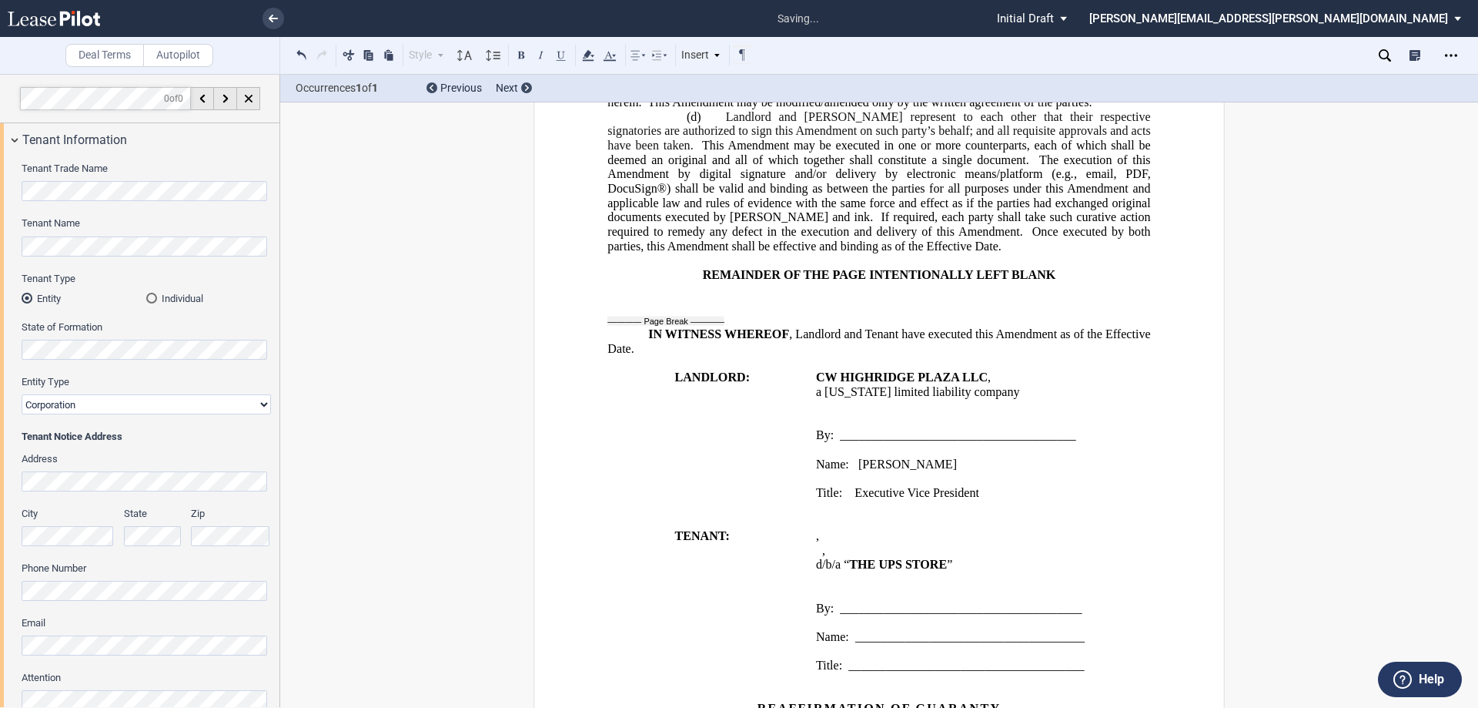
click at [641, 24] on p "﻿" at bounding box center [879, 16] width 543 height 15
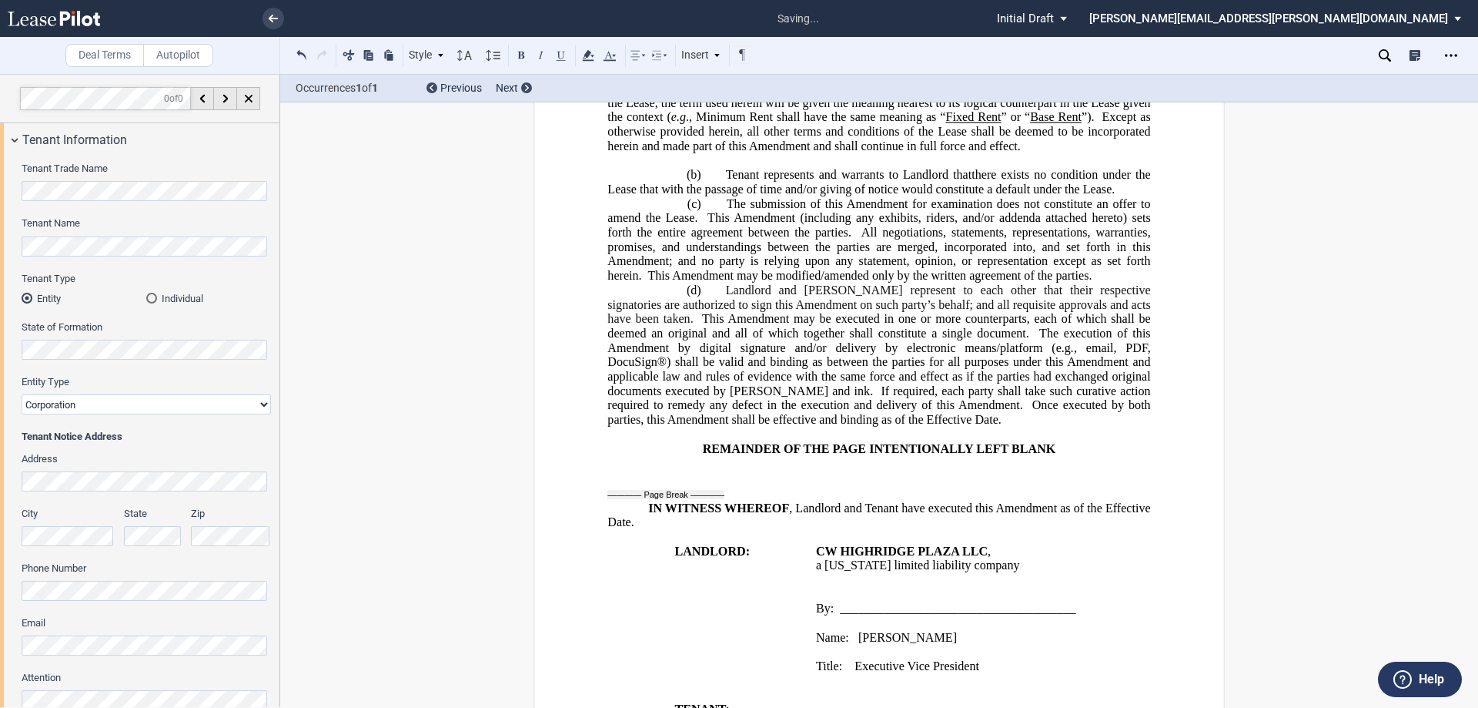
scroll to position [1943, 0]
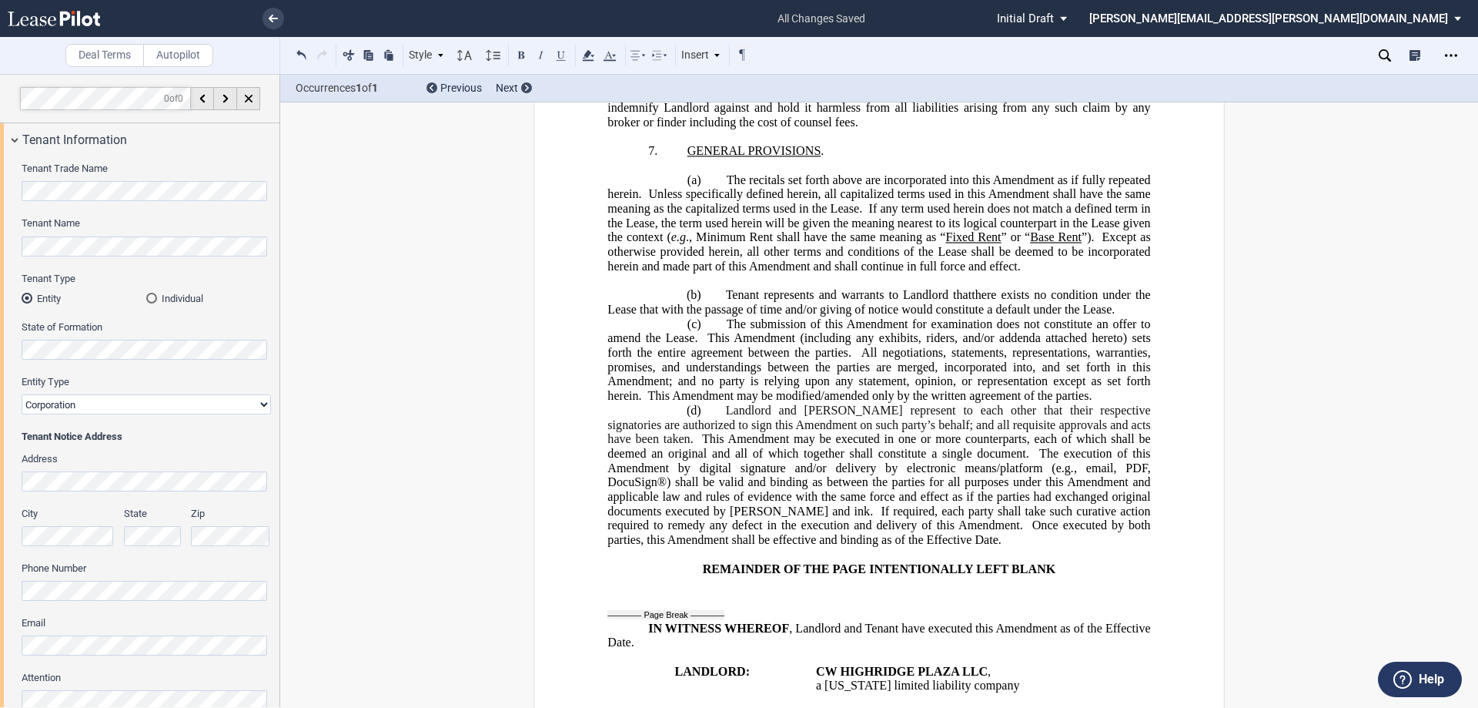
click at [691, 173] on p "﻿" at bounding box center [879, 166] width 543 height 15
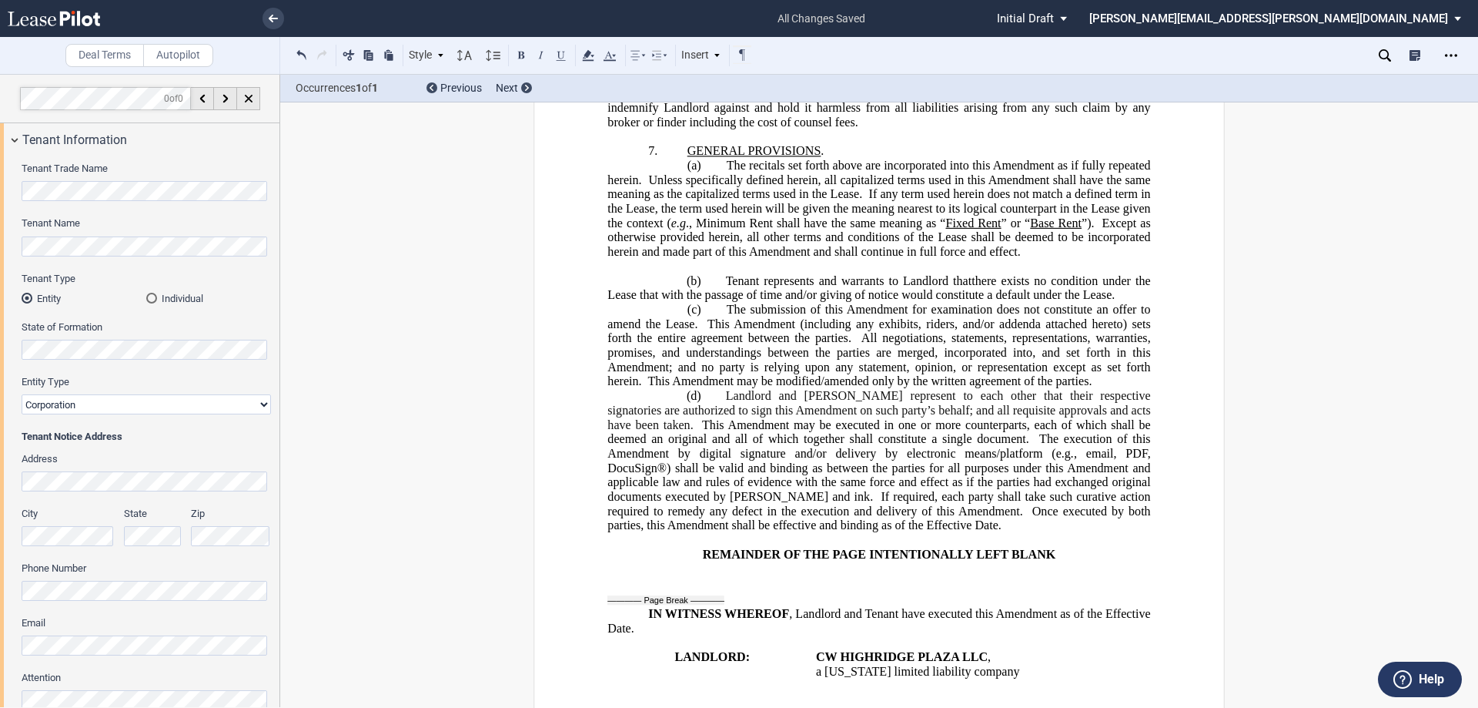
click at [690, 274] on p "﻿" at bounding box center [879, 266] width 543 height 15
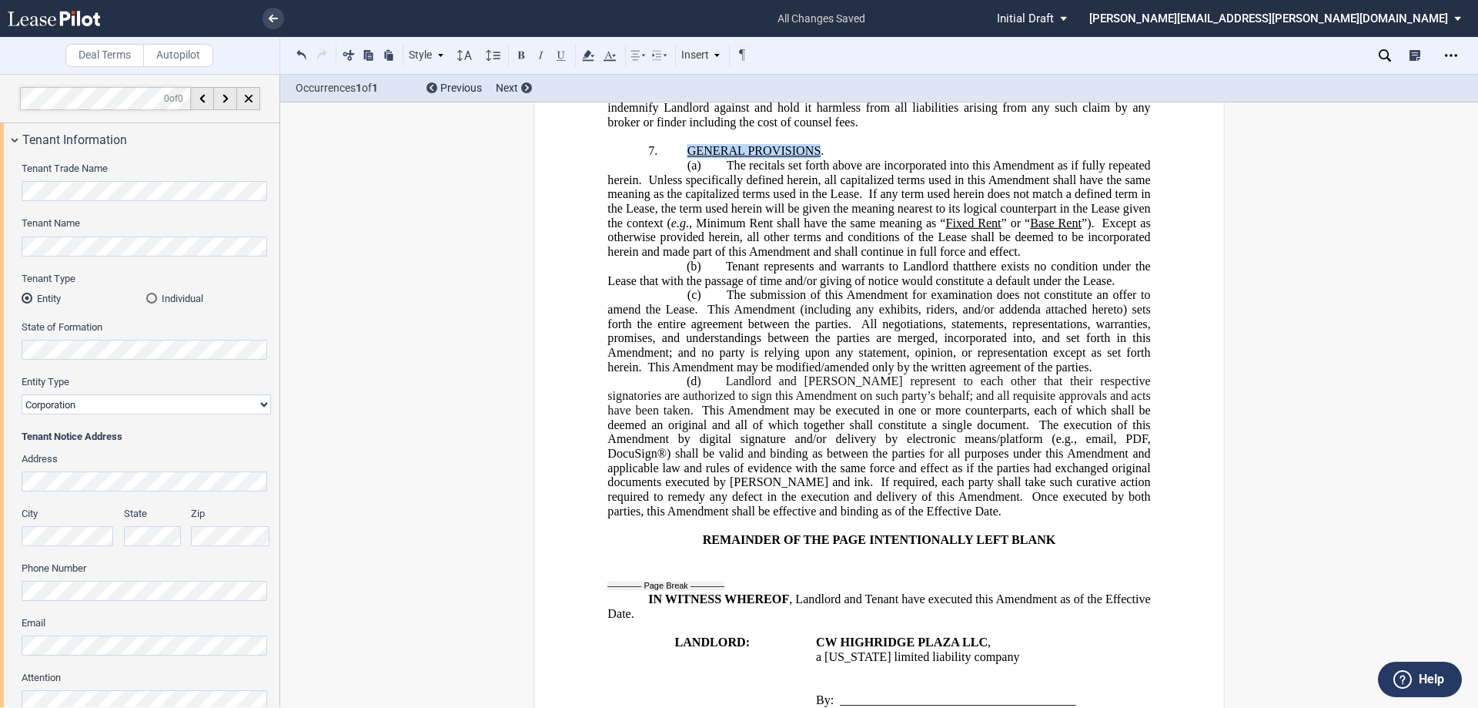
drag, startPoint x: 817, startPoint y: 283, endPoint x: 665, endPoint y: 265, distance: 153.5
click at [681, 159] on p "7. GENERAL PROVISIONS ." at bounding box center [879, 151] width 543 height 15
click at [519, 55] on button at bounding box center [521, 54] width 18 height 18
drag, startPoint x: 731, startPoint y: 209, endPoint x: 682, endPoint y: 209, distance: 49.3
click at [682, 130] on p "6. BROKER . Assignor and Assignee each represents and warrants to Landlord that…" at bounding box center [879, 101] width 543 height 58
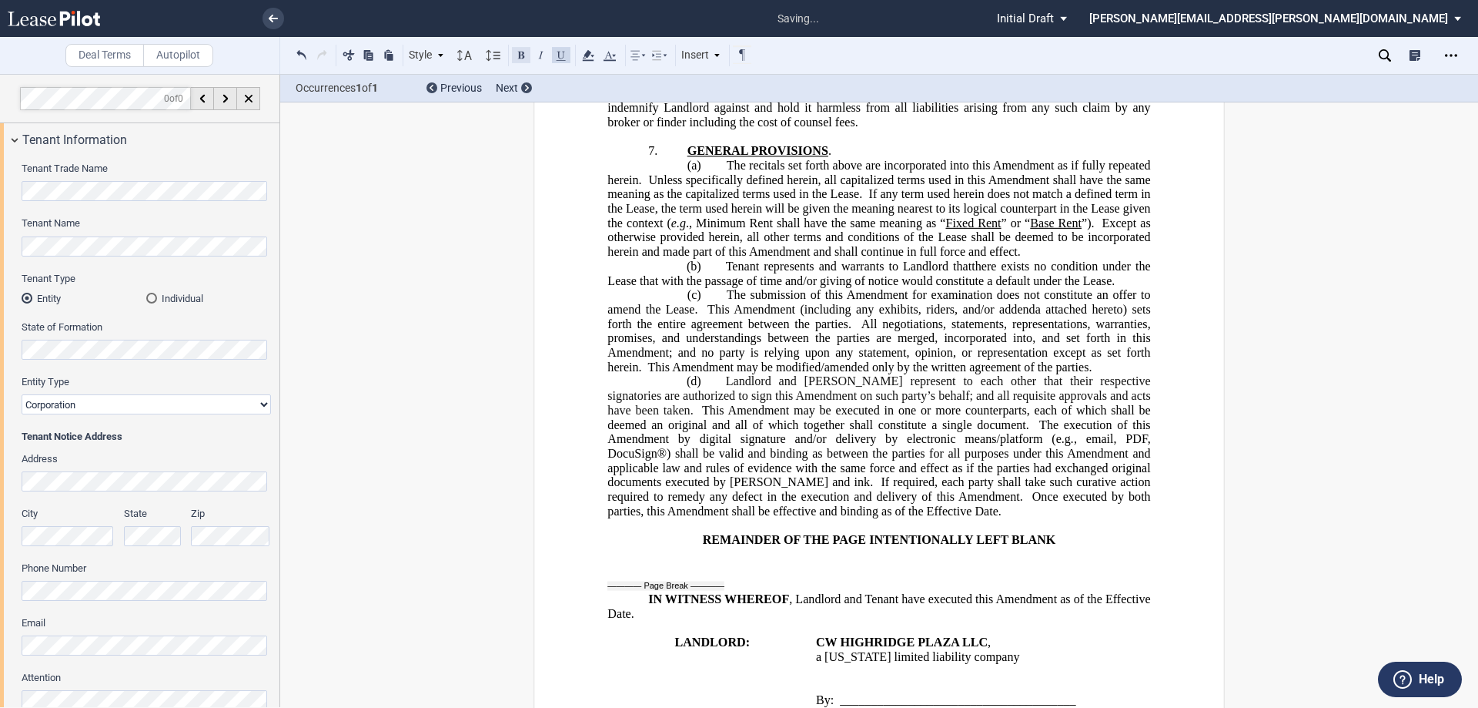
click at [519, 55] on button at bounding box center [521, 54] width 18 height 18
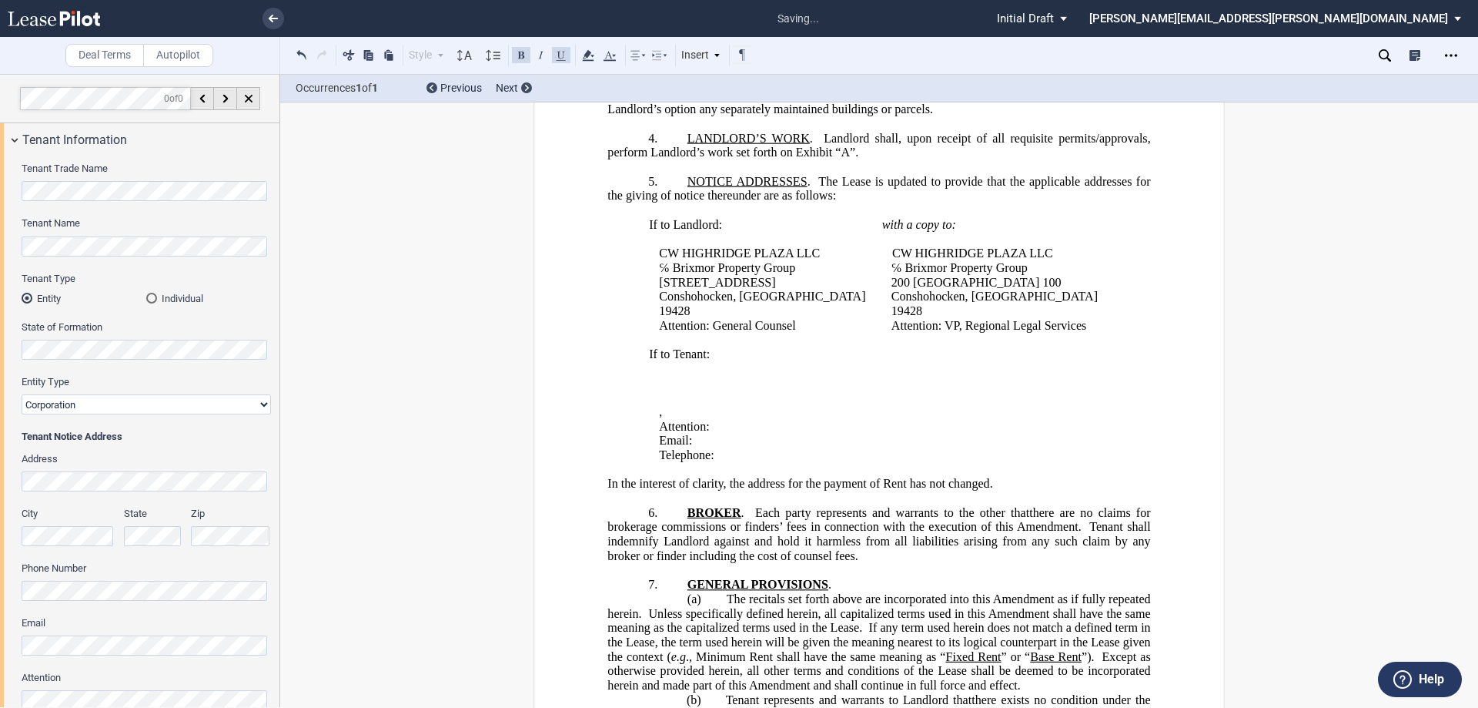
scroll to position [1404, 0]
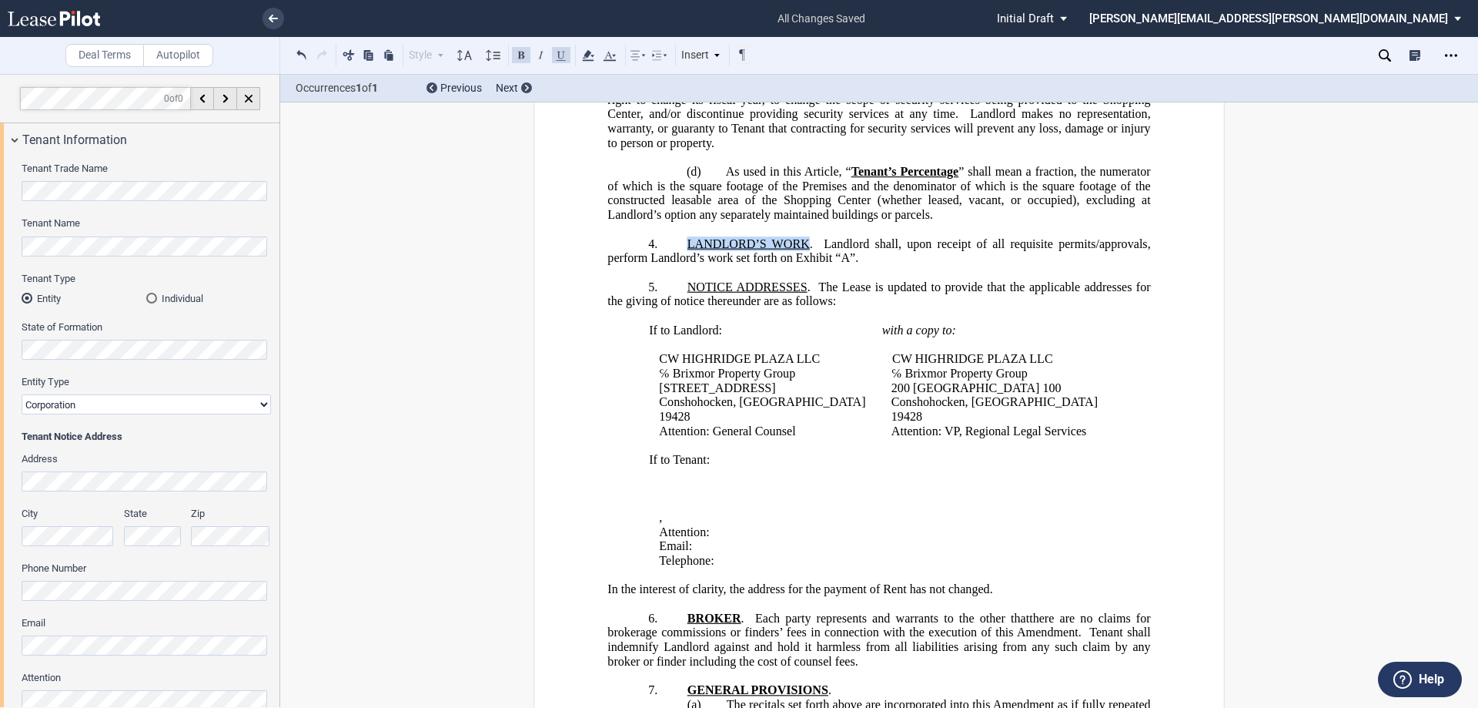
drag, startPoint x: 805, startPoint y: 389, endPoint x: 686, endPoint y: 387, distance: 118.6
click at [688, 251] on span "LANDLORD’S WORK" at bounding box center [749, 244] width 122 height 14
click at [520, 45] on div "Style A. Recital 1. Section (a) Subsection Normal Normal 8pt 9pt 10pt 10.5pt 11…" at bounding box center [742, 55] width 925 height 37
click at [525, 56] on button at bounding box center [521, 54] width 18 height 18
drag, startPoint x: 802, startPoint y: 434, endPoint x: 685, endPoint y: 427, distance: 118.0
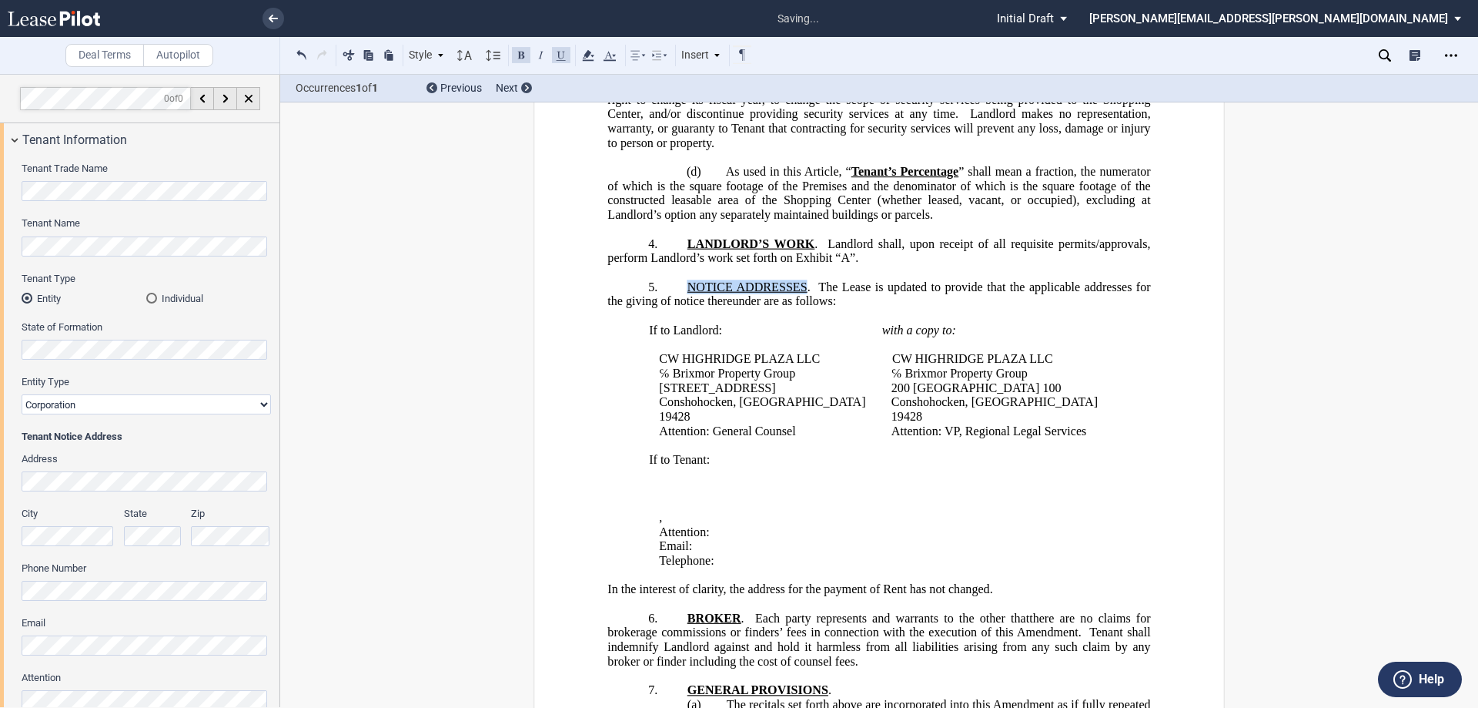
click at [688, 294] on span "NOTICE ADDRESSES" at bounding box center [748, 287] width 120 height 14
click at [522, 57] on button at bounding box center [521, 54] width 18 height 18
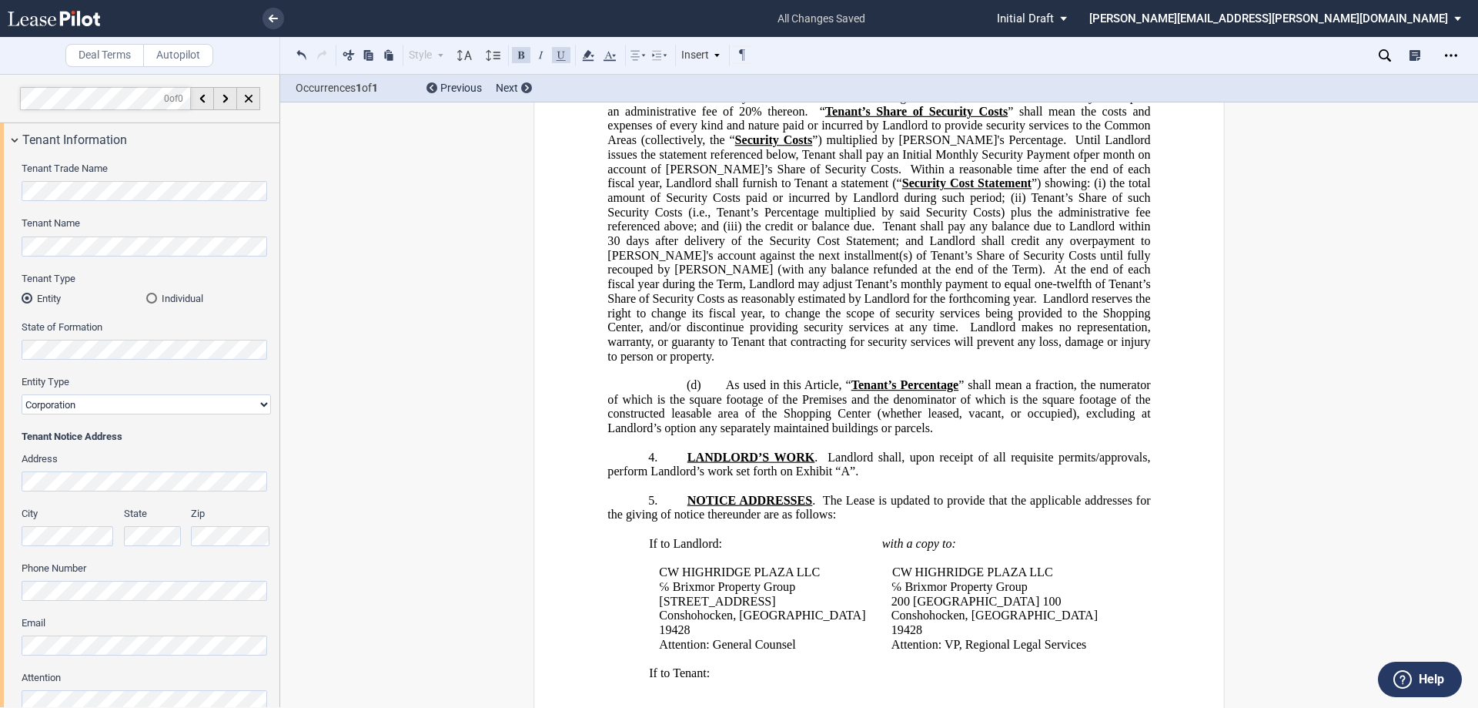
scroll to position [1173, 0]
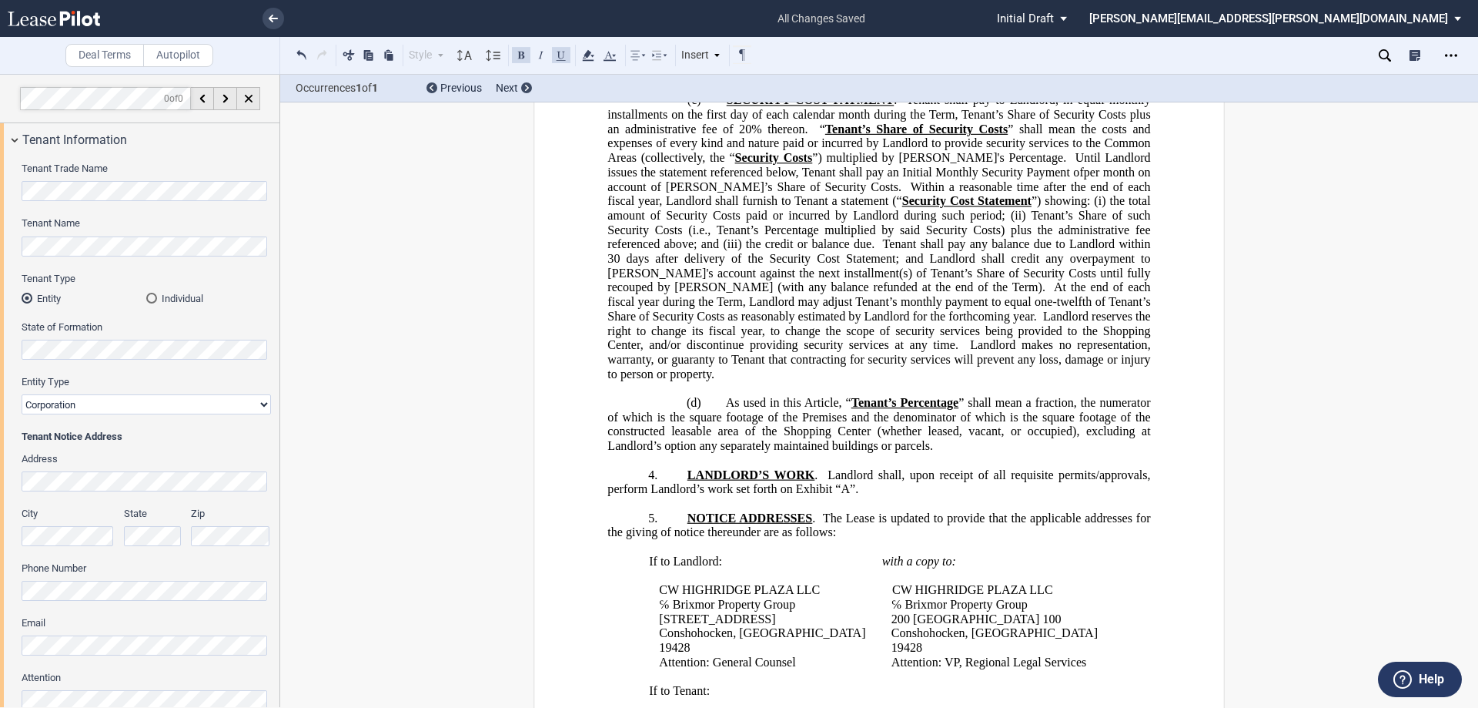
click at [672, 396] on p at bounding box center [879, 388] width 543 height 15
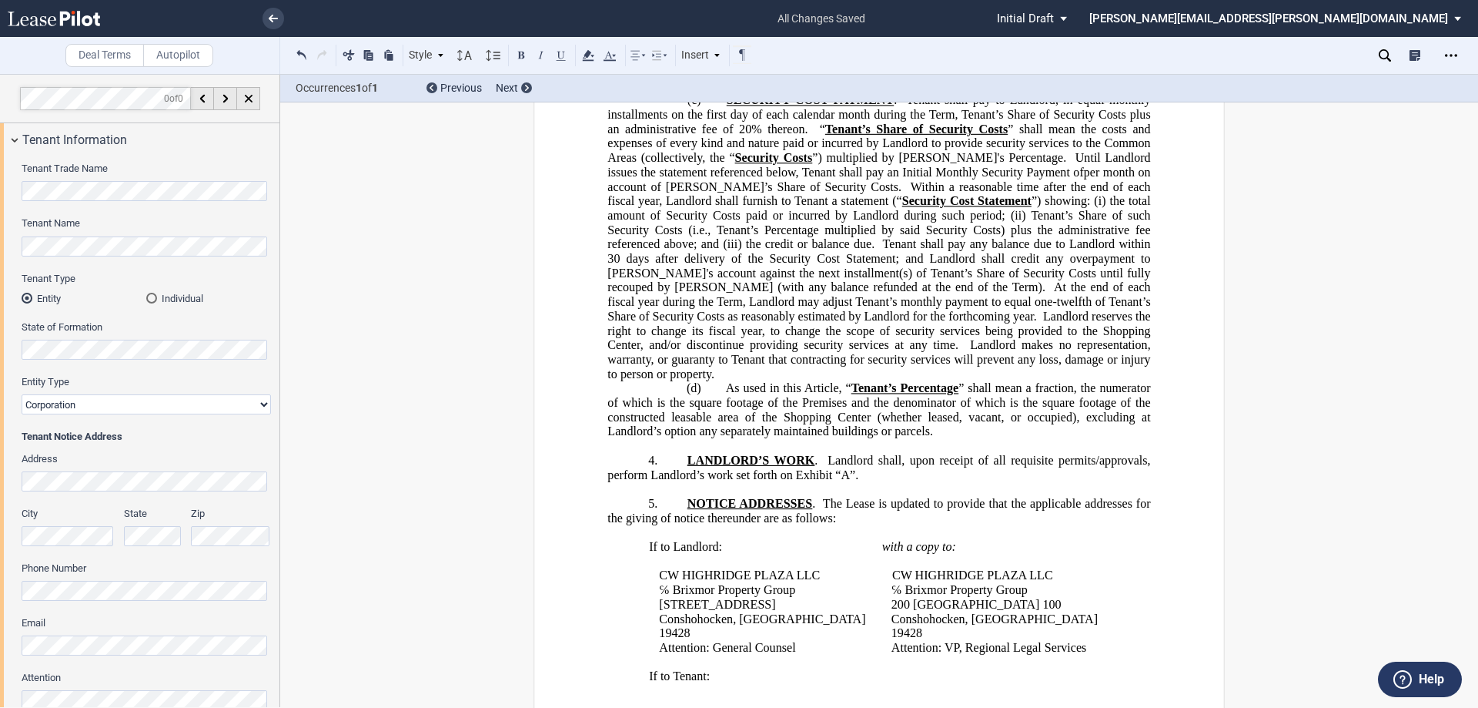
click at [650, 94] on p at bounding box center [879, 86] width 543 height 15
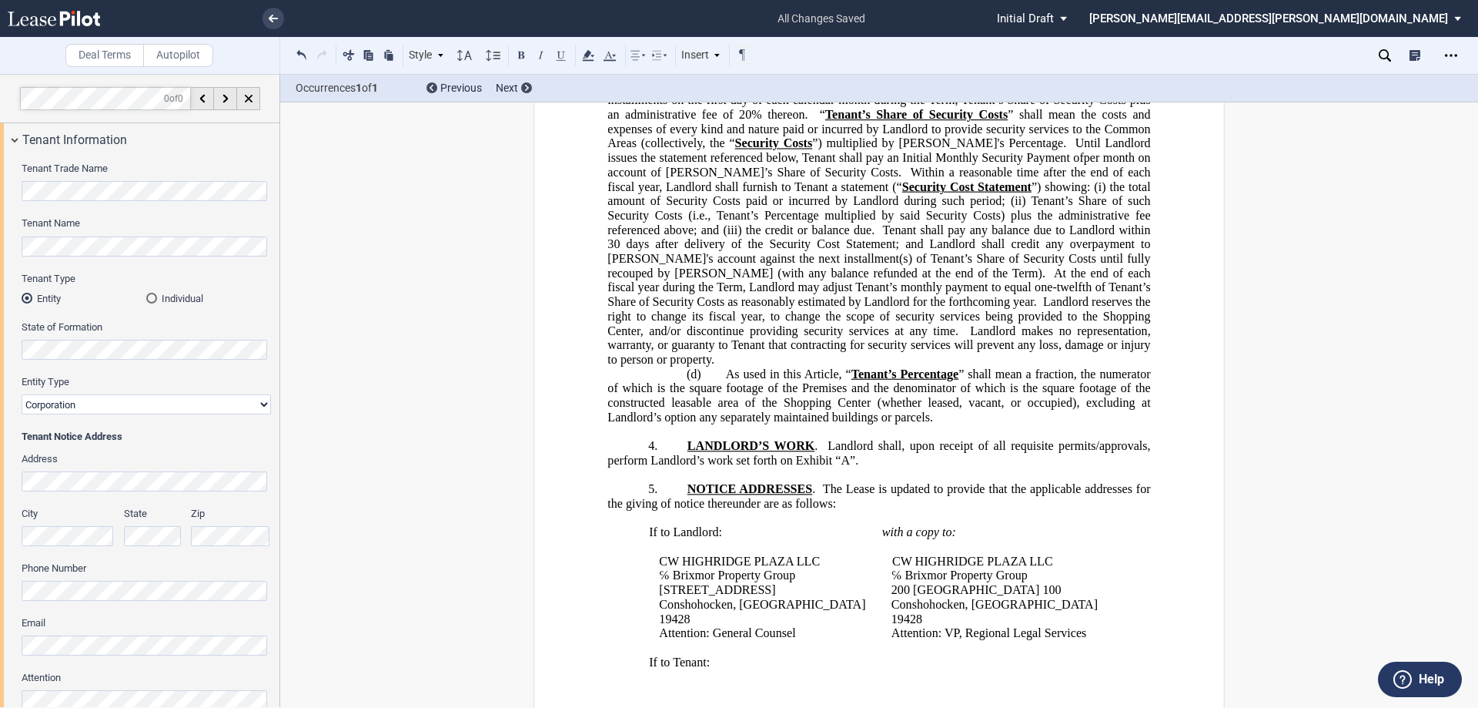
scroll to position [942, 0]
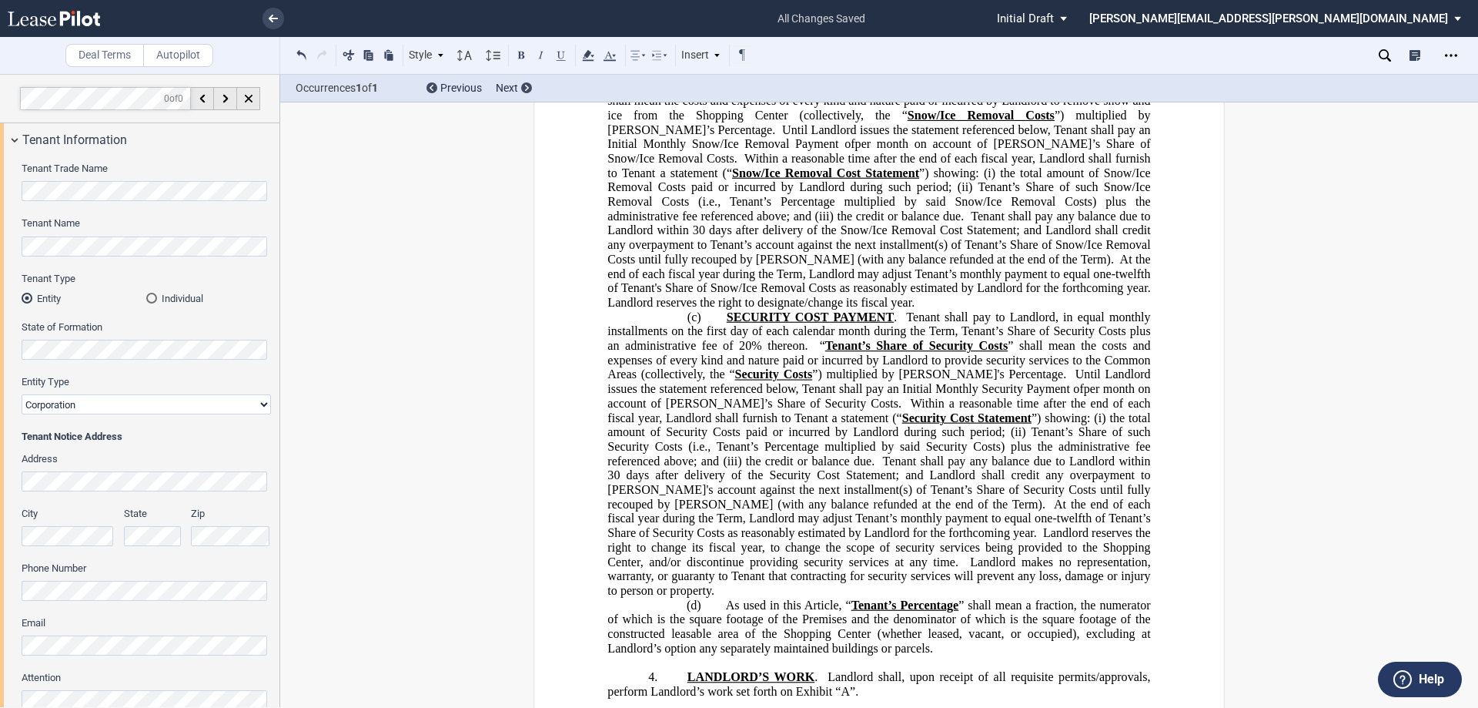
click at [685, 51] on p at bounding box center [879, 43] width 543 height 15
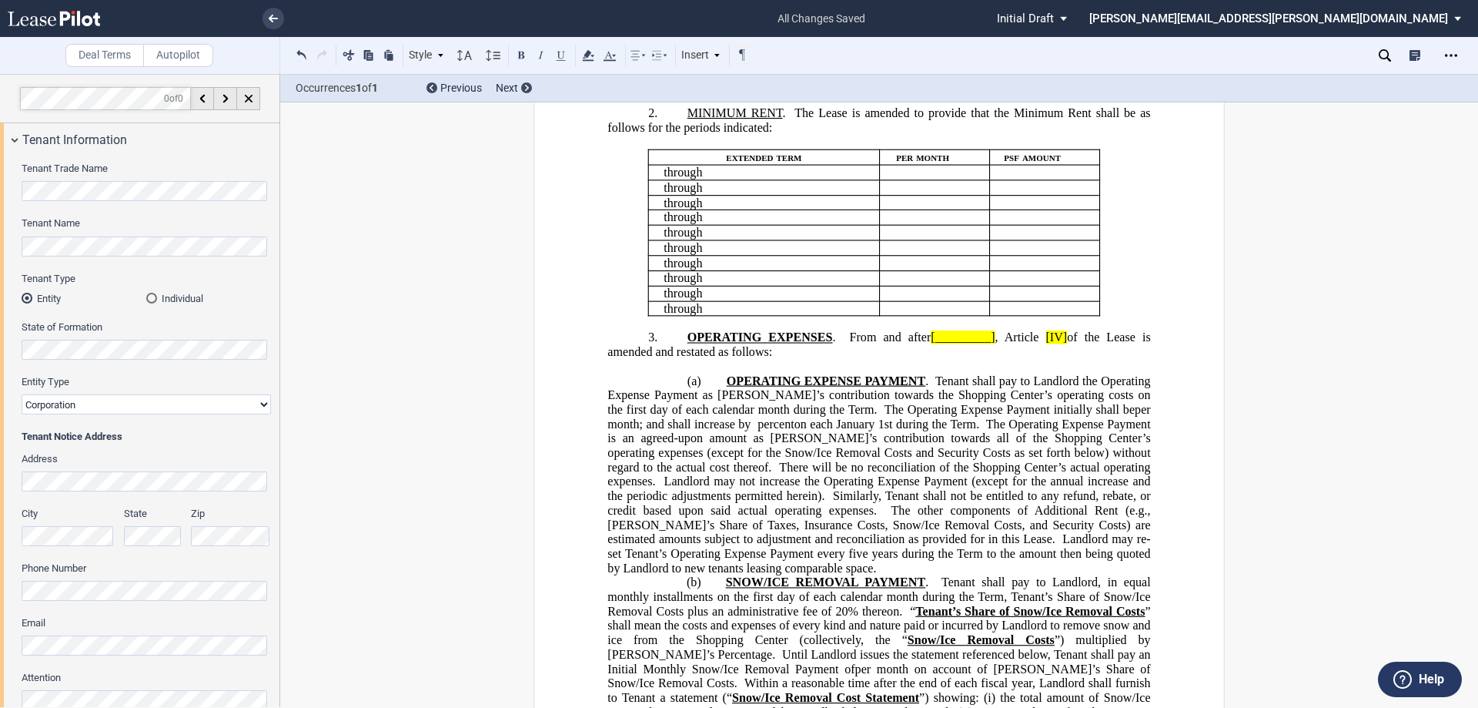
scroll to position [172, 0]
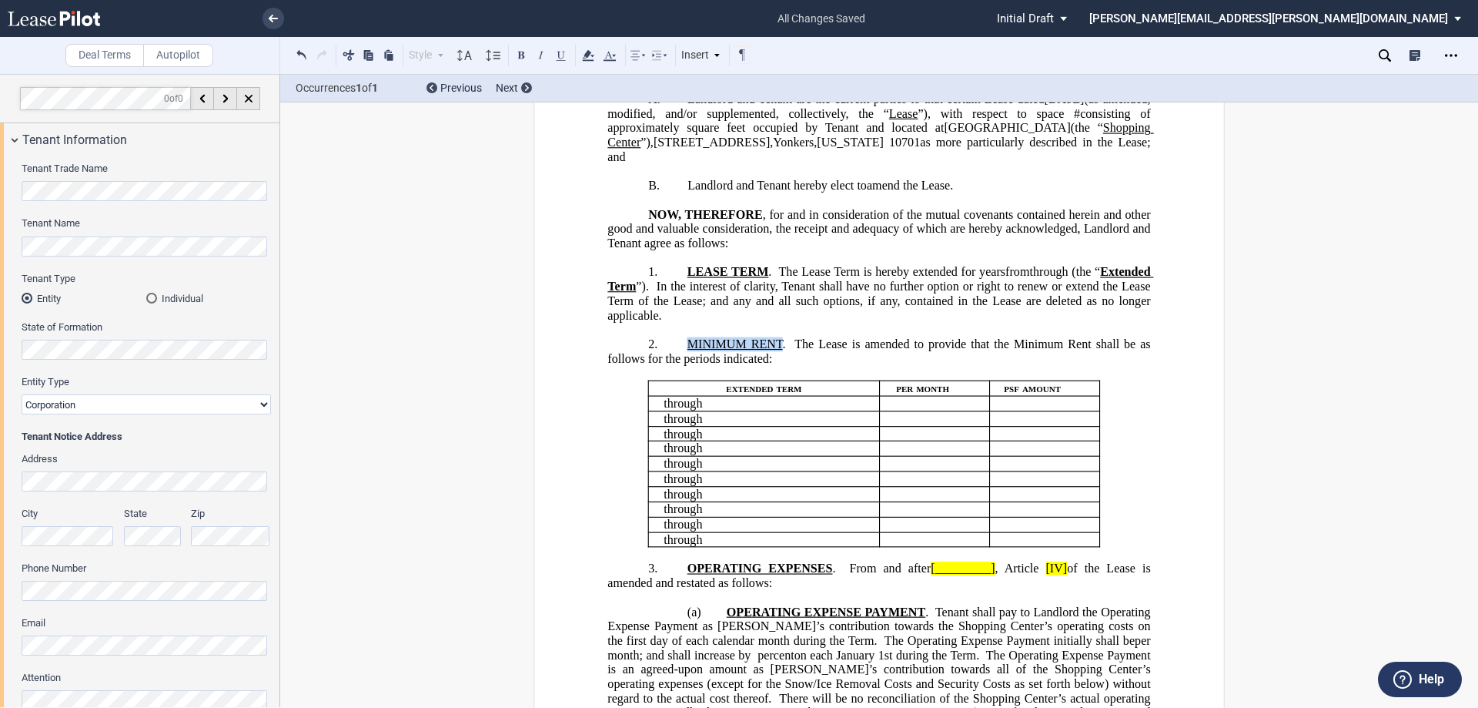
drag, startPoint x: 778, startPoint y: 357, endPoint x: 685, endPoint y: 359, distance: 93.2
click at [685, 359] on span "MINIMUM RENT . The Lease is amended to provide that the Minimum Rent shall be a…" at bounding box center [881, 351] width 546 height 28
click at [521, 54] on button at bounding box center [521, 54] width 18 height 18
click at [752, 351] on span "MINIMUM RENT" at bounding box center [739, 344] width 102 height 14
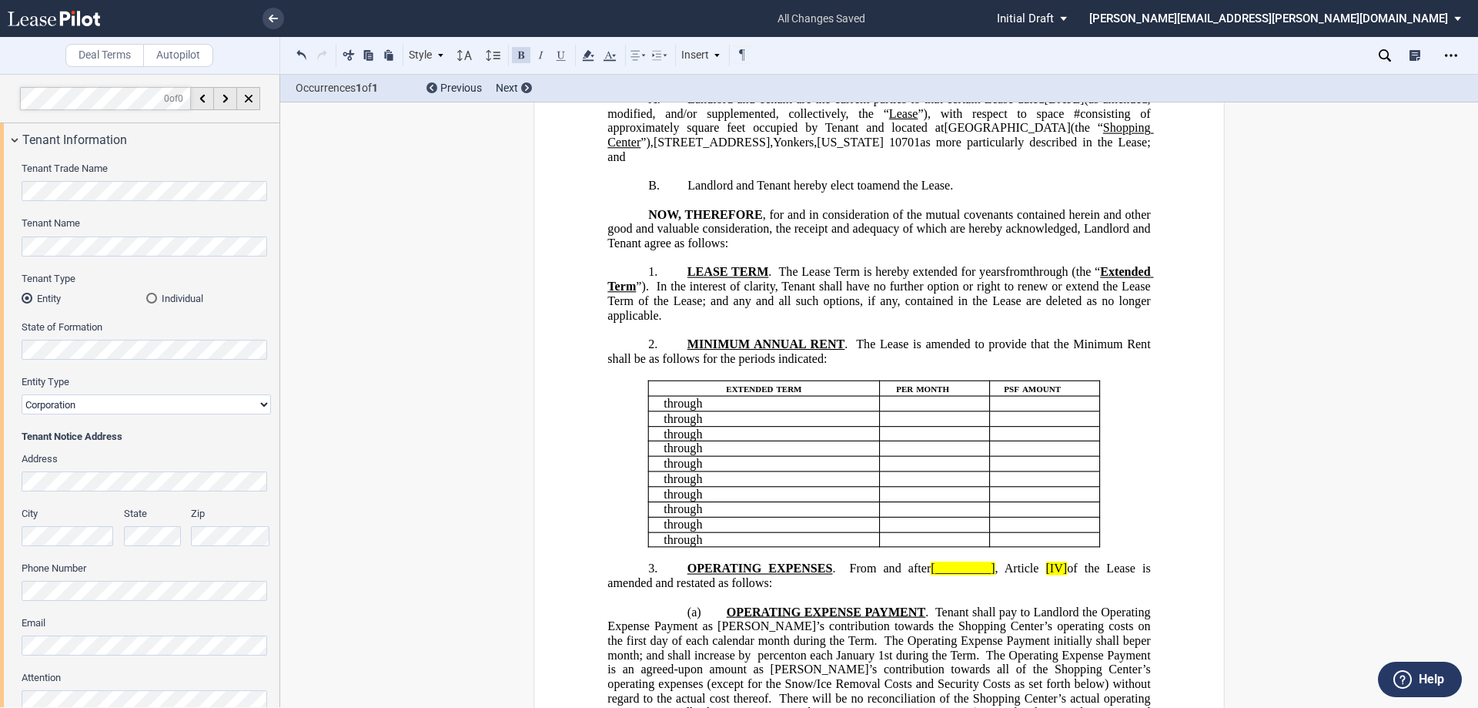
click at [1118, 358] on span "The Lease is amended to provide that the Minimum Rent shall be as follows for t…" at bounding box center [881, 351] width 546 height 28
drag, startPoint x: 1073, startPoint y: 146, endPoint x: 988, endPoint y: 144, distance: 84.7
click at [988, 144] on span "Landlord and Tenant are the current parties to that certain Lease dated [DATE] …" at bounding box center [881, 127] width 546 height 71
click at [988, 135] on span "[GEOGRAPHIC_DATA]" at bounding box center [1007, 128] width 126 height 14
drag, startPoint x: 1058, startPoint y: 129, endPoint x: 1036, endPoint y: 126, distance: 22.5
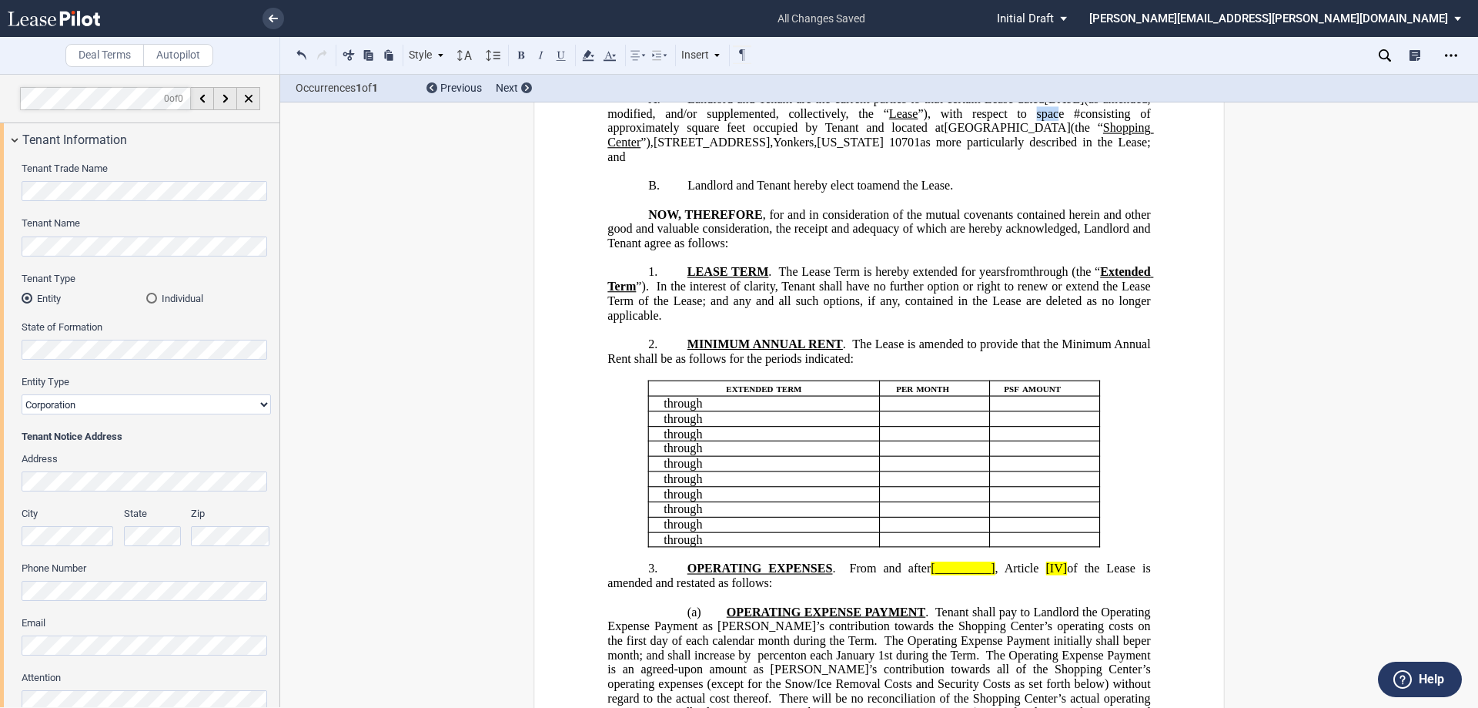
click at [1036, 120] on span "”), with respect to space" at bounding box center [991, 113] width 146 height 14
click at [776, 135] on span "square feet occupied by Tenant and located at" at bounding box center [815, 128] width 257 height 14
drag, startPoint x: 938, startPoint y: 130, endPoint x: 908, endPoint y: 130, distance: 30.0
click at [908, 130] on span "Landlord and Tenant are the current parties to that certain Lease dated [DATE] …" at bounding box center [881, 127] width 546 height 71
click at [521, 55] on button at bounding box center [521, 54] width 18 height 18
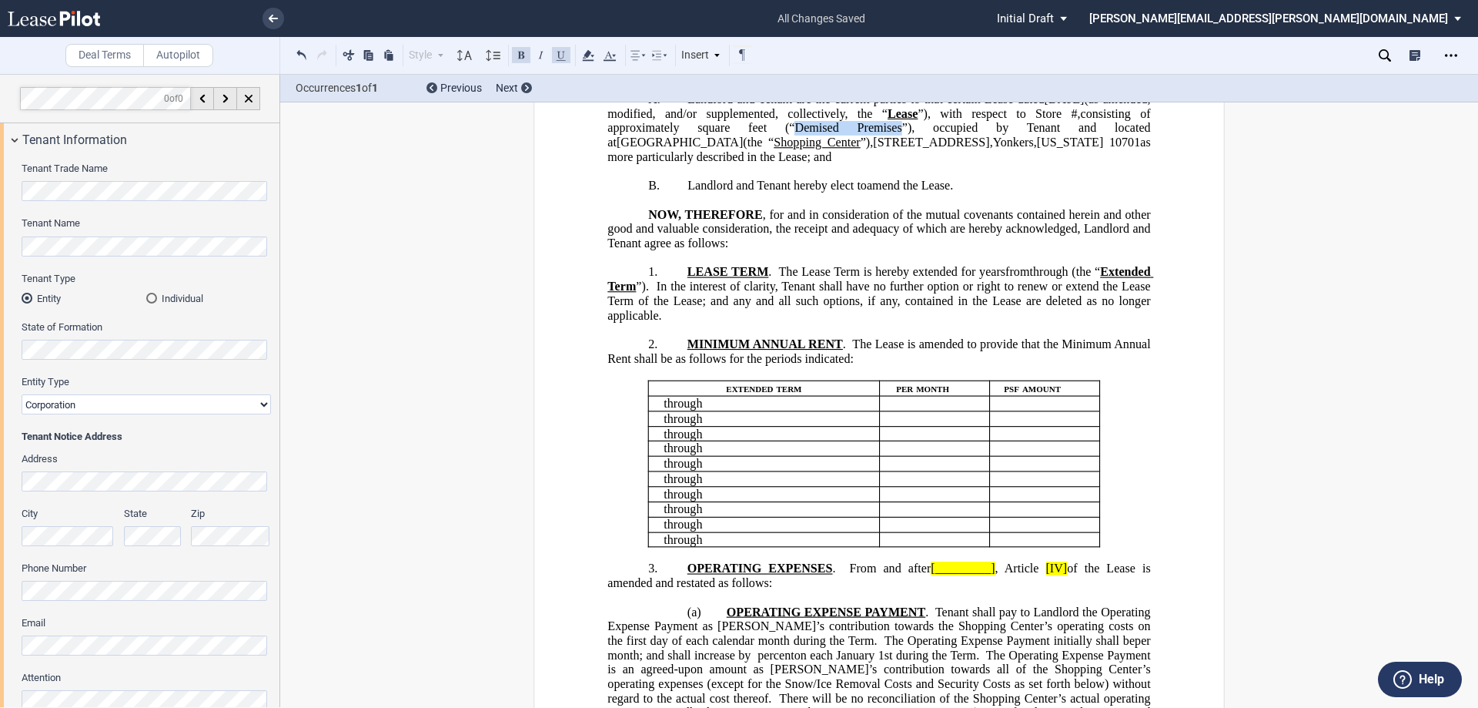
drag, startPoint x: 872, startPoint y: 144, endPoint x: 787, endPoint y: 146, distance: 84.7
click at [787, 146] on span "square feet (“Demised Premises”), occupied by Tenant and located at" at bounding box center [881, 135] width 546 height 28
click at [557, 53] on button at bounding box center [561, 54] width 18 height 18
click at [521, 54] on button at bounding box center [521, 54] width 18 height 18
drag, startPoint x: 757, startPoint y: 159, endPoint x: 653, endPoint y: 138, distance: 106.0
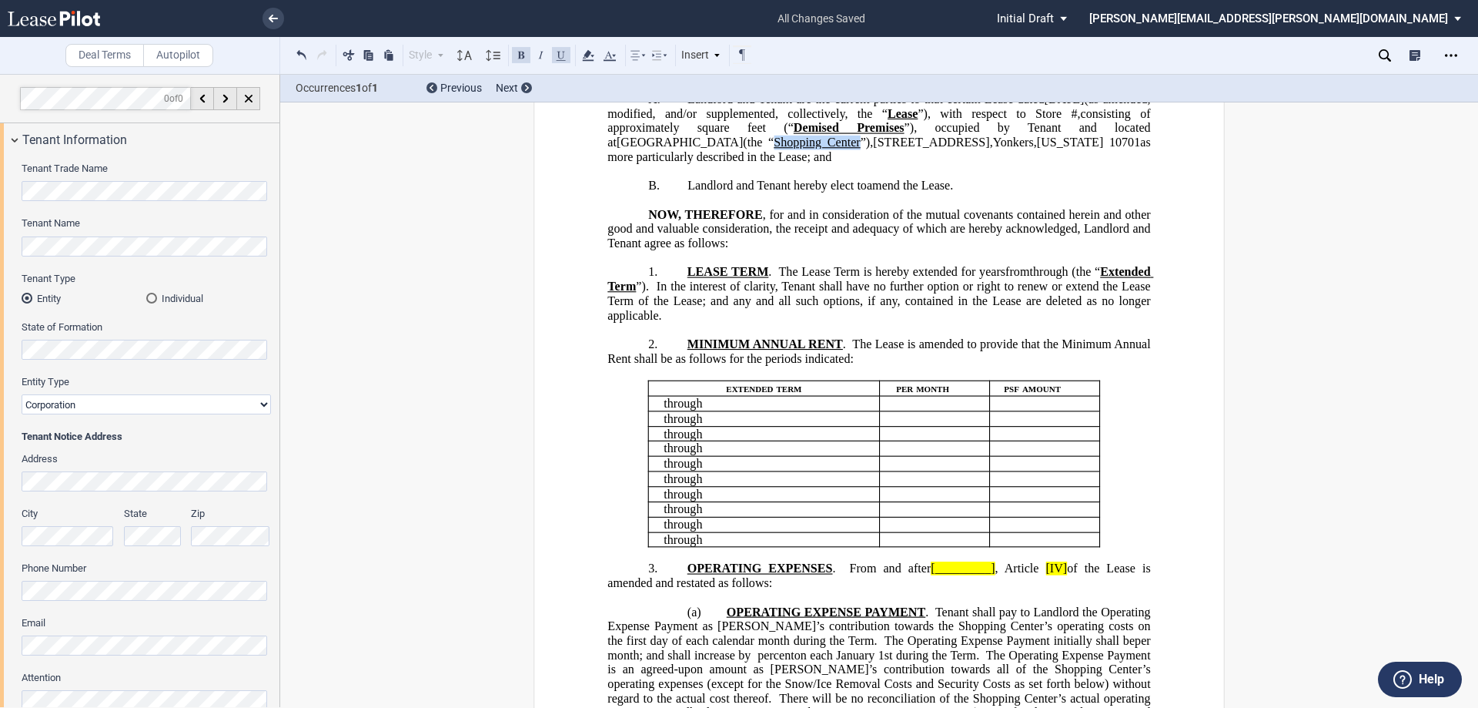
click at [774, 149] on span "Shopping Center" at bounding box center [817, 143] width 86 height 14
click at [514, 53] on button at bounding box center [521, 54] width 18 height 18
click at [772, 149] on span "Shopping Center" at bounding box center [817, 143] width 91 height 14
drag, startPoint x: 650, startPoint y: 158, endPoint x: 787, endPoint y: 156, distance: 137.1
click at [787, 156] on span "Landlord and Tenant are the current parties to that certain Lease dated [DATE] …" at bounding box center [881, 127] width 546 height 71
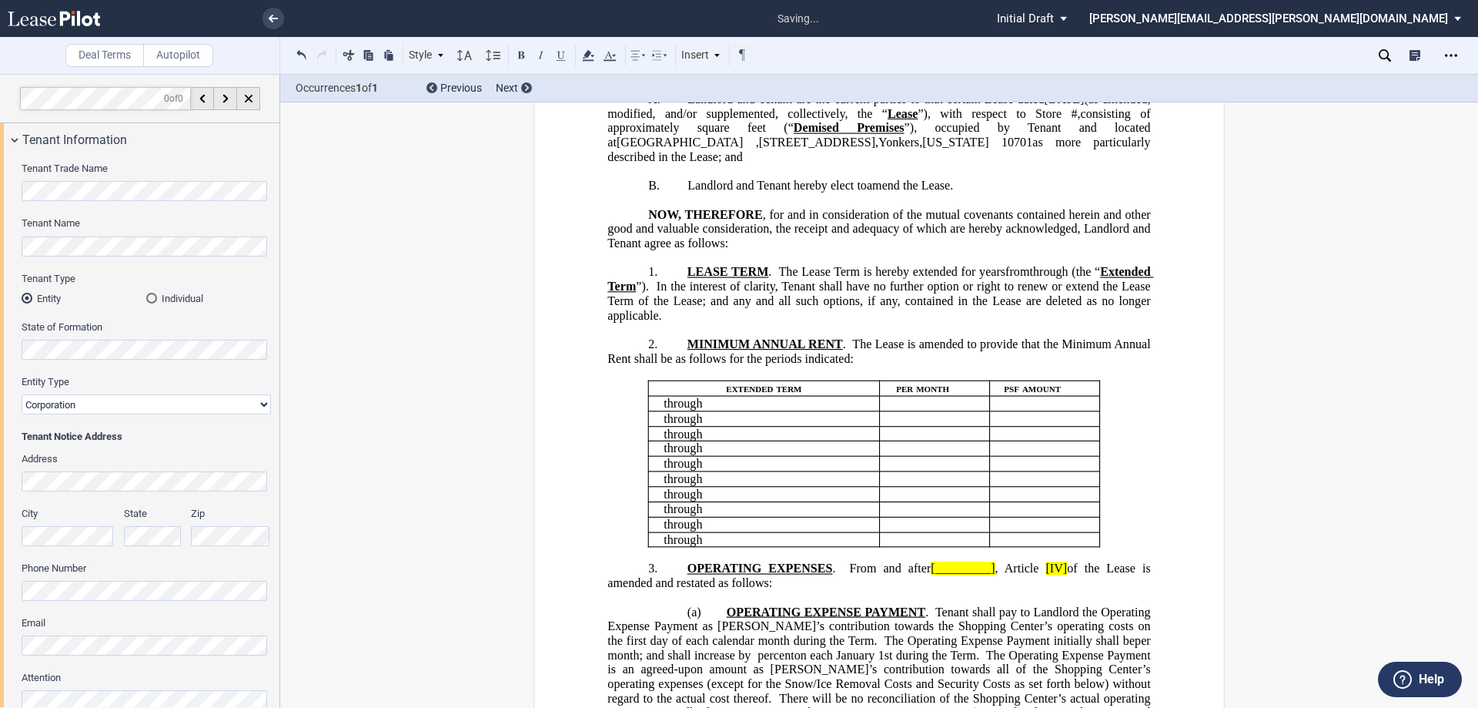
click at [927, 159] on span "as more particularly described in the Lease; and" at bounding box center [881, 150] width 546 height 28
drag, startPoint x: 1078, startPoint y: 143, endPoint x: 1147, endPoint y: 141, distance: 68.6
click at [743, 141] on span "[GEOGRAPHIC_DATA]" at bounding box center [680, 143] width 126 height 14
click at [760, 149] on span "," at bounding box center [761, 143] width 3 height 14
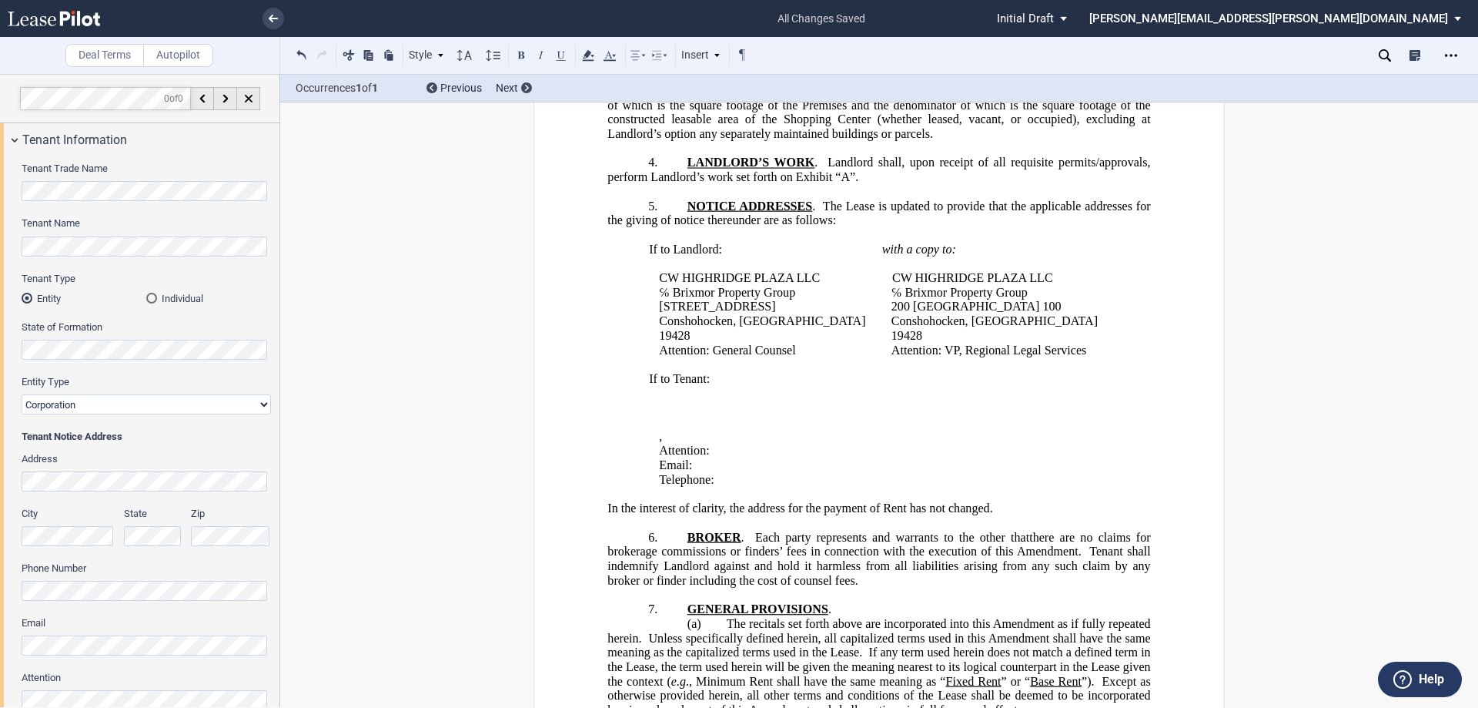
scroll to position [1635, 0]
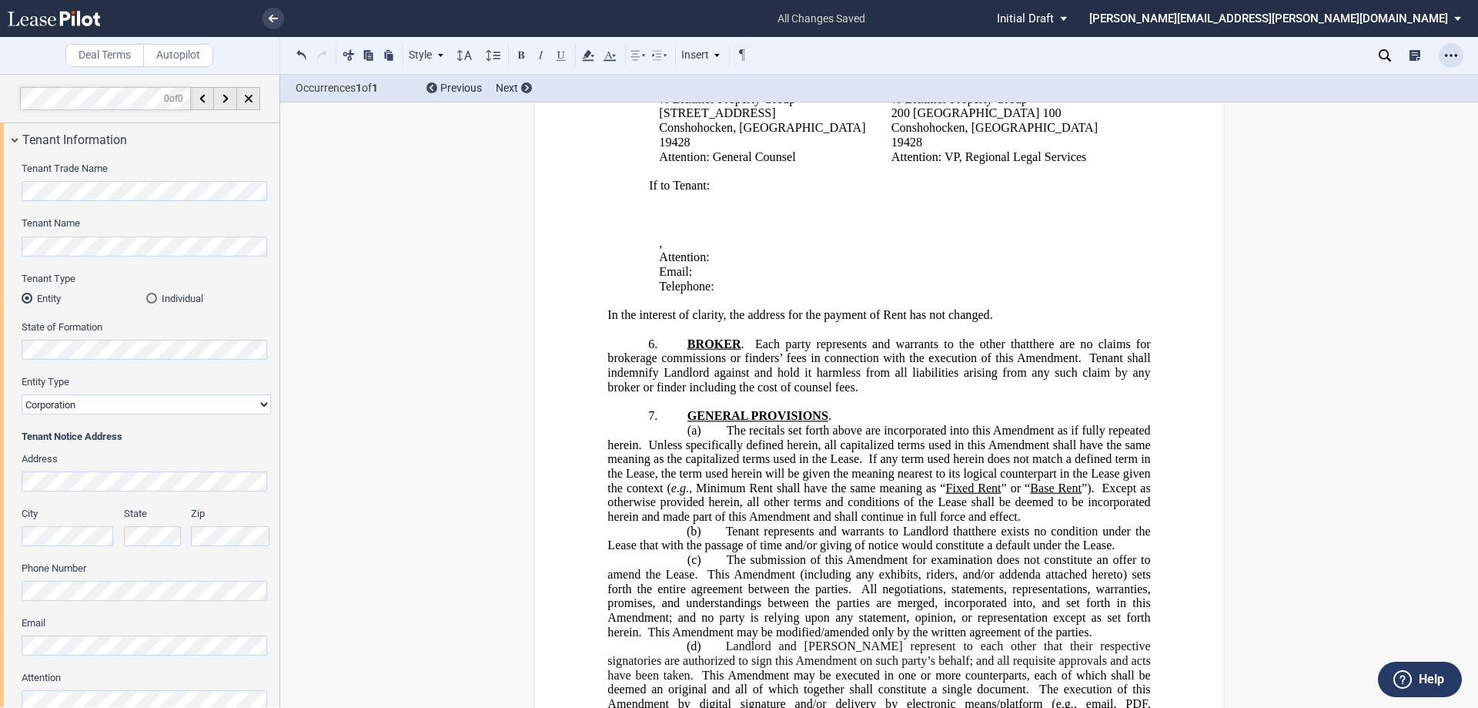
click at [1453, 52] on icon "Open Lease options menu" at bounding box center [1451, 55] width 12 height 12
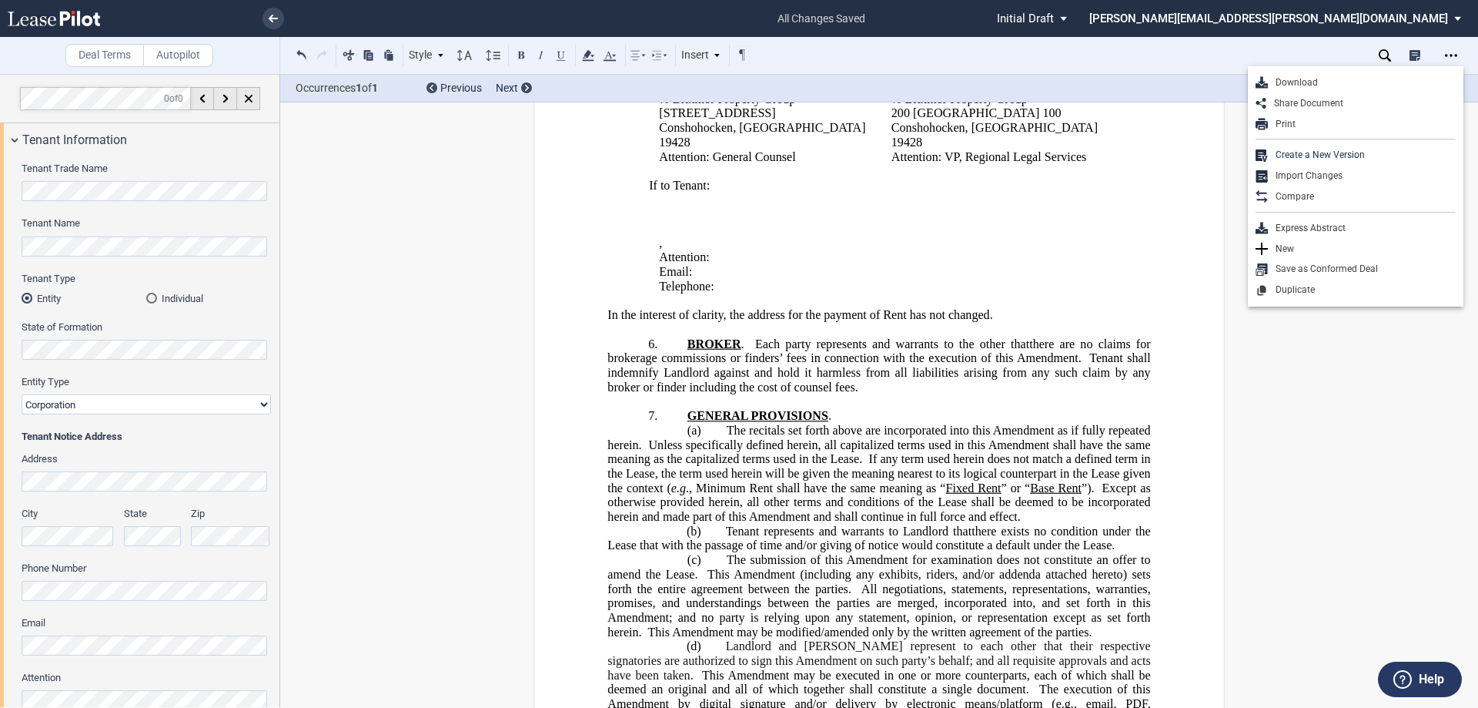
click at [1303, 84] on div "Download" at bounding box center [1362, 82] width 188 height 13
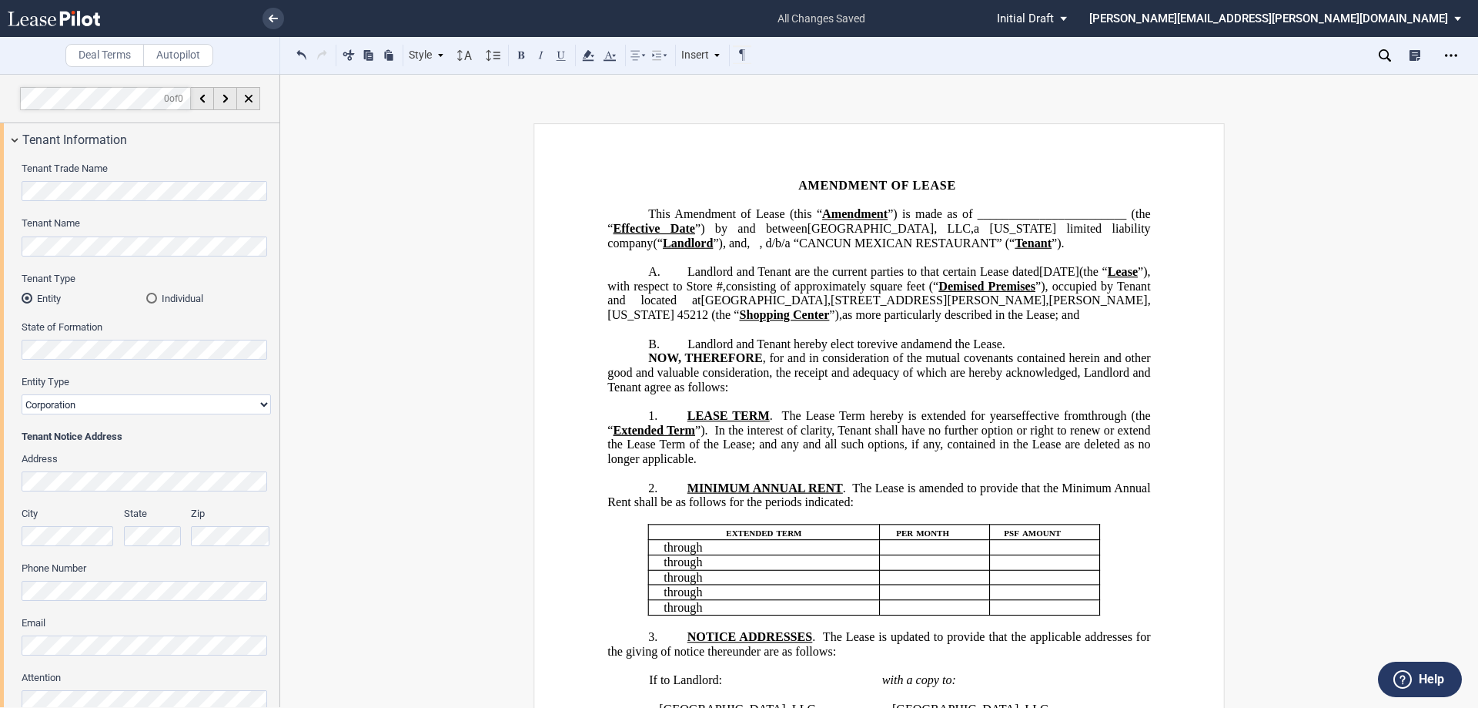
scroll to position [308, 0]
